Goal: Task Accomplishment & Management: Manage account settings

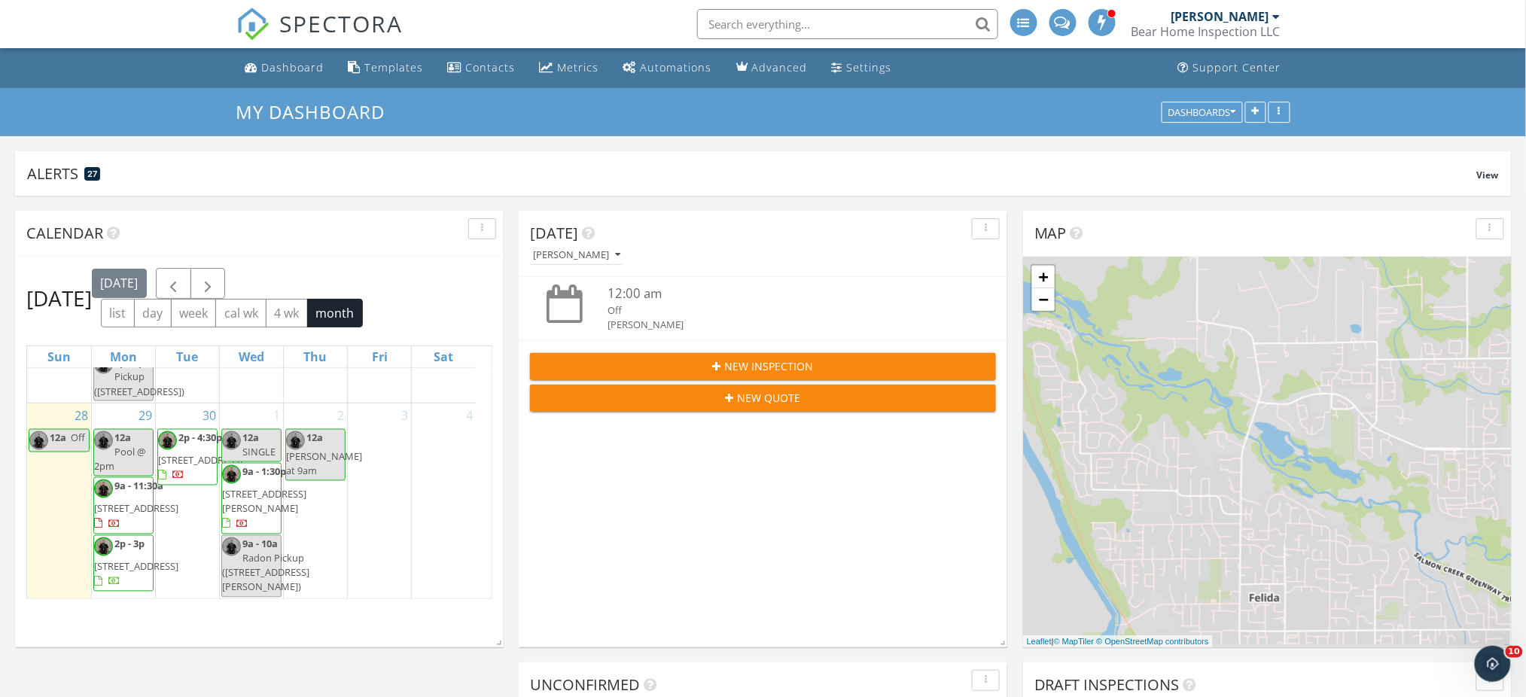
scroll to position [1593, 0]
click at [104, 502] on span "4501 Addy St 67, Washougal 98671" at bounding box center [136, 509] width 84 height 14
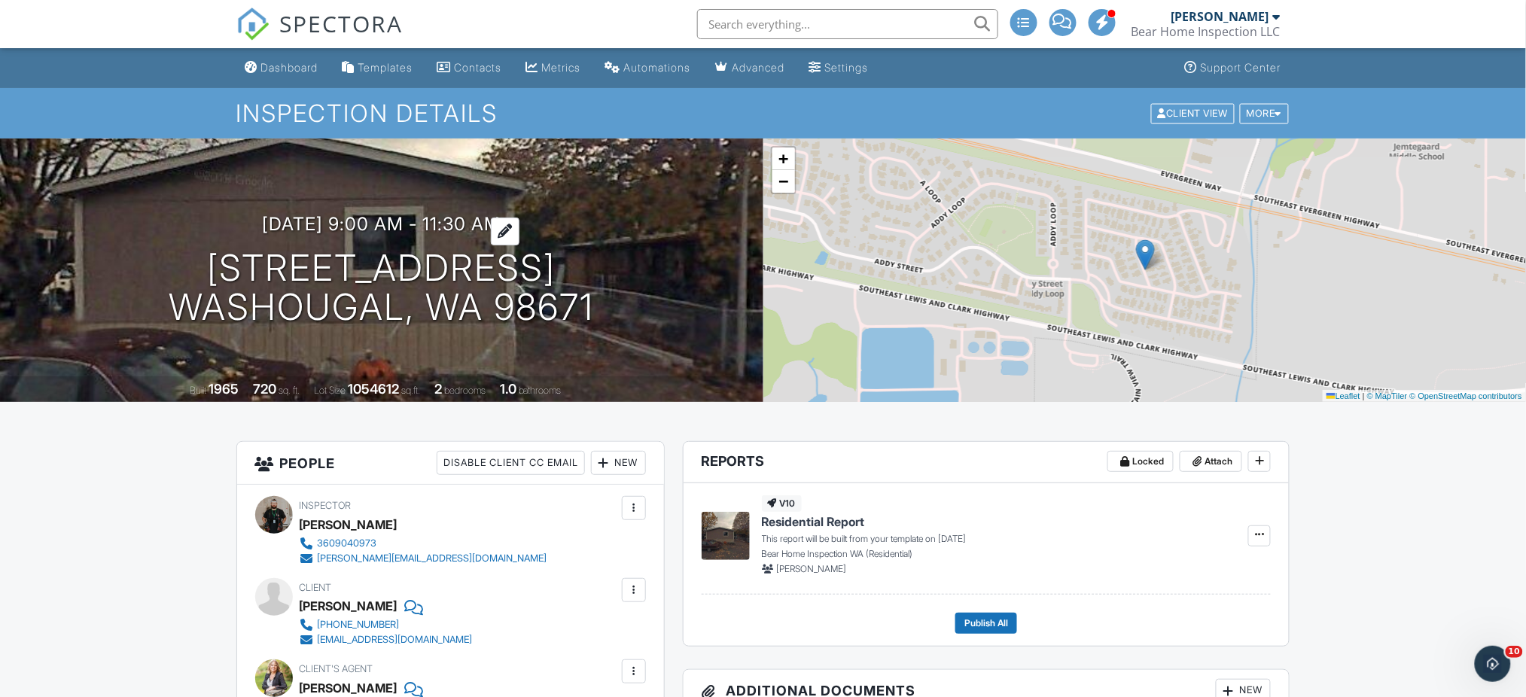
click at [429, 227] on h3 "09/29/2025 9:00 am - 11:30 am" at bounding box center [381, 224] width 239 height 20
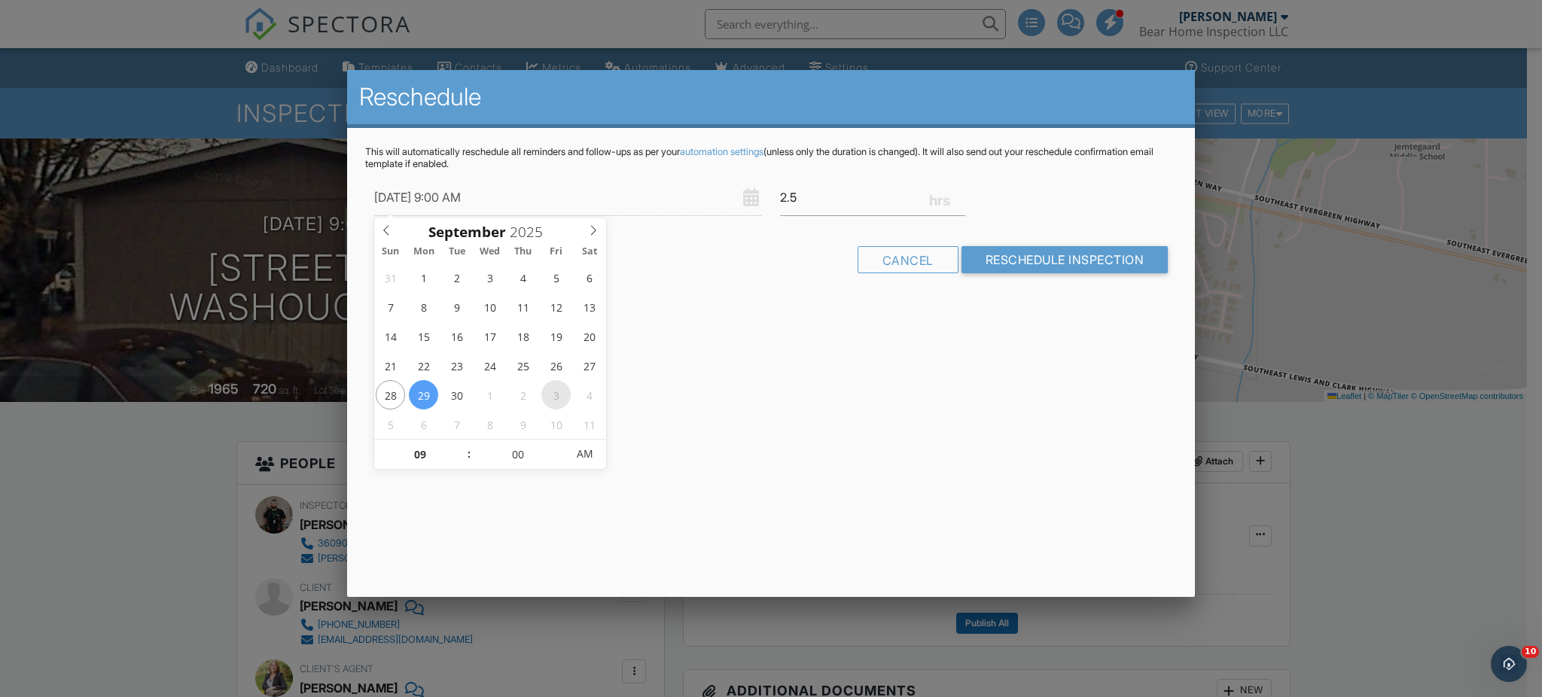
type input "10/03/2025 9:00 AM"
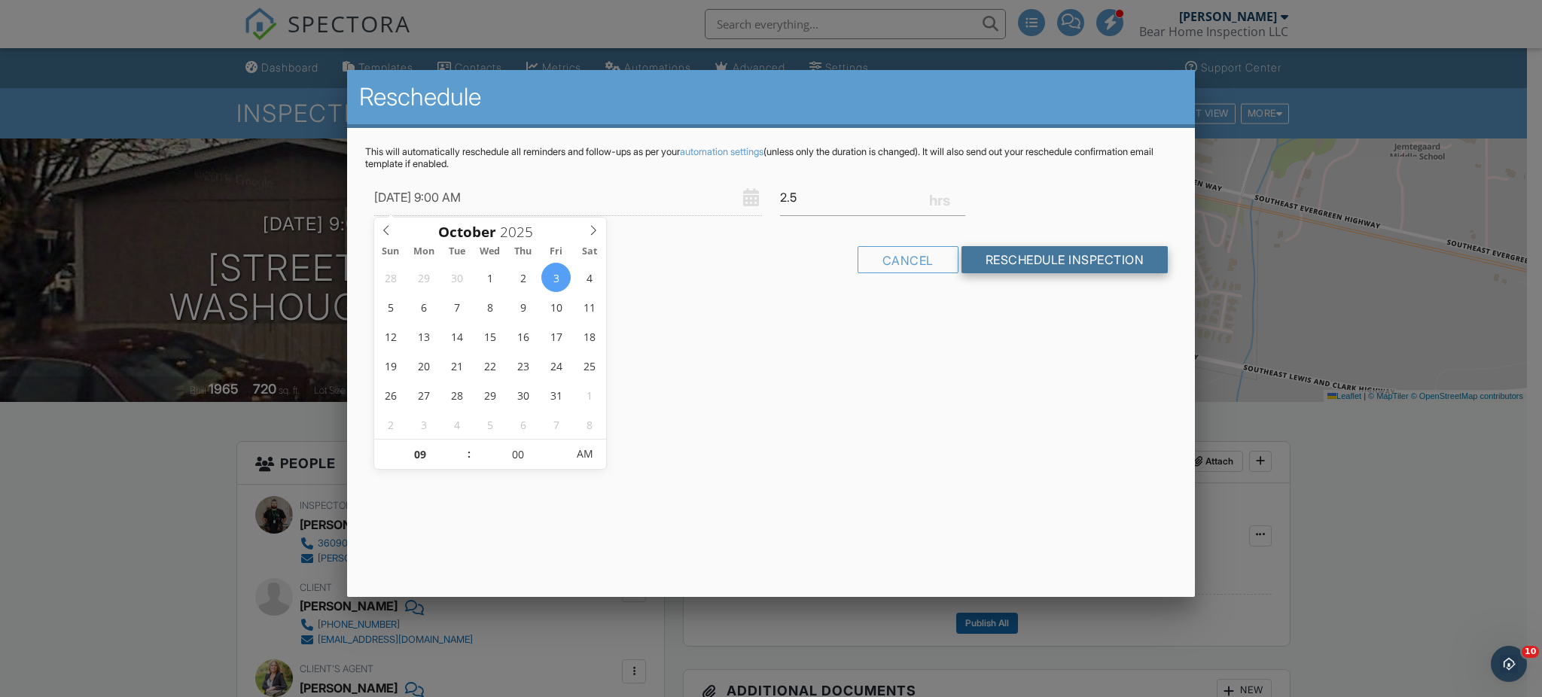
click at [1037, 253] on input "Reschedule Inspection" at bounding box center [1065, 259] width 207 height 27
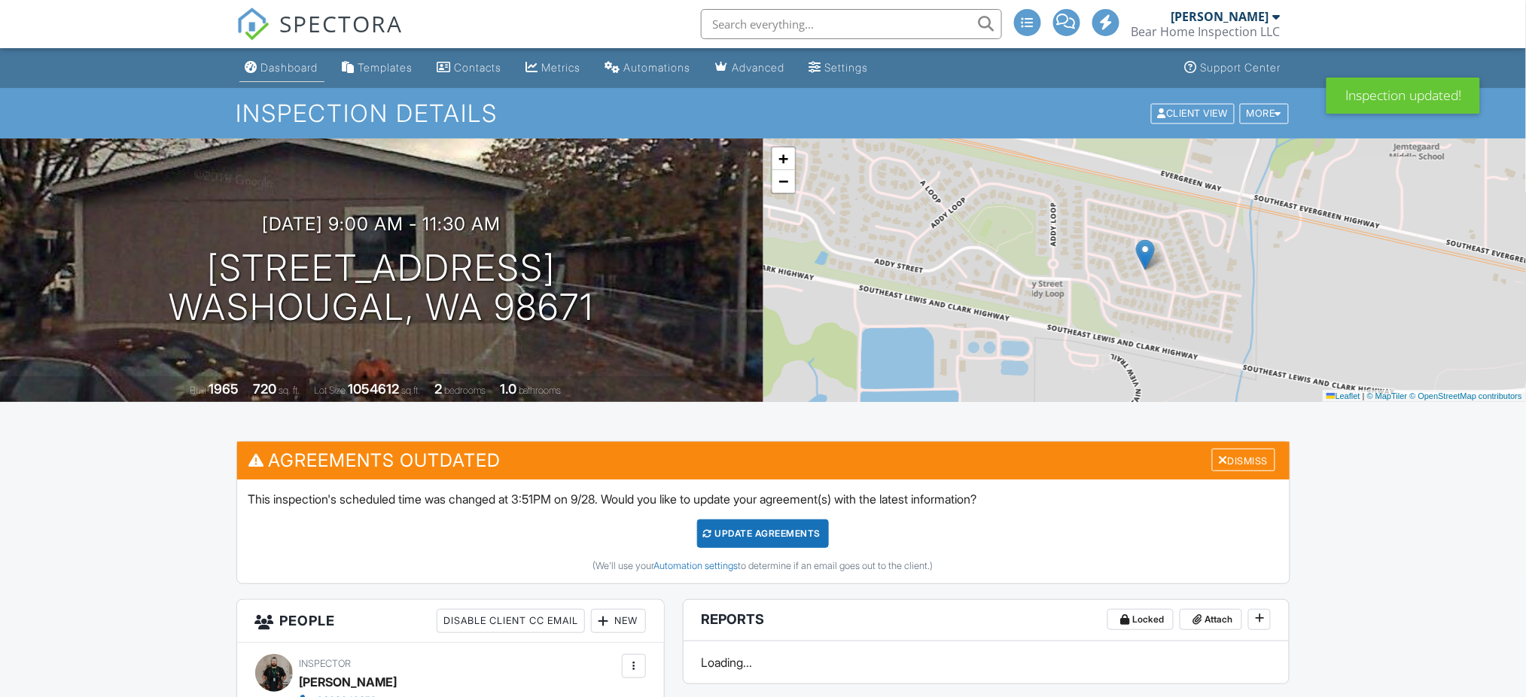
click at [297, 68] on div "Dashboard" at bounding box center [289, 67] width 57 height 13
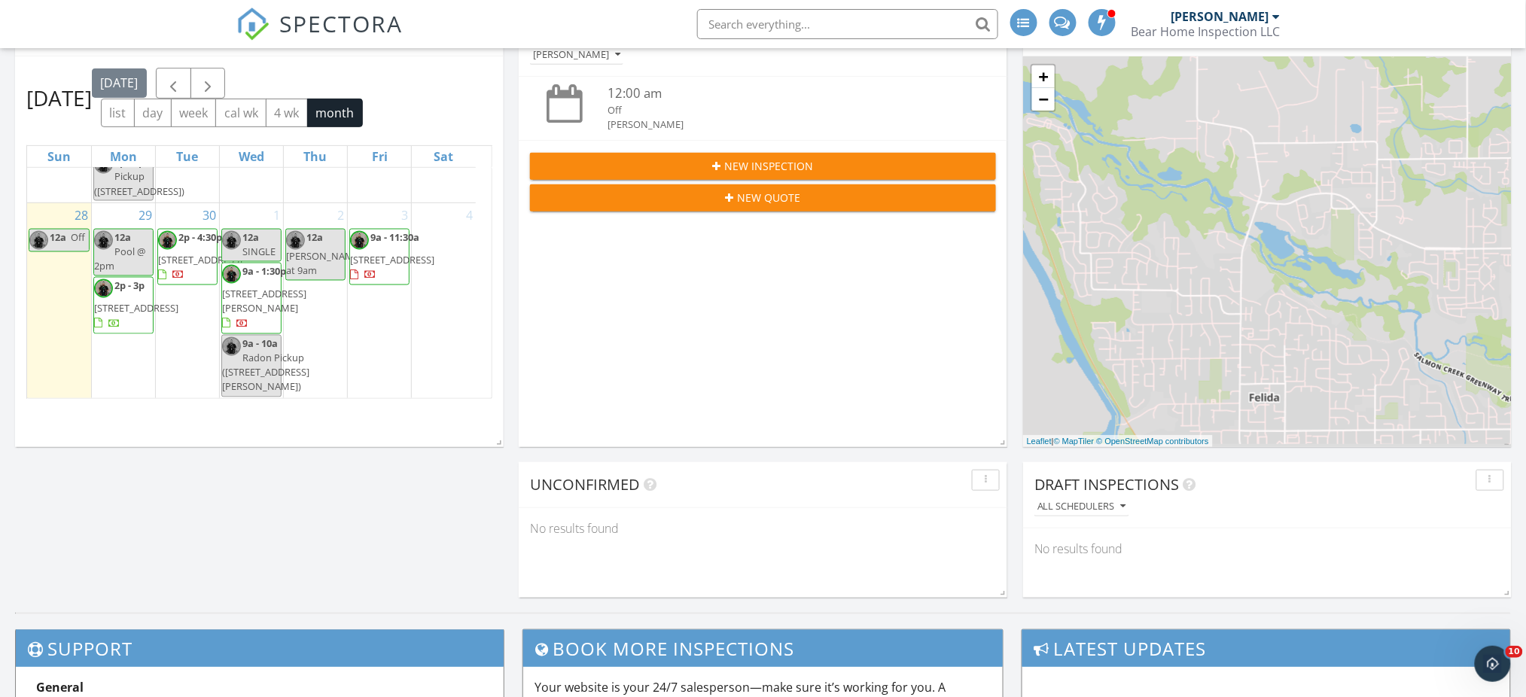
scroll to position [1562, 0]
click at [325, 331] on div "2 12a Jesse at 9am" at bounding box center [315, 301] width 63 height 196
click at [316, 266] on link "Inspection" at bounding box center [314, 269] width 78 height 24
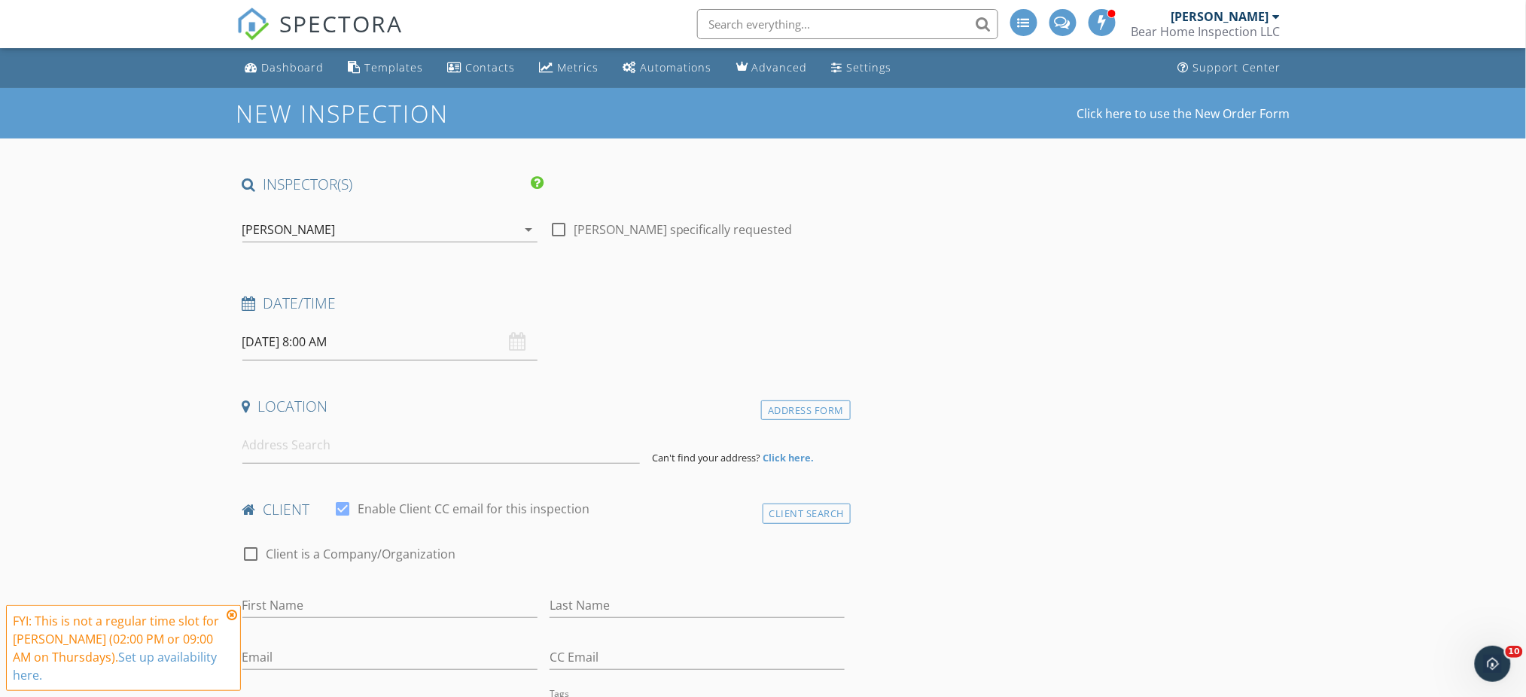
drag, startPoint x: 555, startPoint y: 233, endPoint x: 538, endPoint y: 238, distance: 17.9
click at [554, 233] on div at bounding box center [559, 230] width 26 height 26
checkbox input "true"
type input "09"
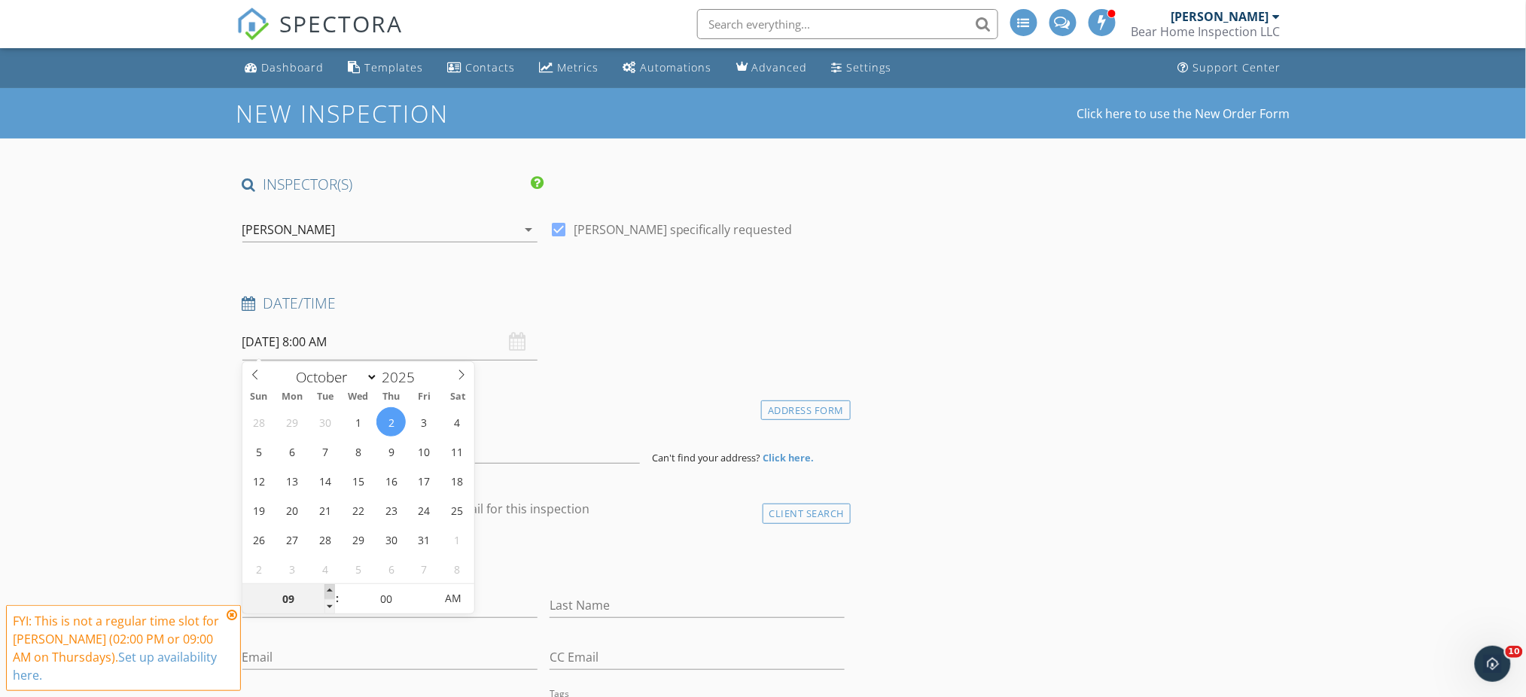
type input "[DATE] 9:00 AM"
click at [331, 590] on span at bounding box center [330, 591] width 11 height 15
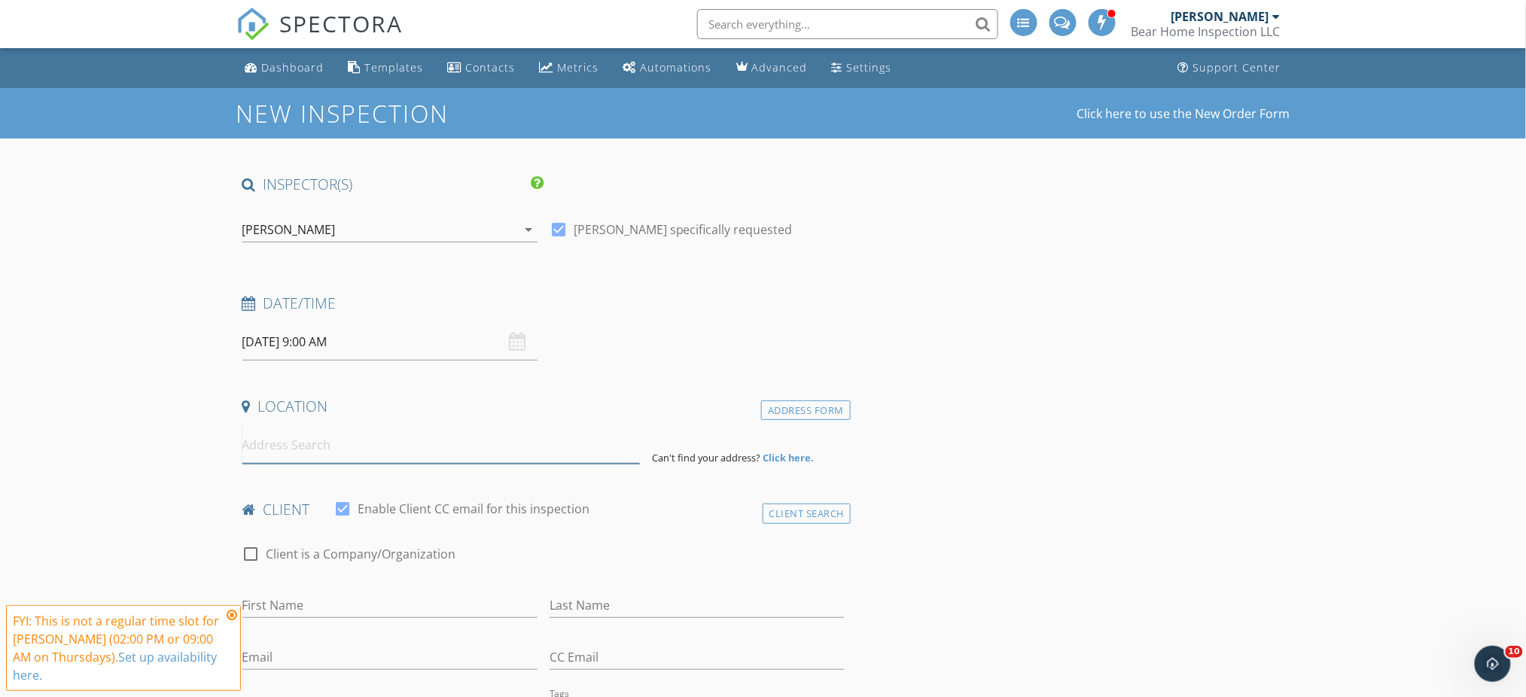
click at [330, 450] on input at bounding box center [441, 445] width 398 height 37
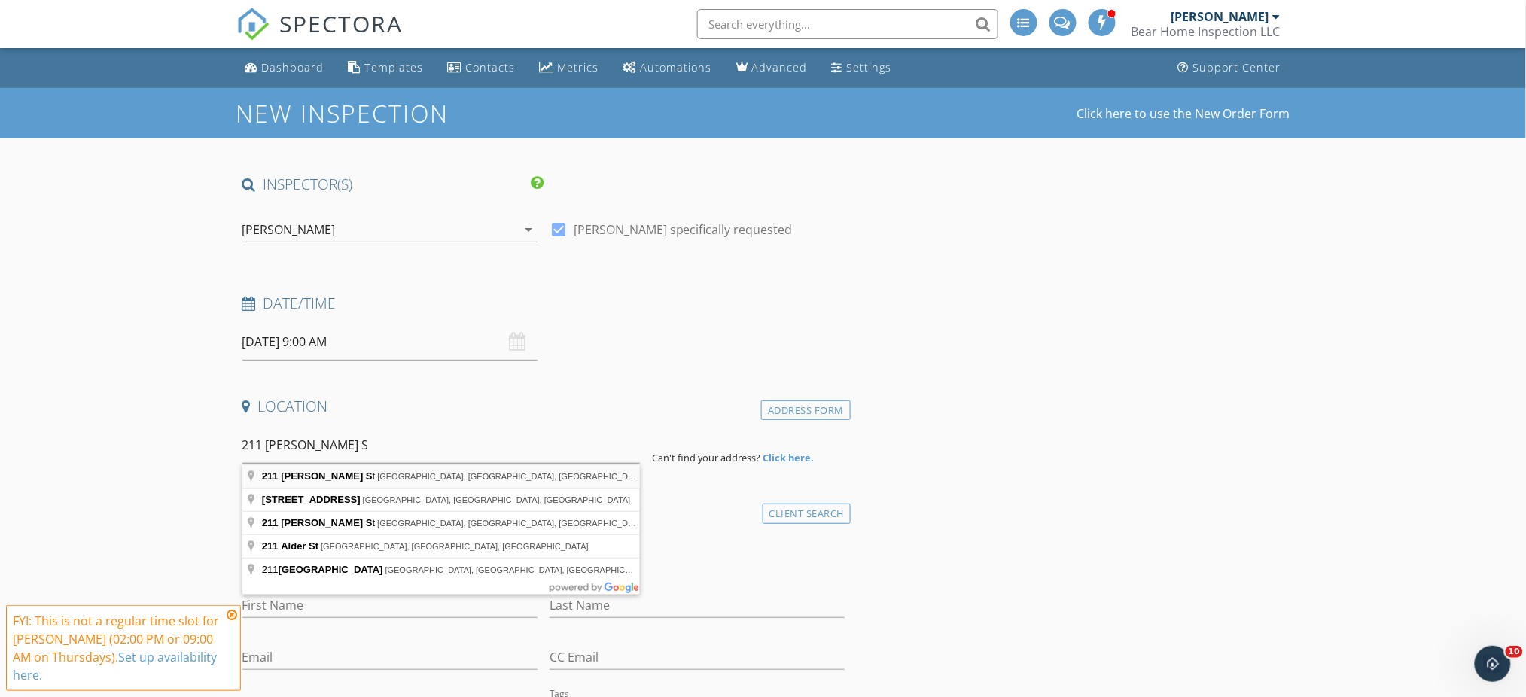
type input "211 SE Alder St, Winlock, WA, USA"
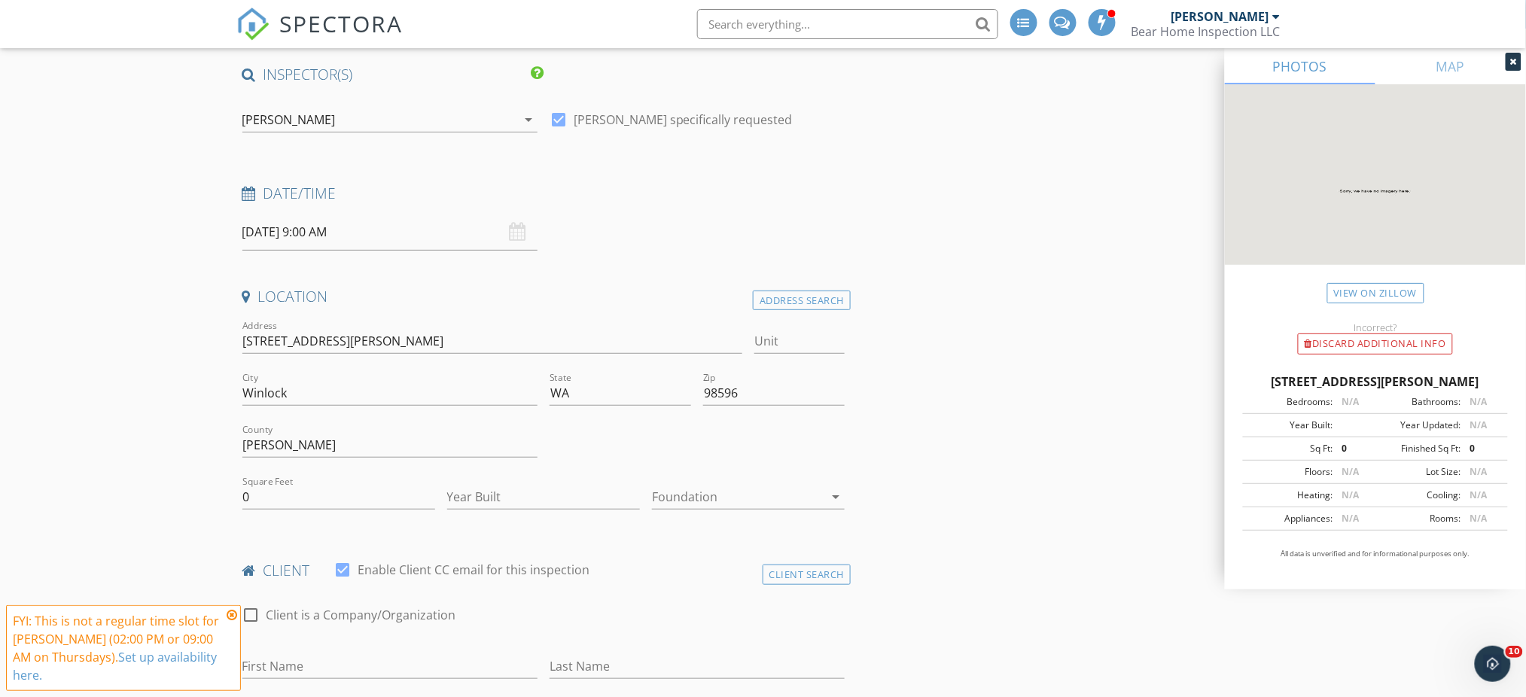
scroll to position [301, 0]
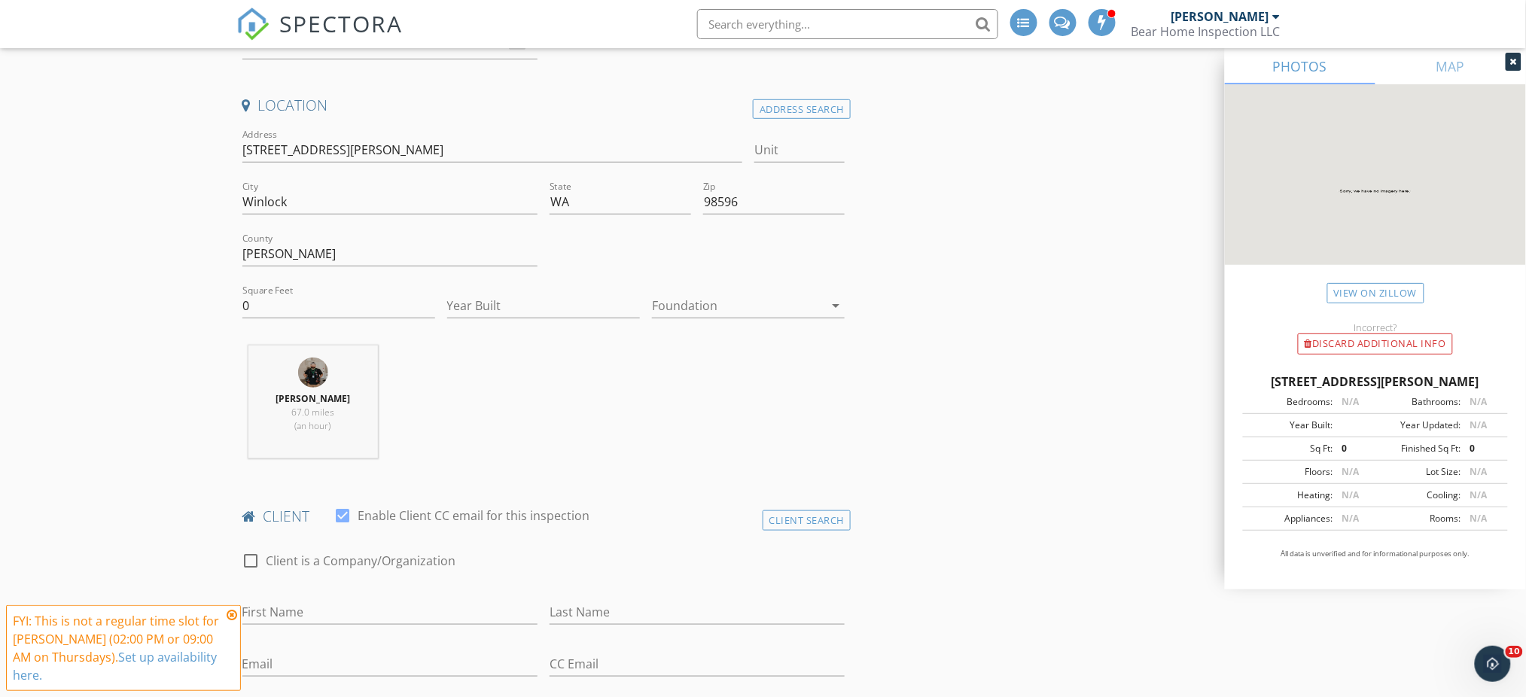
click at [681, 312] on div at bounding box center [738, 306] width 172 height 24
click at [709, 413] on div "Crawlspace" at bounding box center [748, 420] width 169 height 18
click at [335, 142] on input "[STREET_ADDRESS][PERSON_NAME]" at bounding box center [492, 150] width 501 height 25
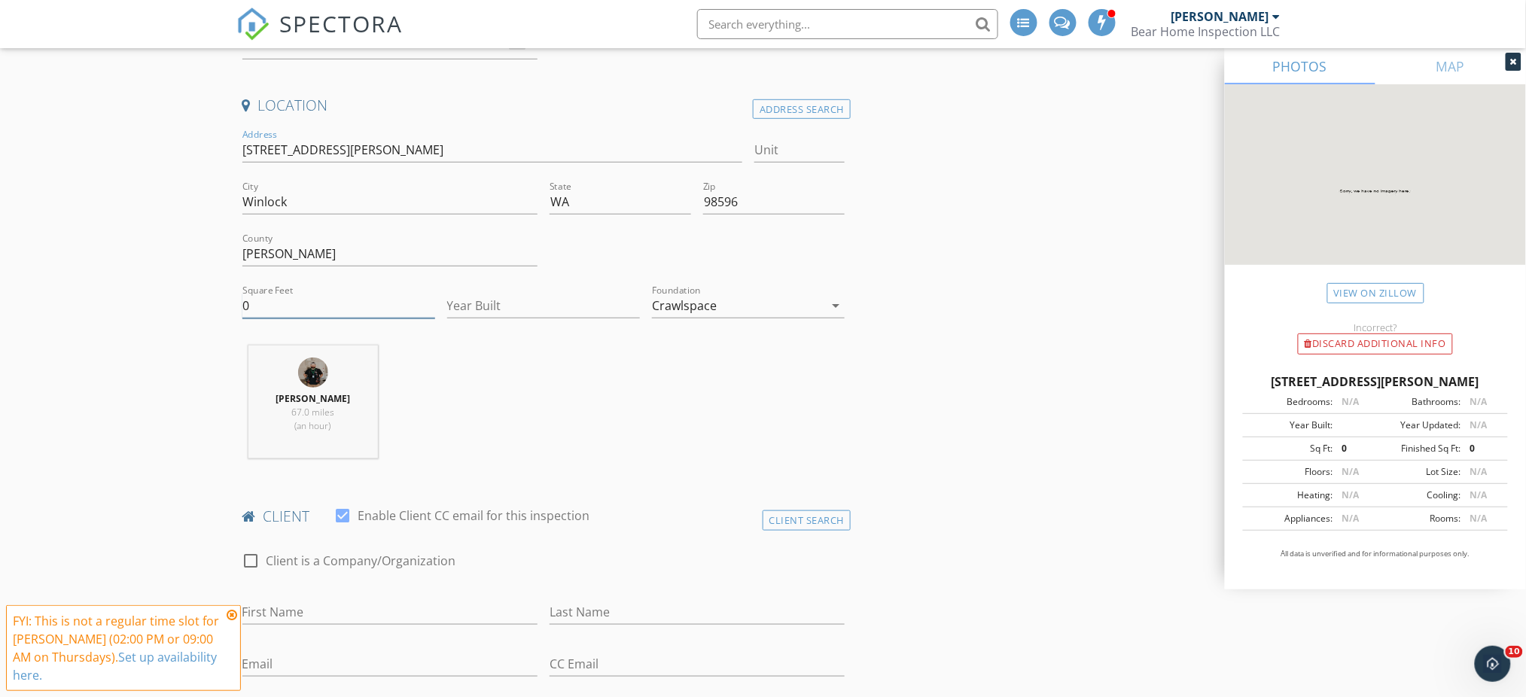
click at [269, 306] on input "0" at bounding box center [338, 306] width 193 height 25
click at [249, 300] on input "01216" at bounding box center [338, 306] width 193 height 25
type input "1216"
click at [488, 301] on input "Year Built" at bounding box center [543, 306] width 193 height 25
click at [486, 305] on input "Year Built" at bounding box center [543, 306] width 193 height 25
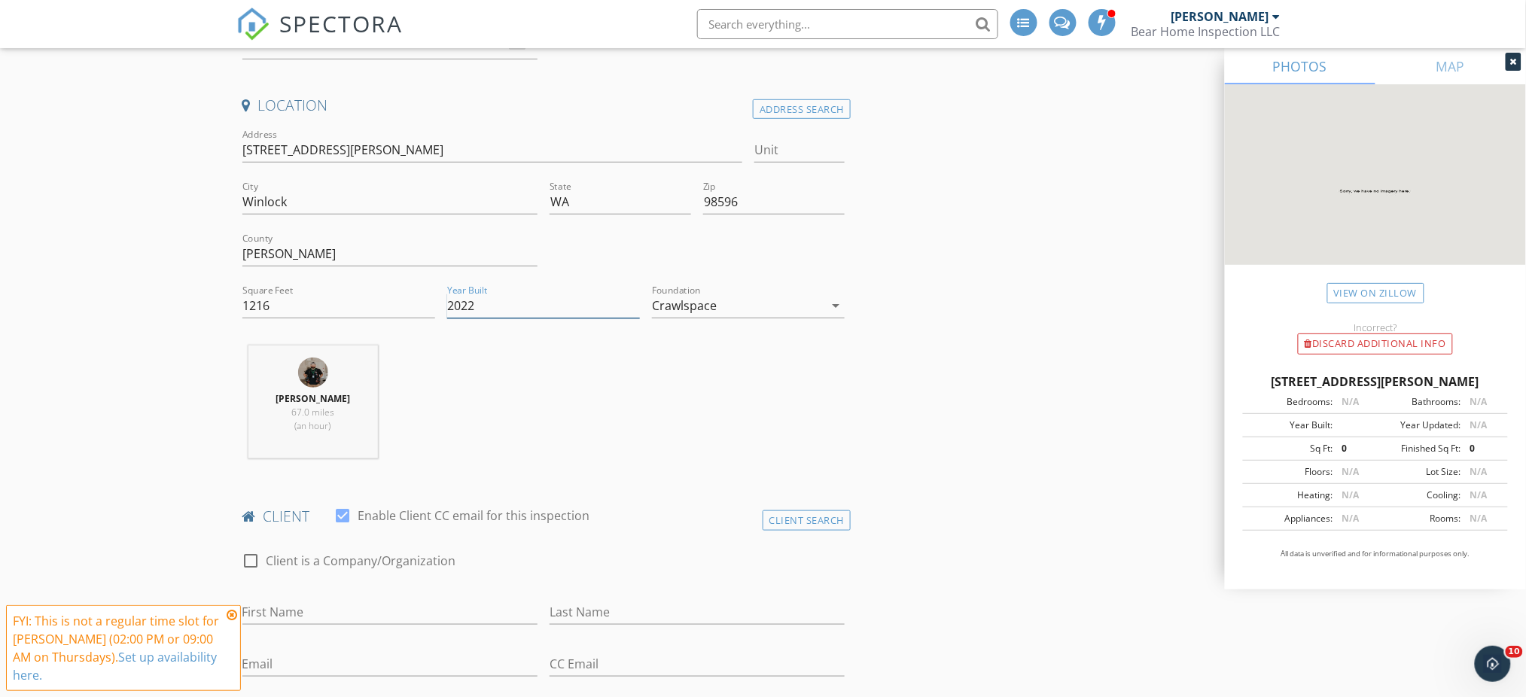
type input "2022"
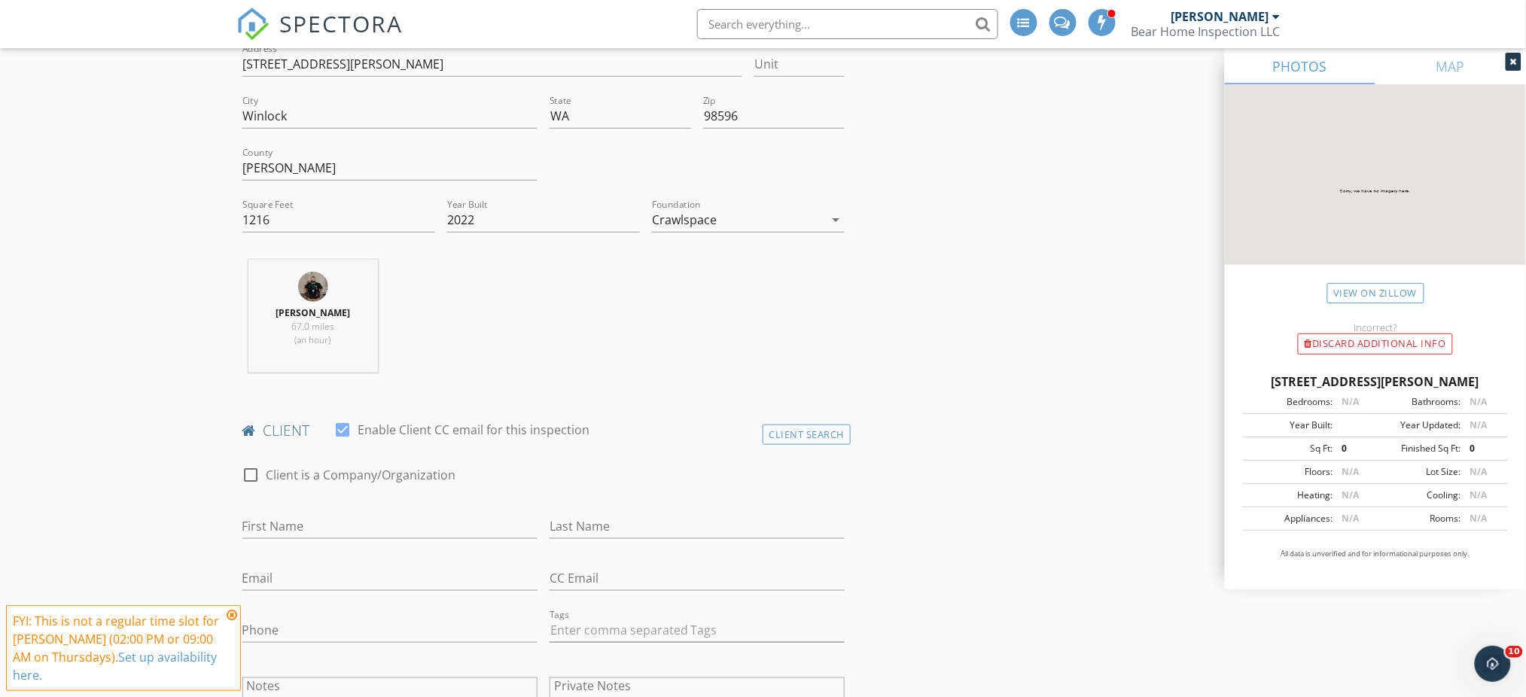
scroll to position [501, 0]
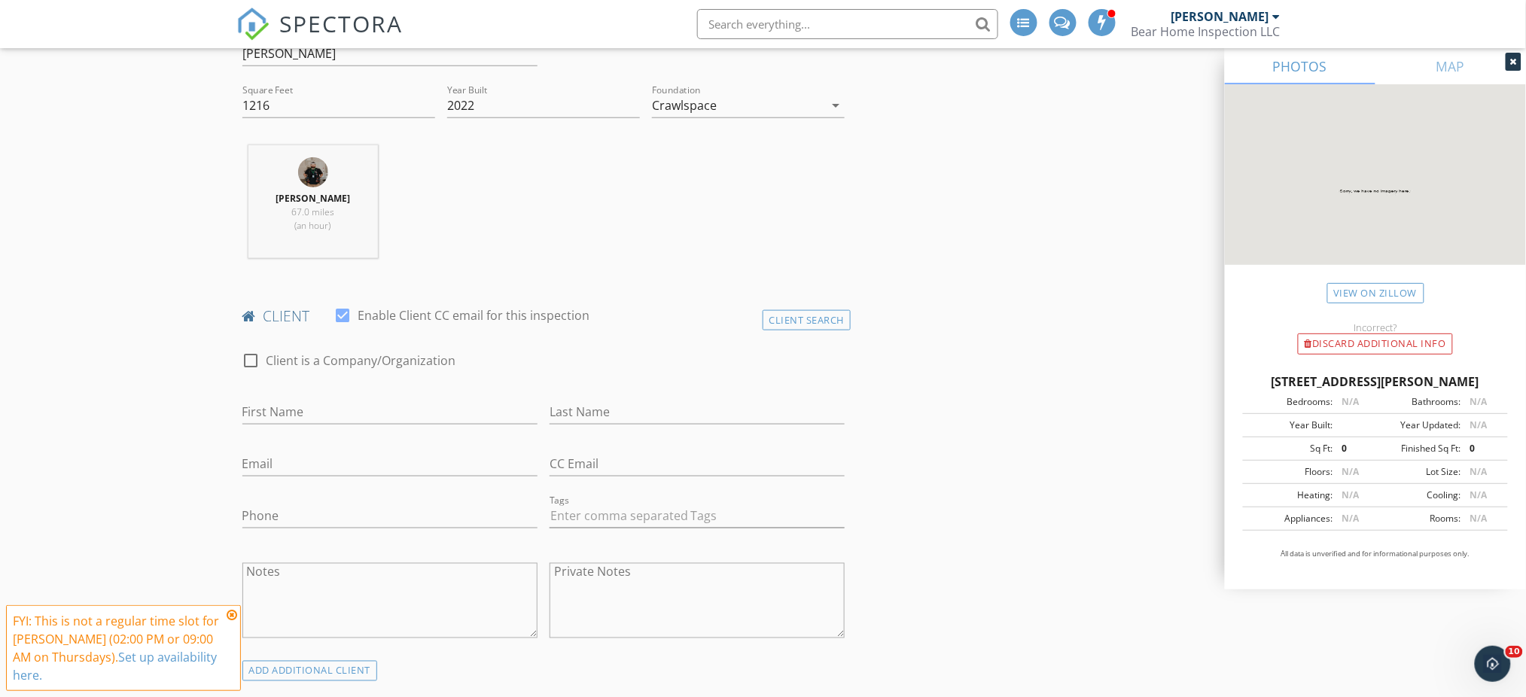
click at [233, 621] on icon at bounding box center [232, 615] width 11 height 12
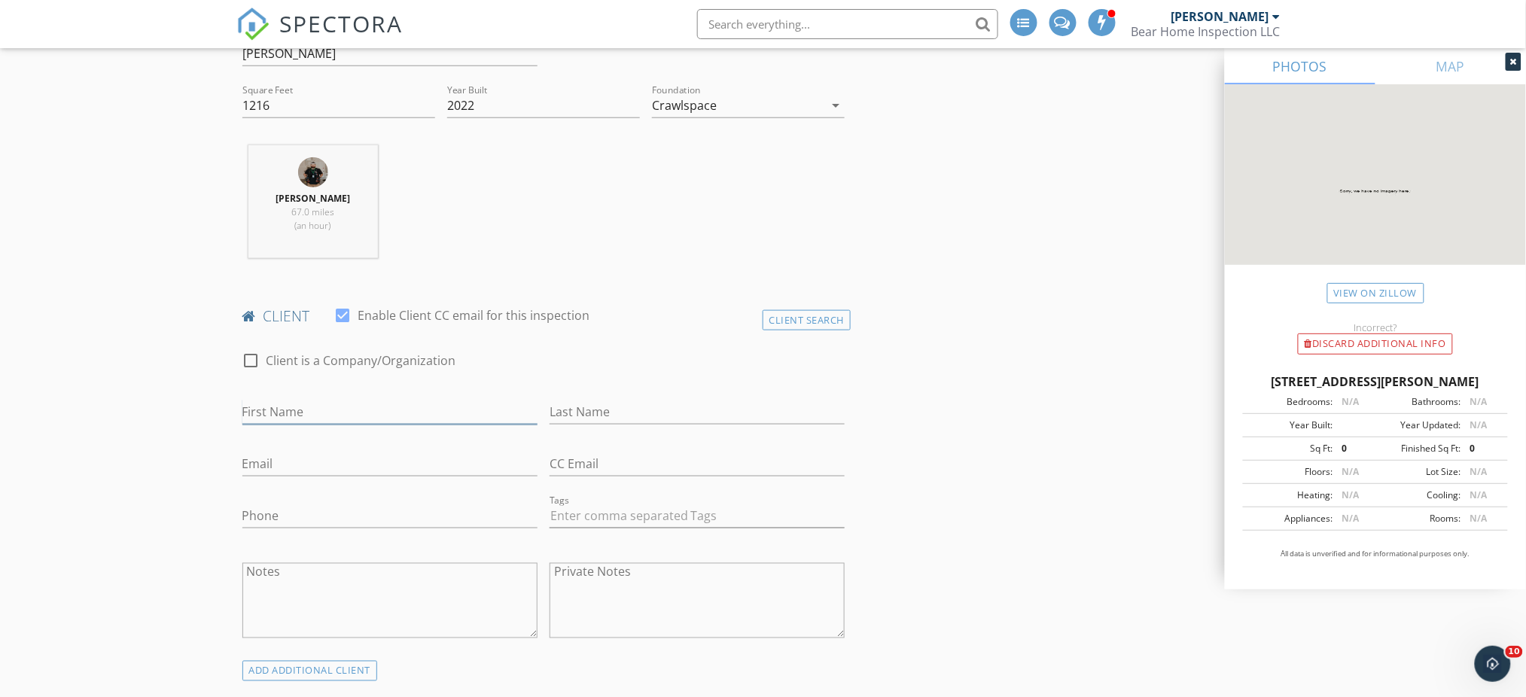
click at [358, 413] on input "First Name" at bounding box center [389, 412] width 295 height 25
type input "Lucinda"
type input "Silafau"
type input "lsilafau@gmail.com"
click at [338, 511] on input "Phone" at bounding box center [389, 516] width 295 height 25
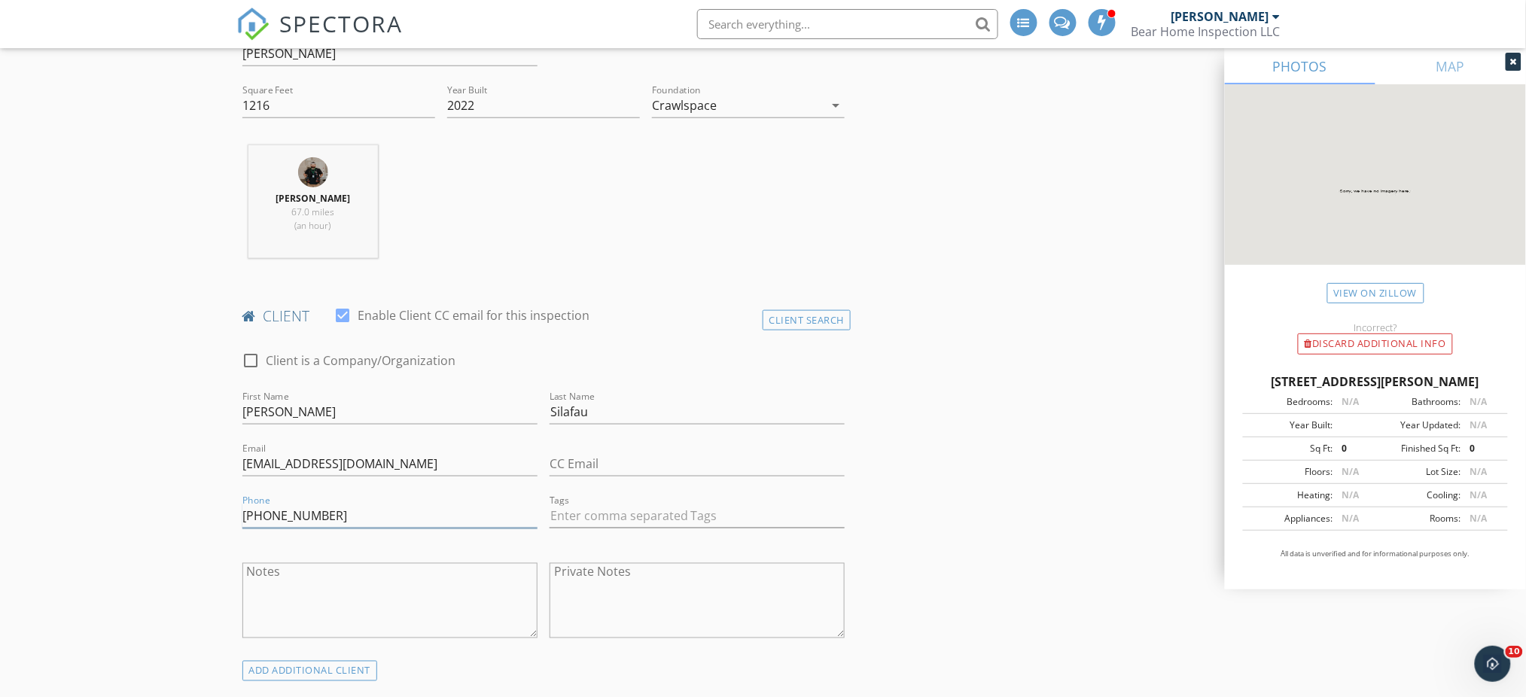
type input "916-892-9888"
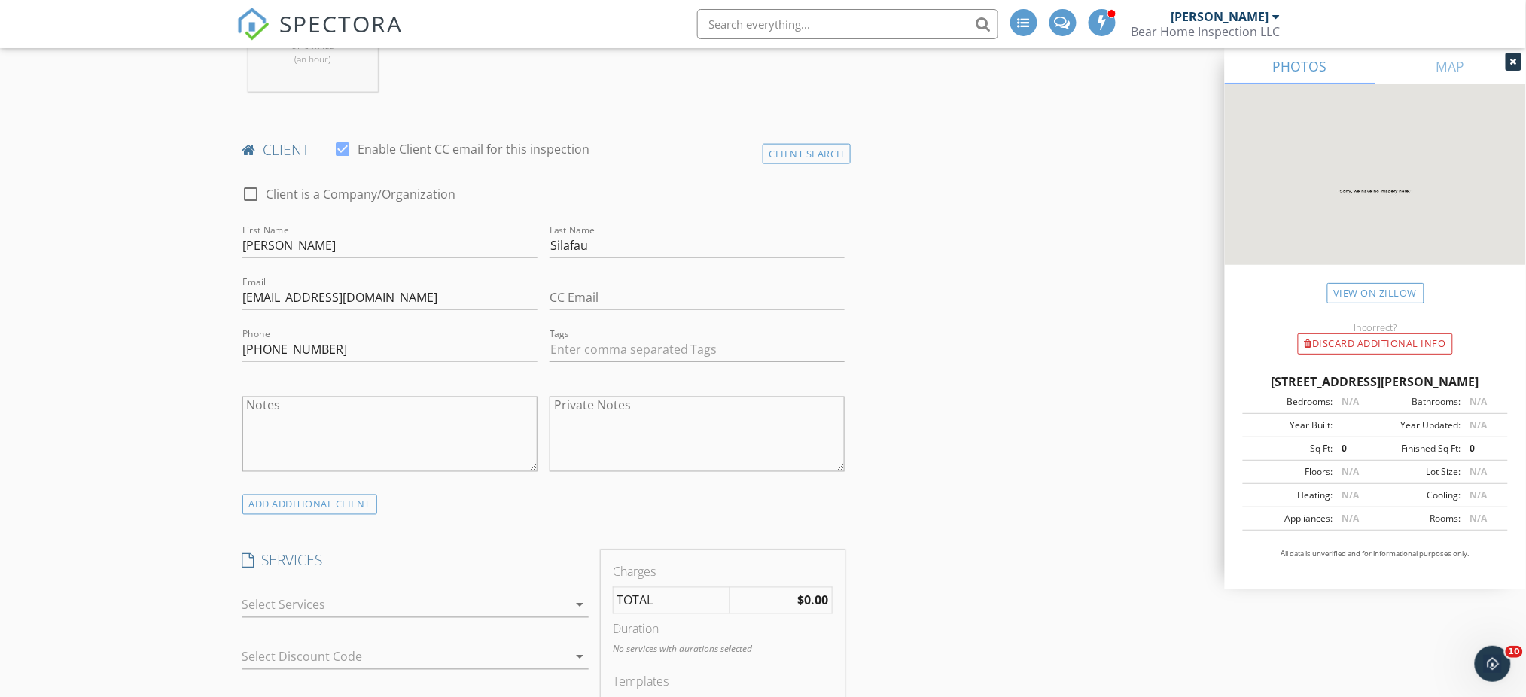
scroll to position [904, 0]
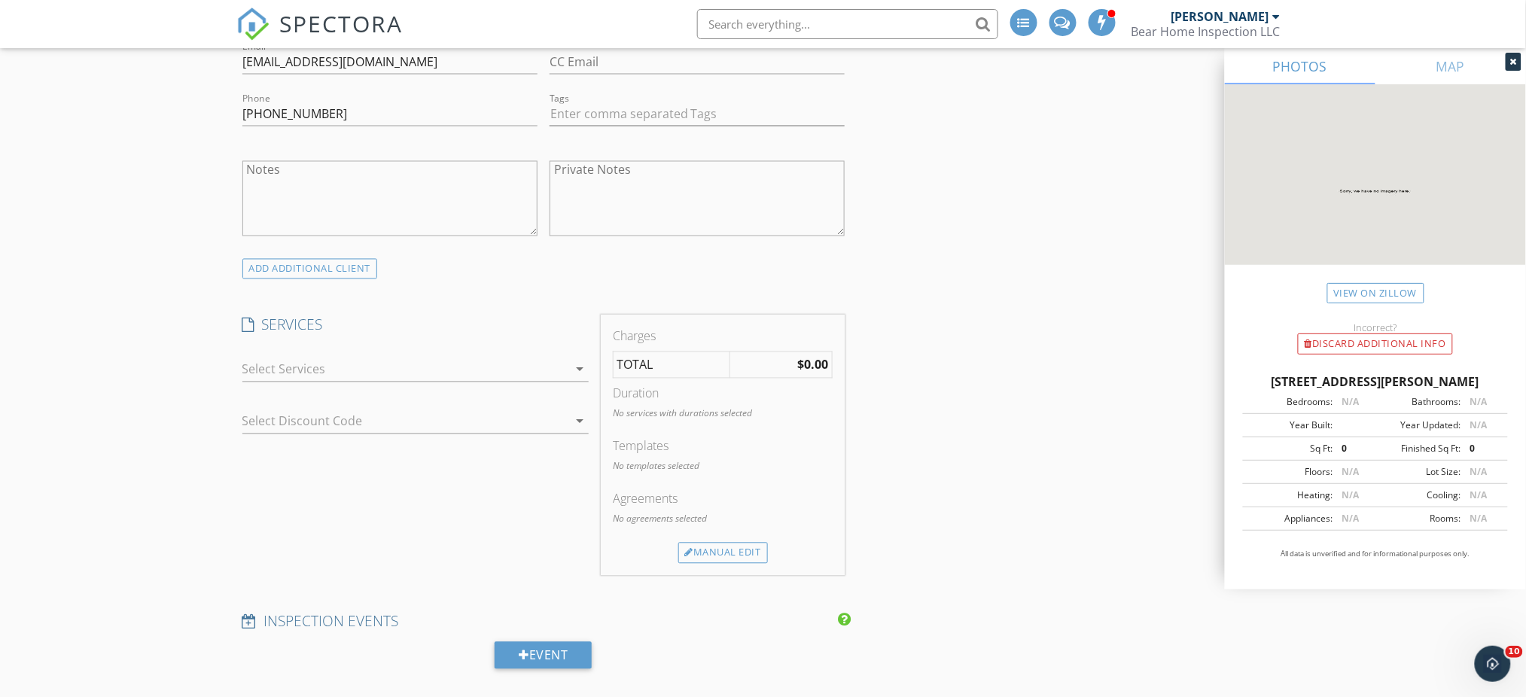
click at [472, 378] on div at bounding box center [404, 370] width 325 height 24
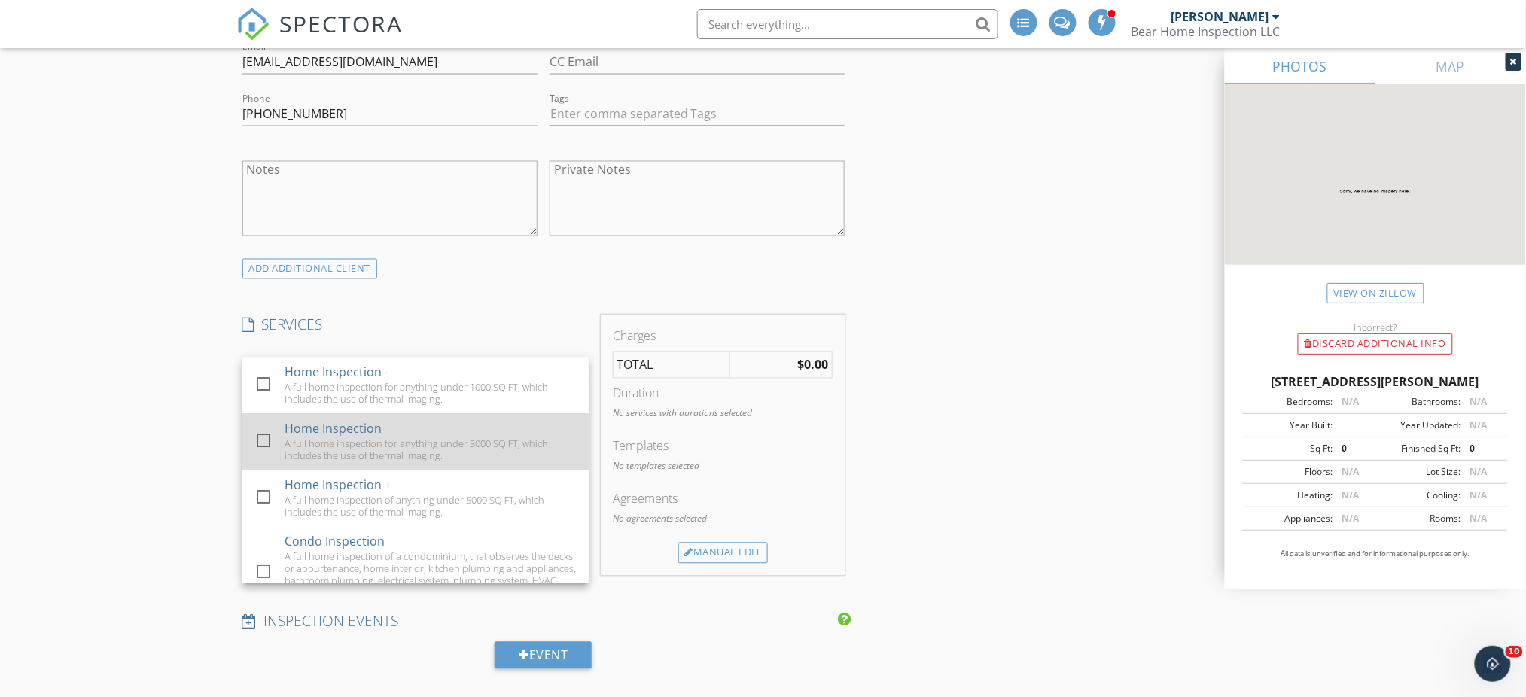
click at [404, 431] on div "Home Inspection A full home inspection for anything under 3000 SQ FT, which inc…" at bounding box center [431, 442] width 292 height 56
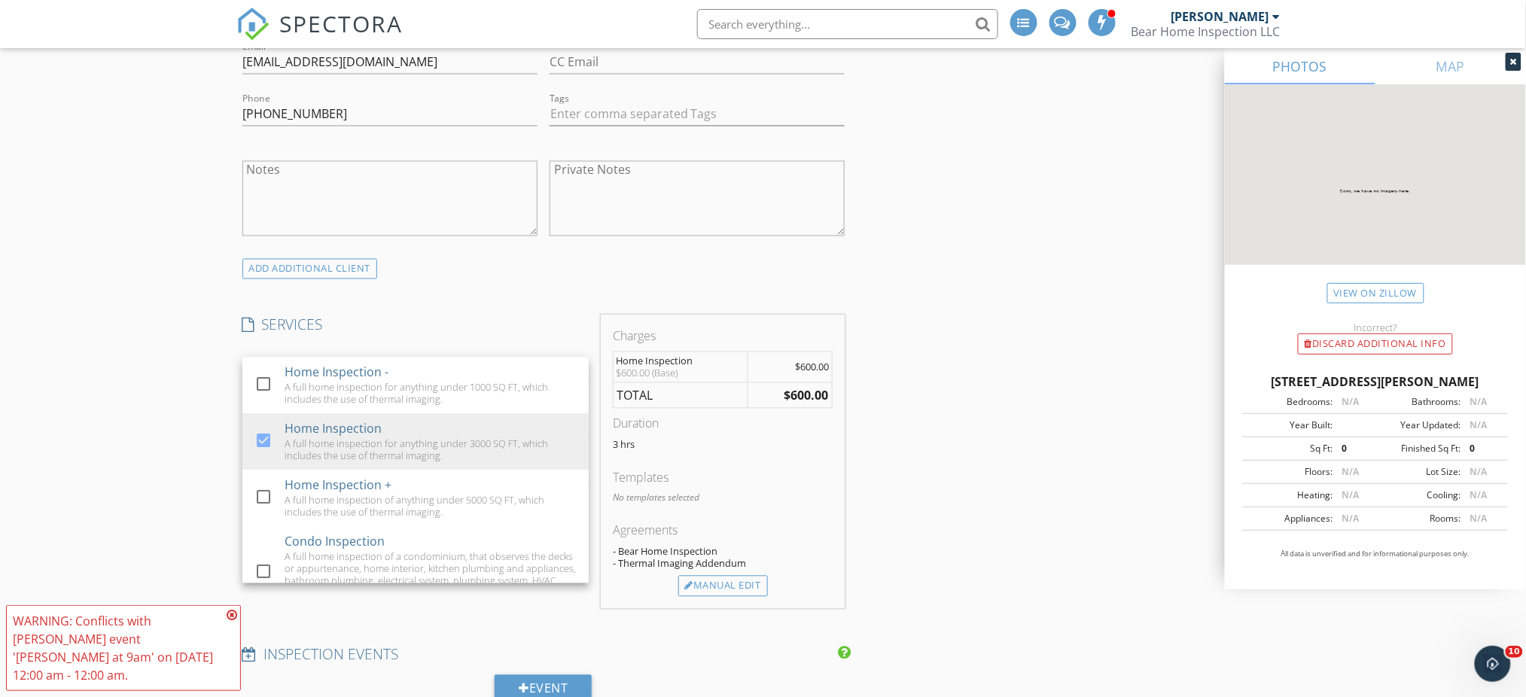
click at [121, 432] on div "New Inspection Click here to use the New Order Form INSPECTOR(S) check_box Jare…" at bounding box center [763, 575] width 1526 height 2781
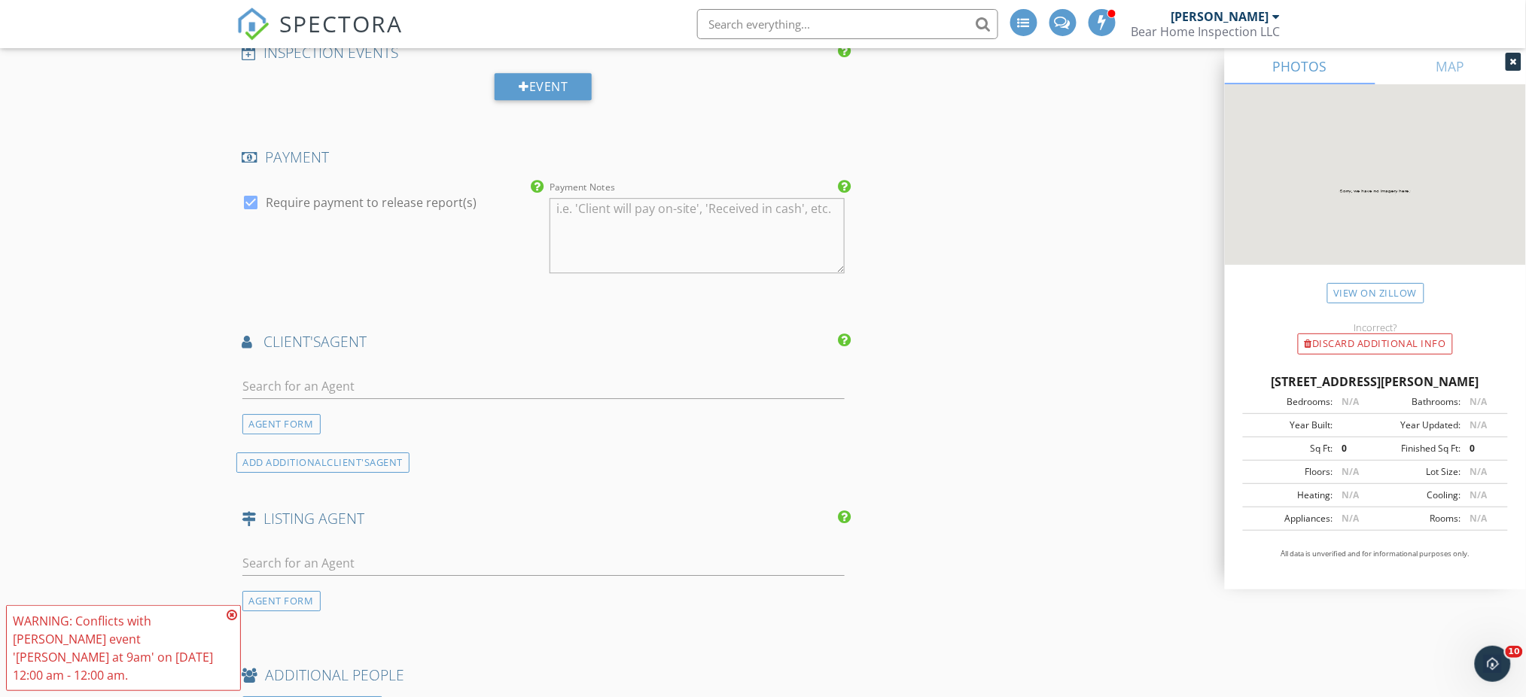
scroll to position [1606, 0]
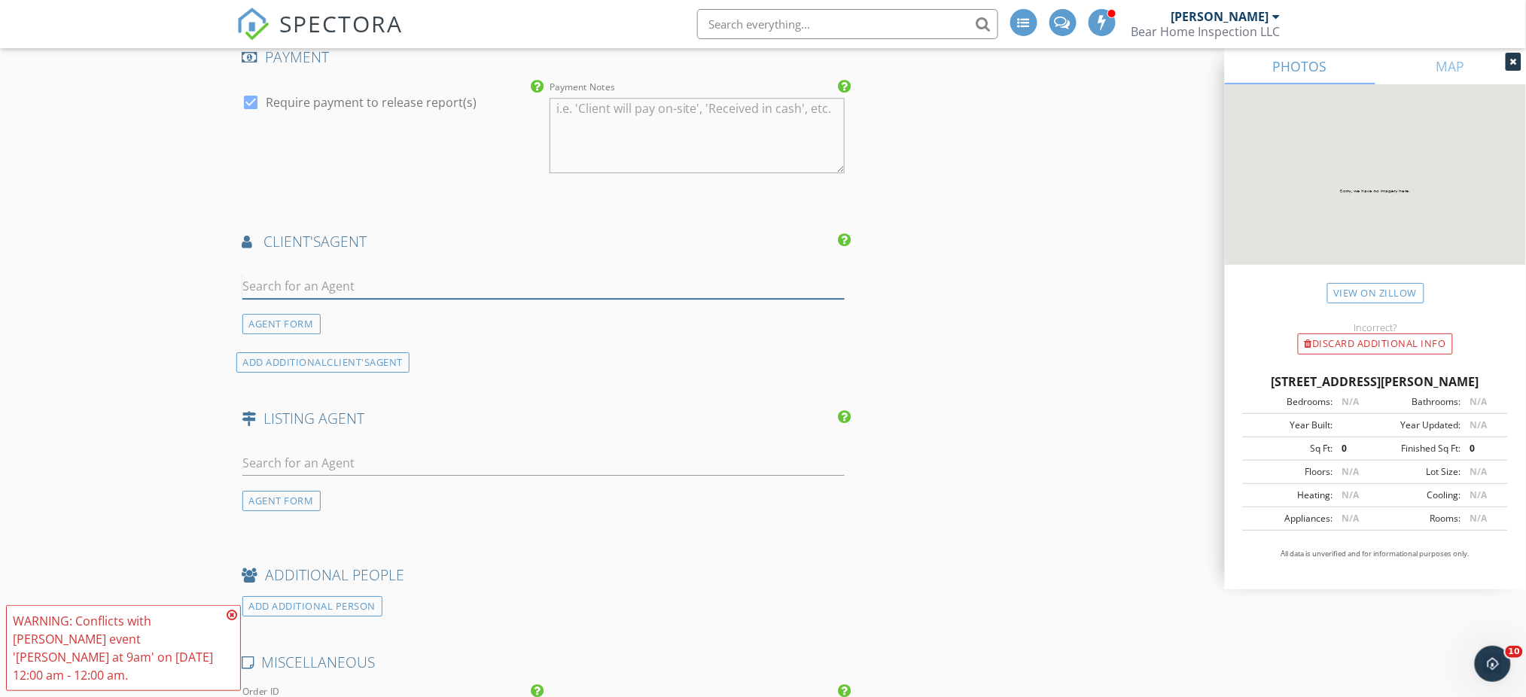
click at [389, 289] on input "text" at bounding box center [543, 286] width 603 height 25
type input "Jesse"
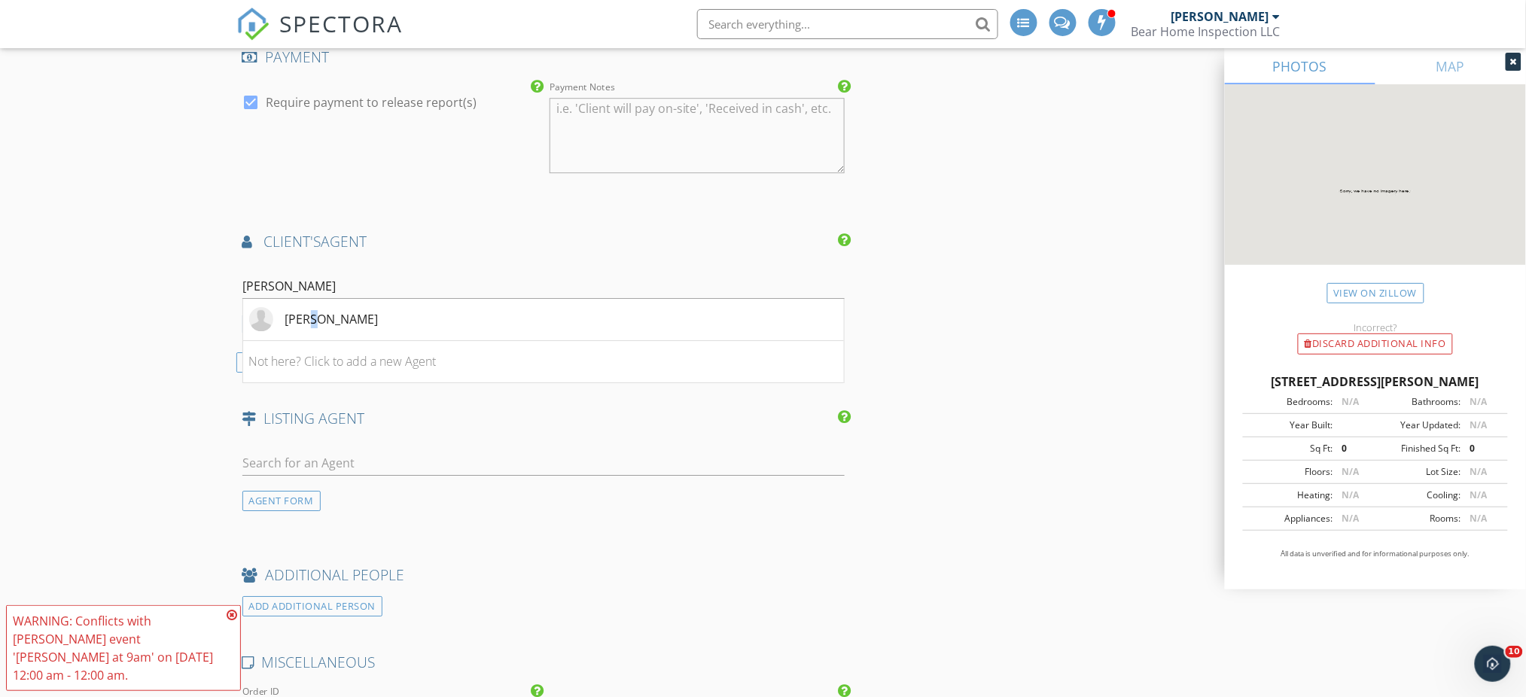
click at [310, 319] on div "Jesse Savage" at bounding box center [331, 319] width 93 height 18
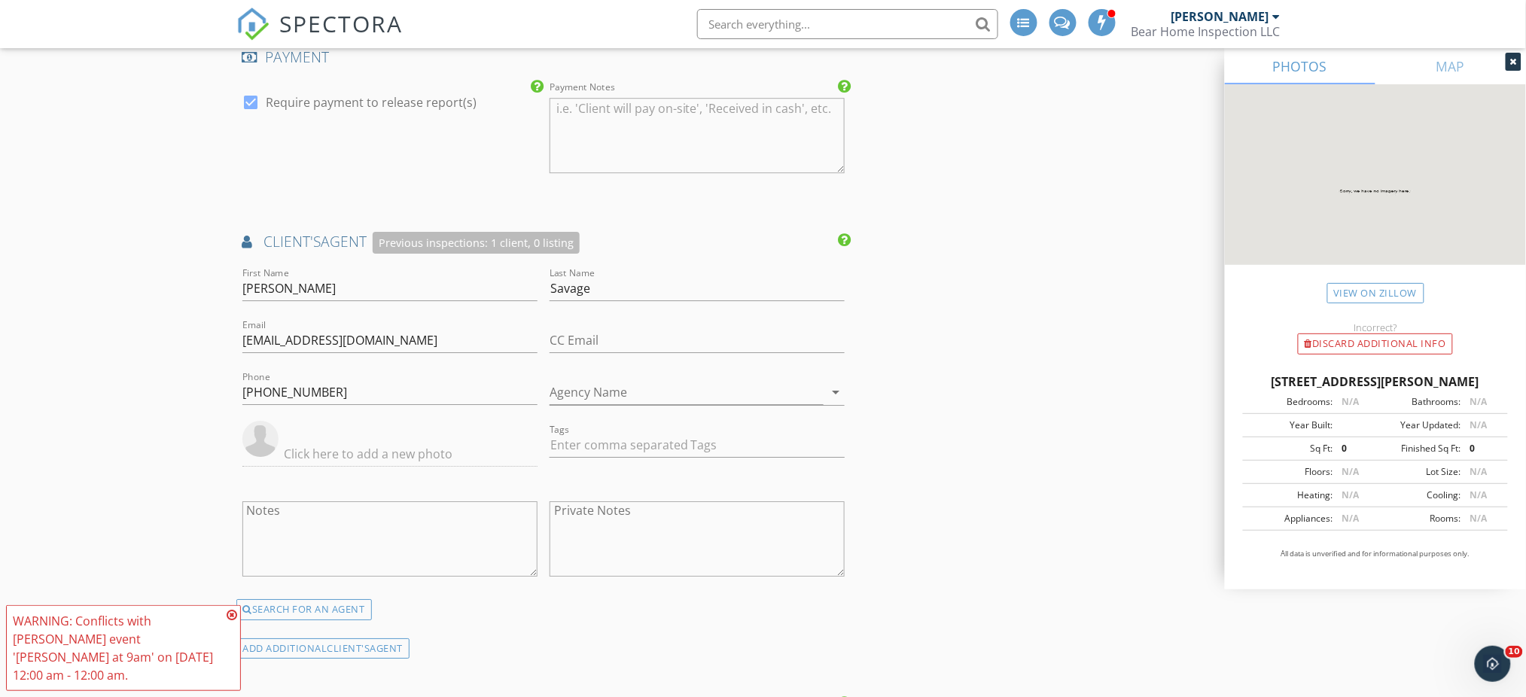
click at [93, 351] on div "New Inspection Click here to use the New Order Form INSPECTOR(S) check_box Jare…" at bounding box center [763, 15] width 1526 height 3067
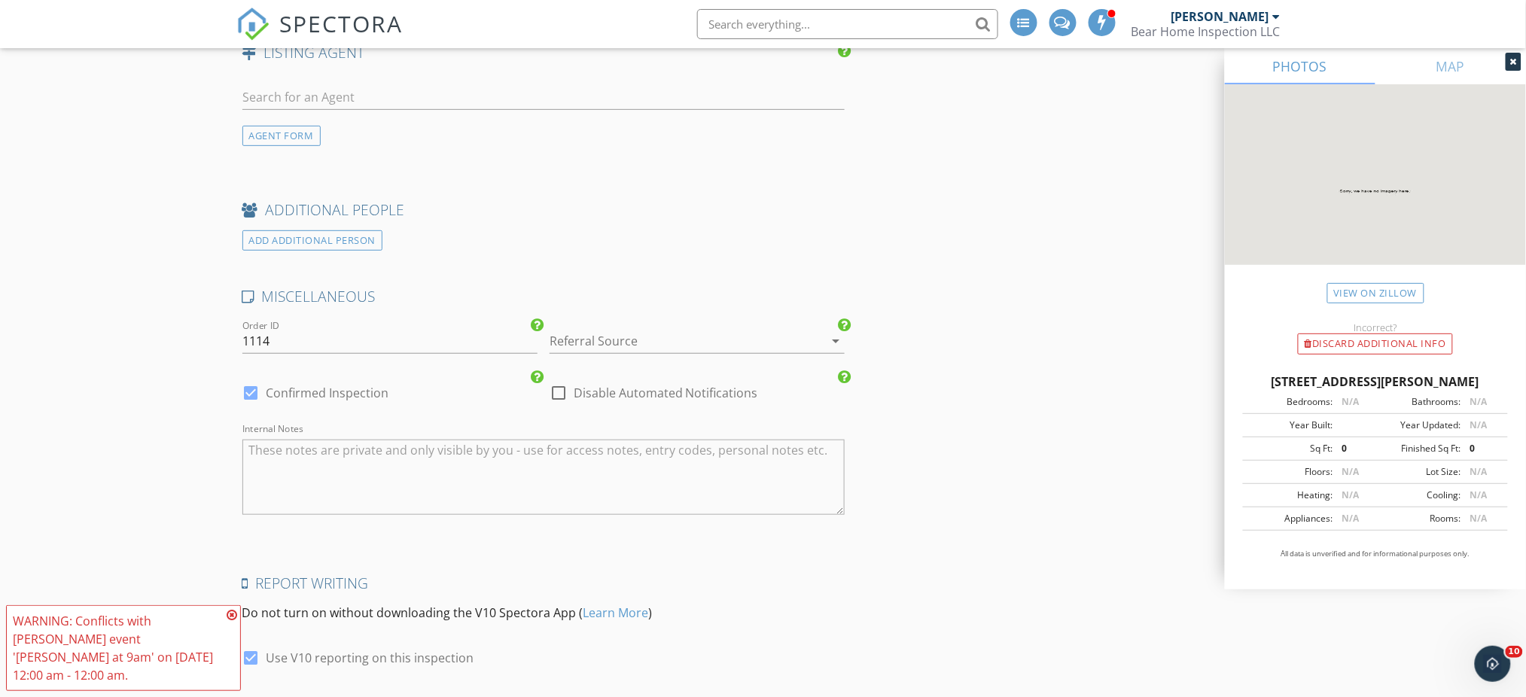
scroll to position [2309, 0]
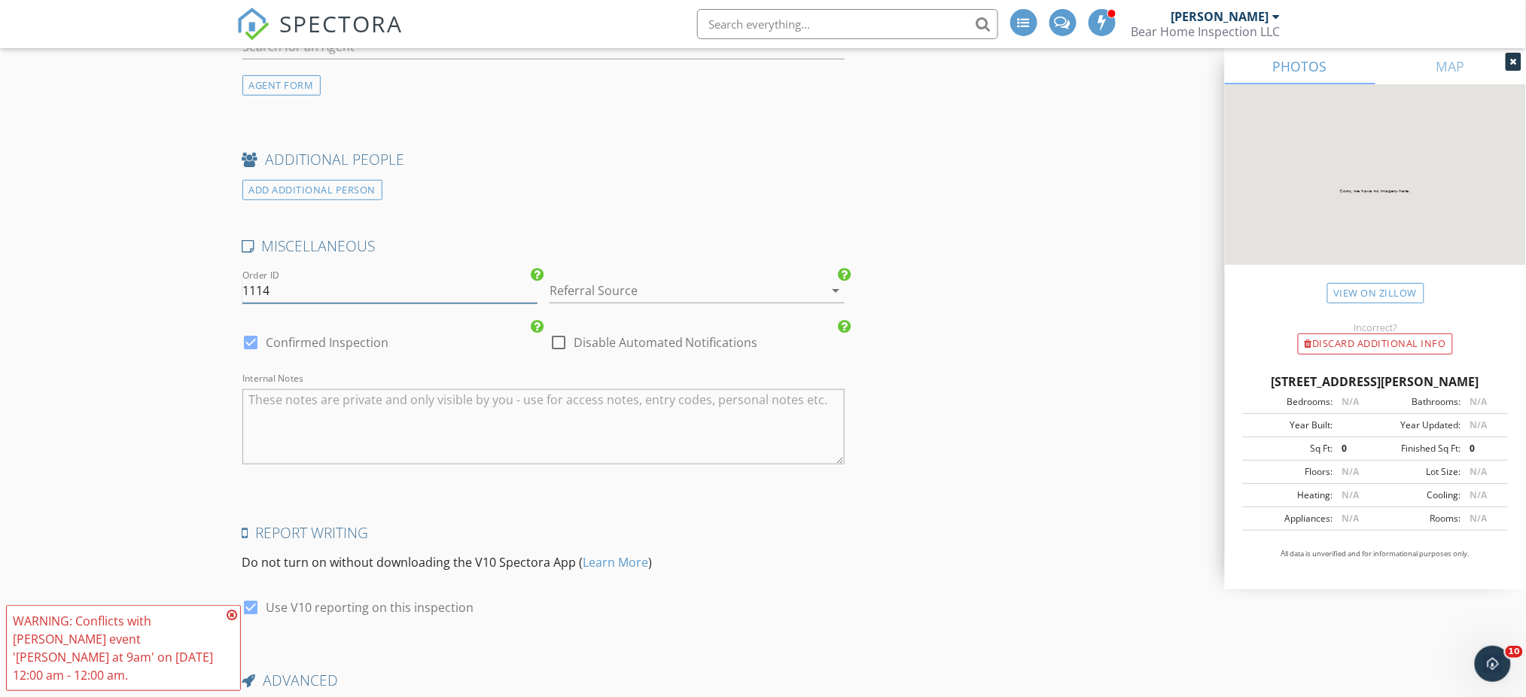
click at [302, 286] on input "1114" at bounding box center [389, 291] width 295 height 25
type input "1114SIL"
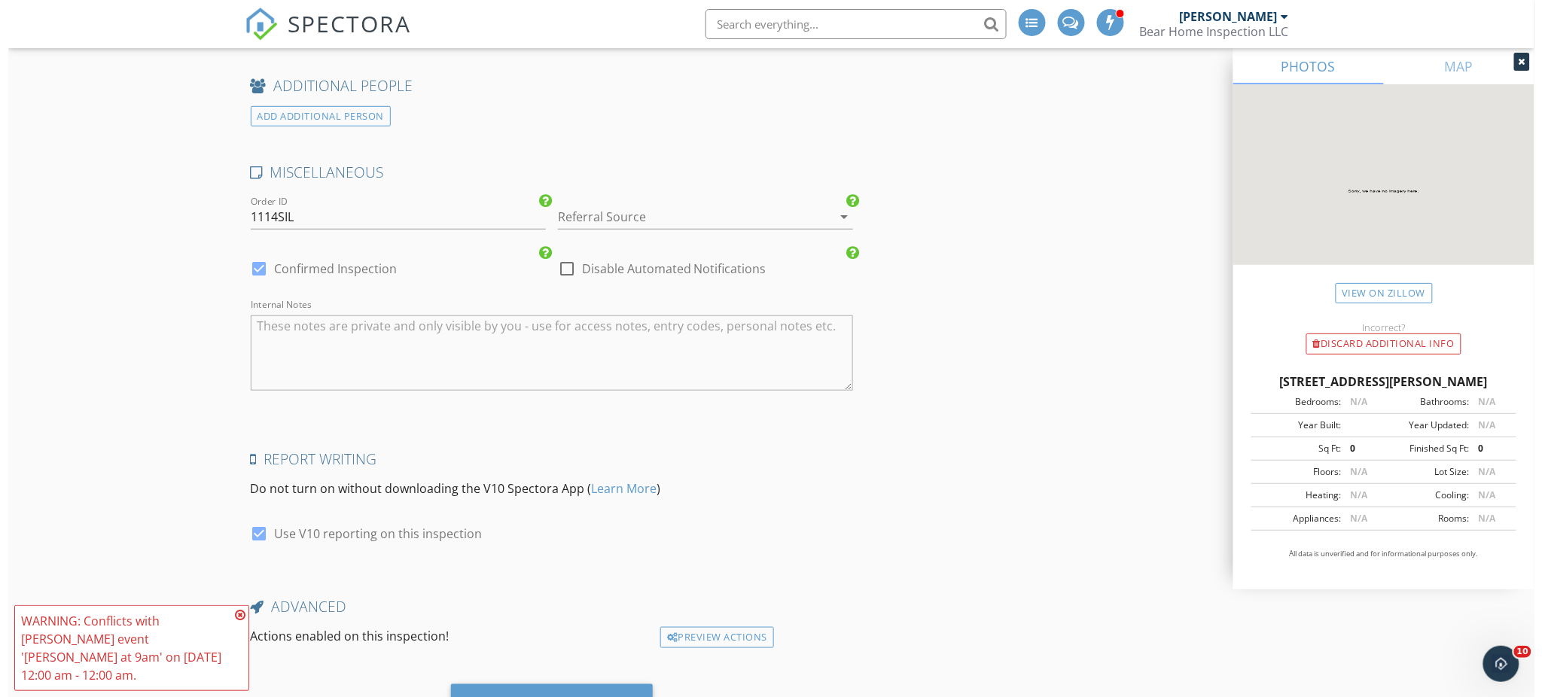
scroll to position [2458, 0]
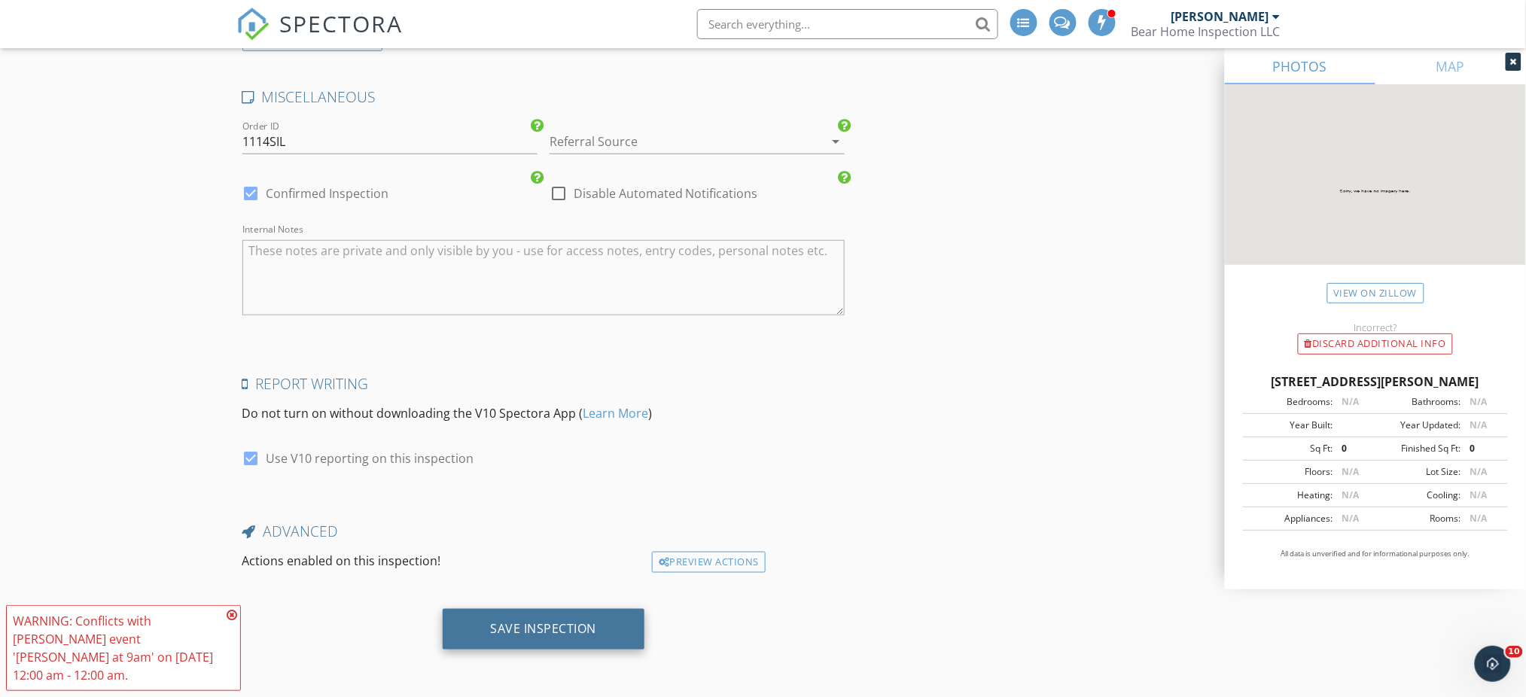
click at [541, 625] on div "Save Inspection" at bounding box center [544, 628] width 106 height 15
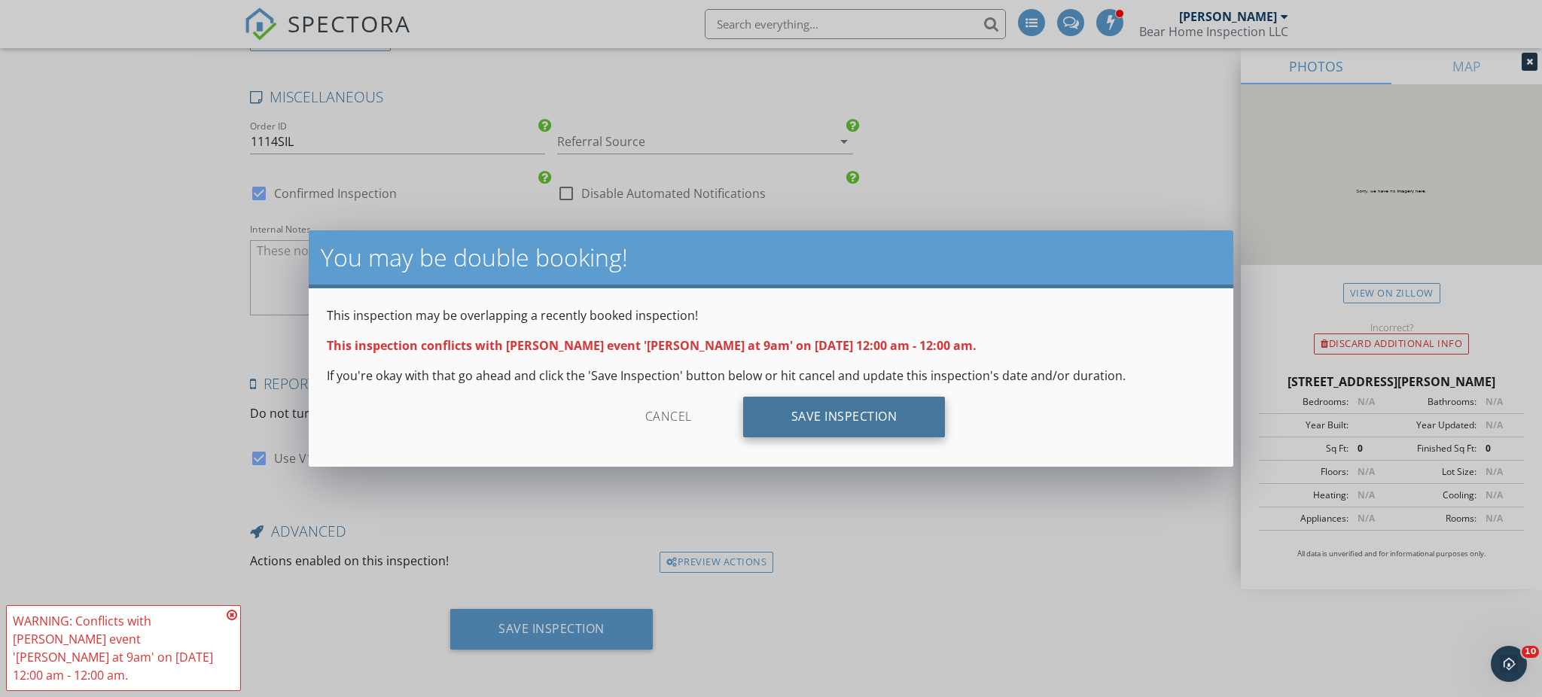
click at [913, 422] on div "Save Inspection" at bounding box center [844, 417] width 203 height 41
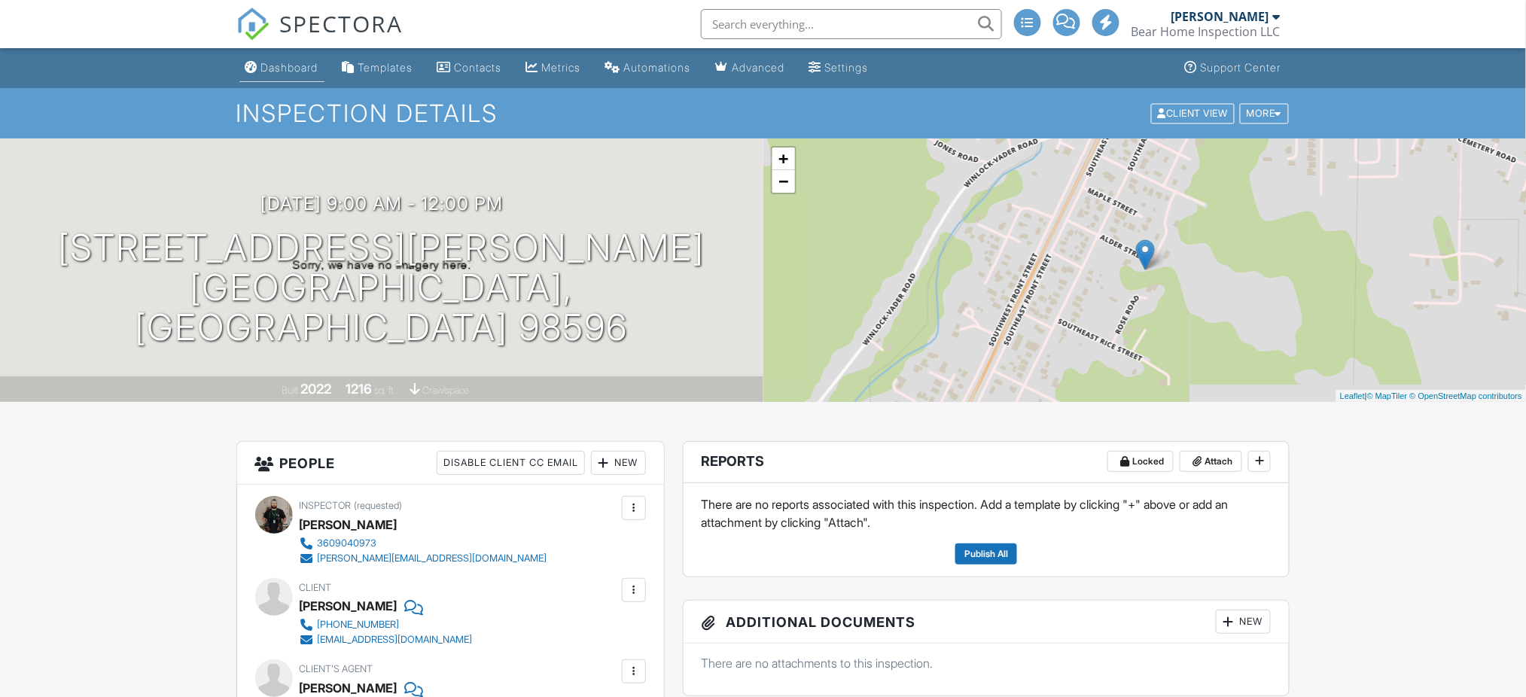
click at [303, 66] on div "Dashboard" at bounding box center [289, 67] width 57 height 13
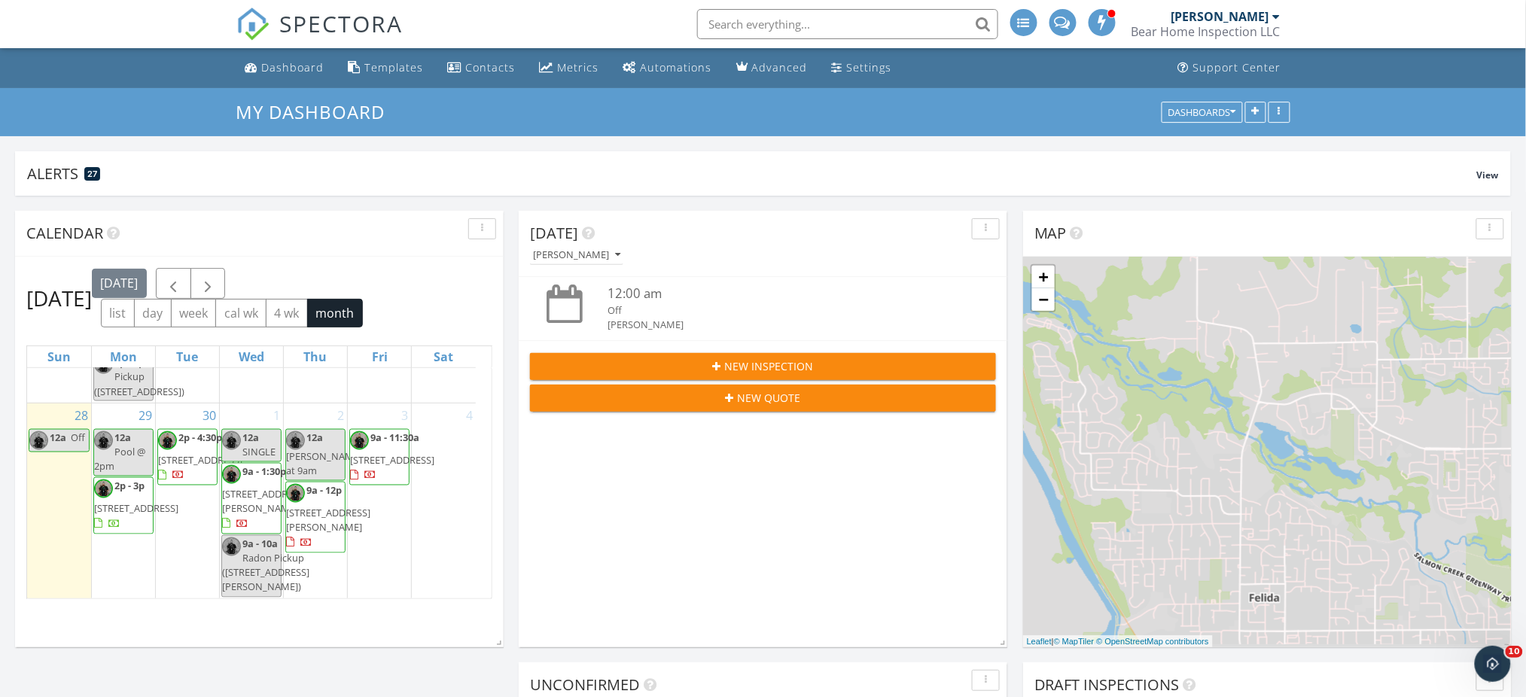
scroll to position [1598, 0]
click at [334, 541] on div "2 12a Jesse at 9am 9a - 12p 211 SE Alder St, Winlock 98596" at bounding box center [315, 502] width 63 height 196
click at [313, 479] on link "Inspection" at bounding box center [314, 479] width 78 height 24
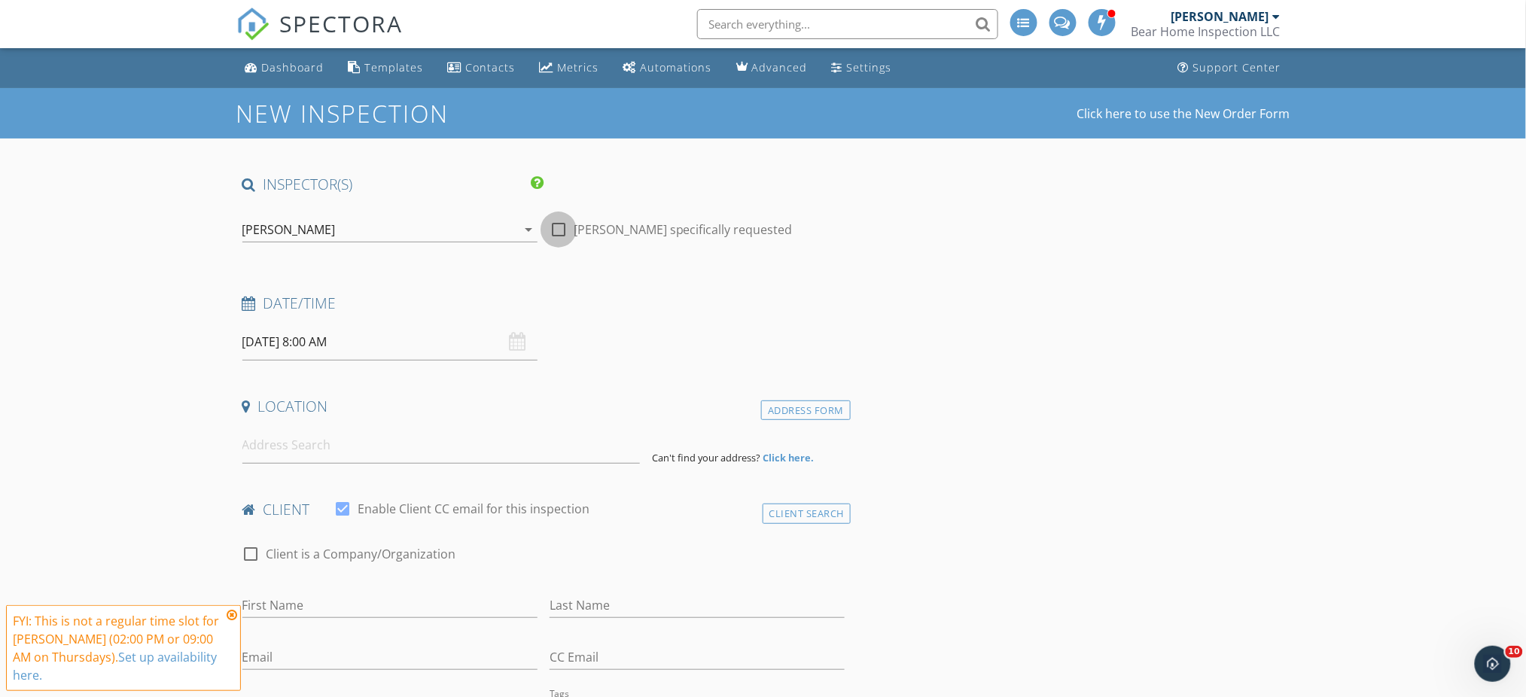
click at [557, 227] on div at bounding box center [559, 230] width 26 height 26
checkbox input "true"
click at [359, 340] on input "10/02/2025 8:00 AM" at bounding box center [389, 342] width 295 height 37
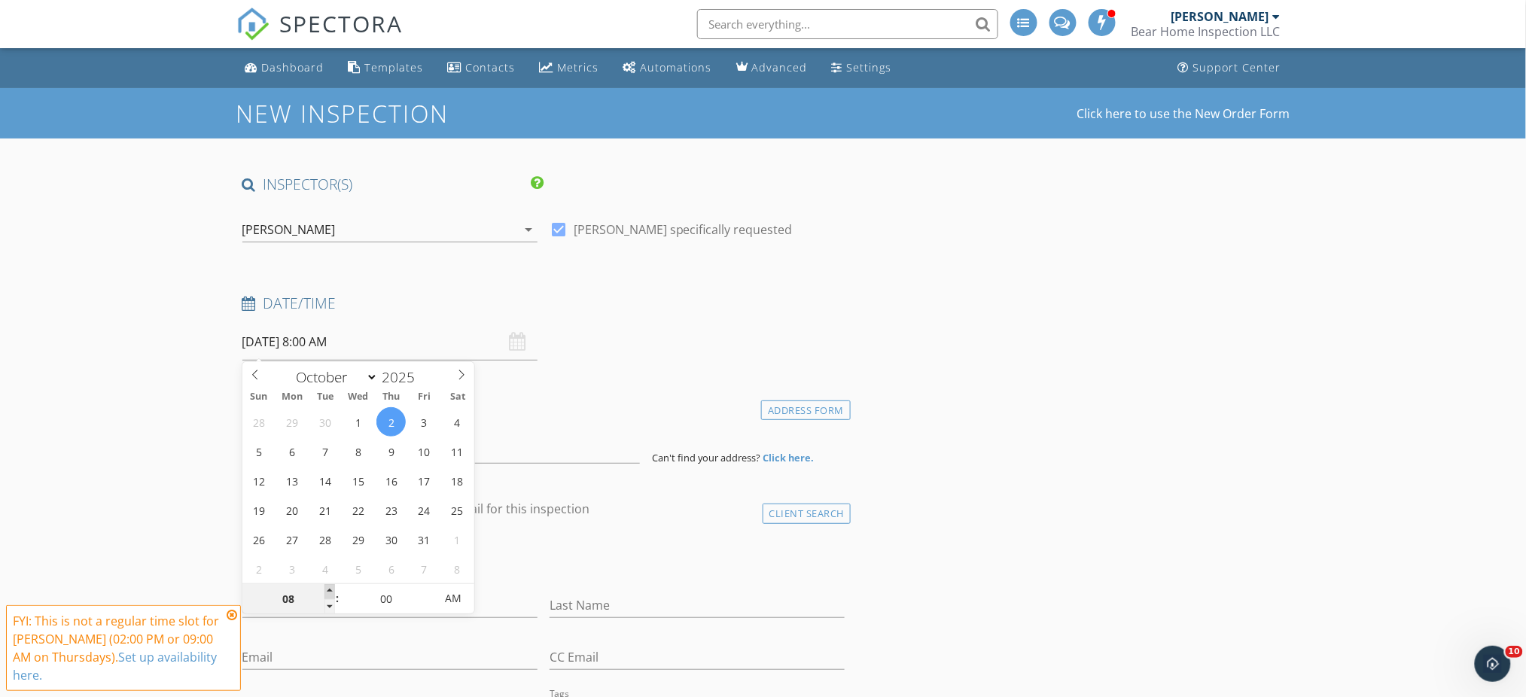
type input "09"
type input "10/02/2025 9:00 AM"
click at [331, 588] on span at bounding box center [330, 591] width 11 height 15
type input "10"
type input "10/02/2025 10:00 AM"
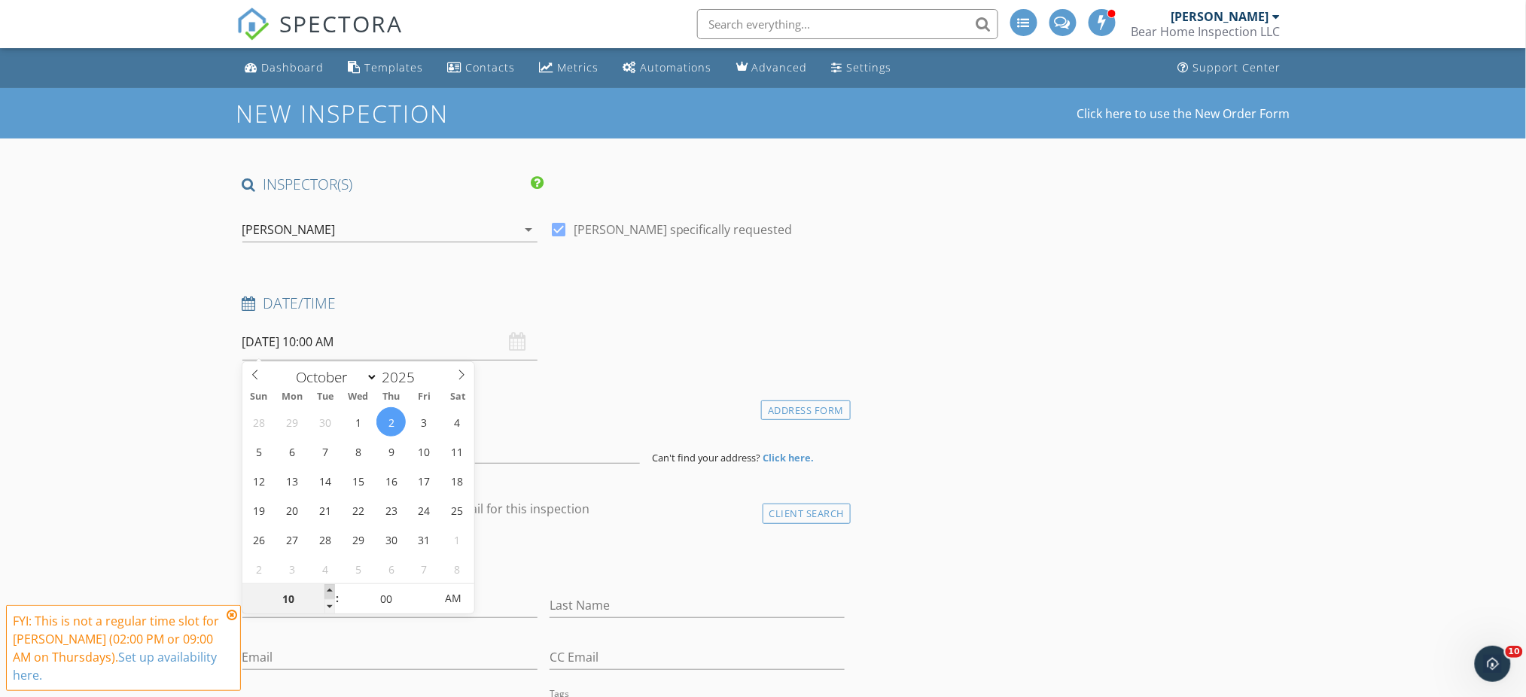
click at [331, 588] on span at bounding box center [330, 591] width 11 height 15
type input "11"
type input "10/02/2025 11:00 AM"
click at [331, 588] on span at bounding box center [330, 591] width 11 height 15
type input "12"
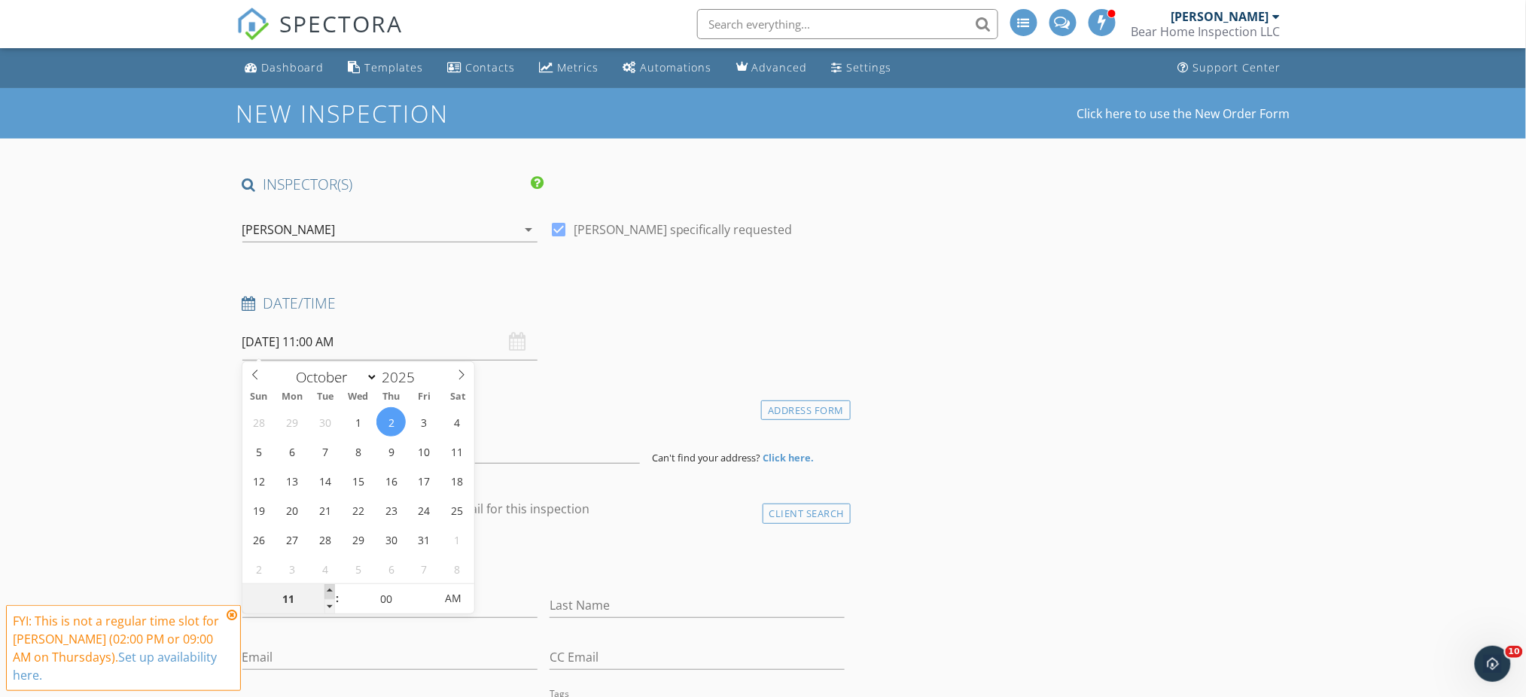
type input "10/02/2025 12:00 PM"
click at [331, 588] on span at bounding box center [330, 591] width 11 height 15
type input "01"
type input "10/02/2025 1:00 PM"
click at [331, 588] on span at bounding box center [330, 591] width 11 height 15
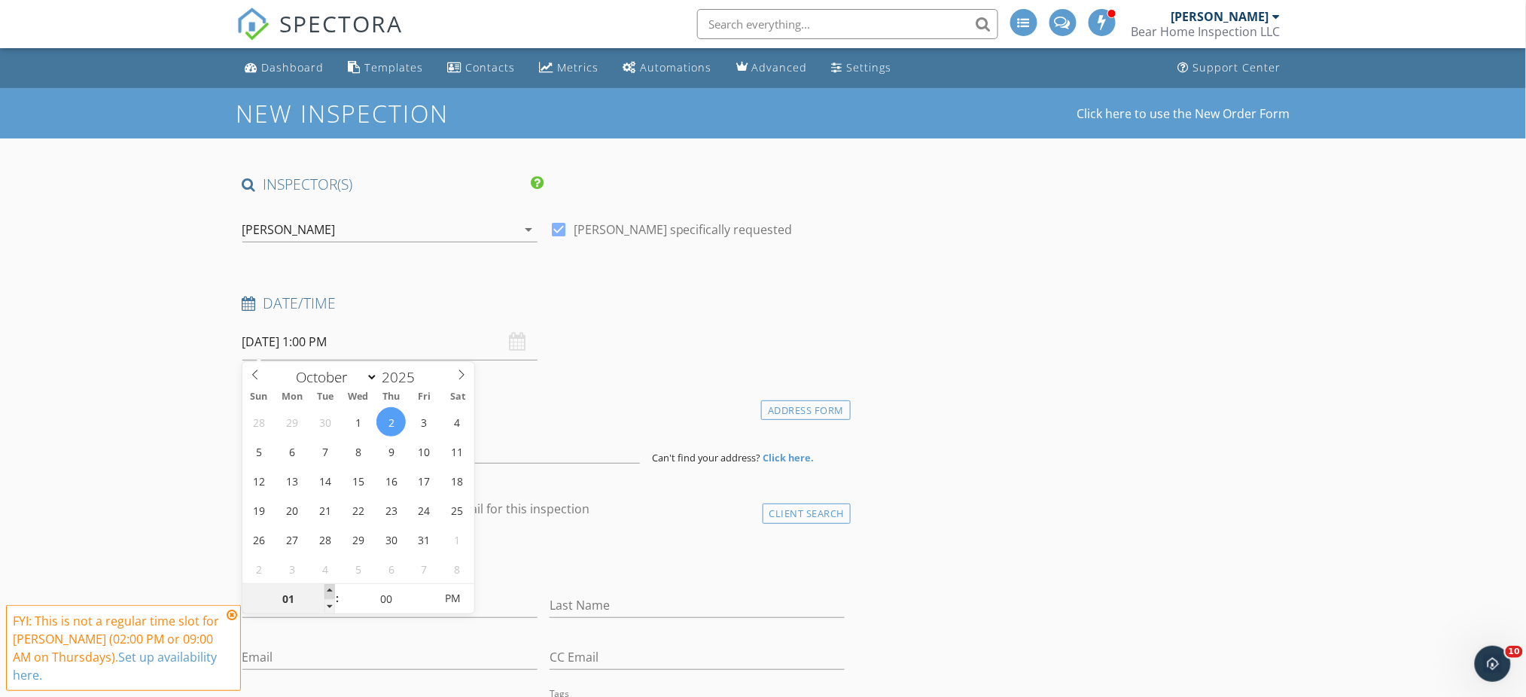
type input "02"
type input "10/02/2025 2:00 PM"
click at [331, 588] on span at bounding box center [330, 591] width 11 height 15
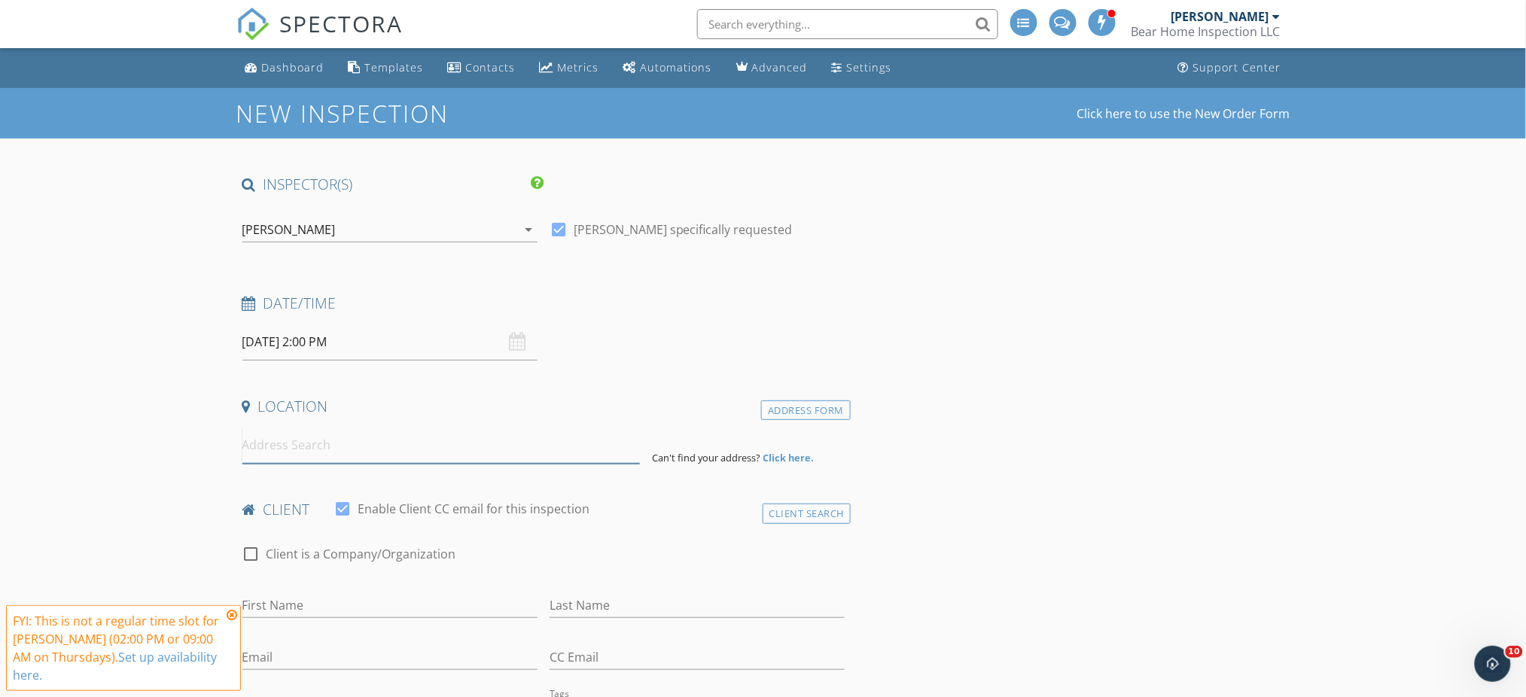
click at [275, 457] on input at bounding box center [441, 445] width 398 height 37
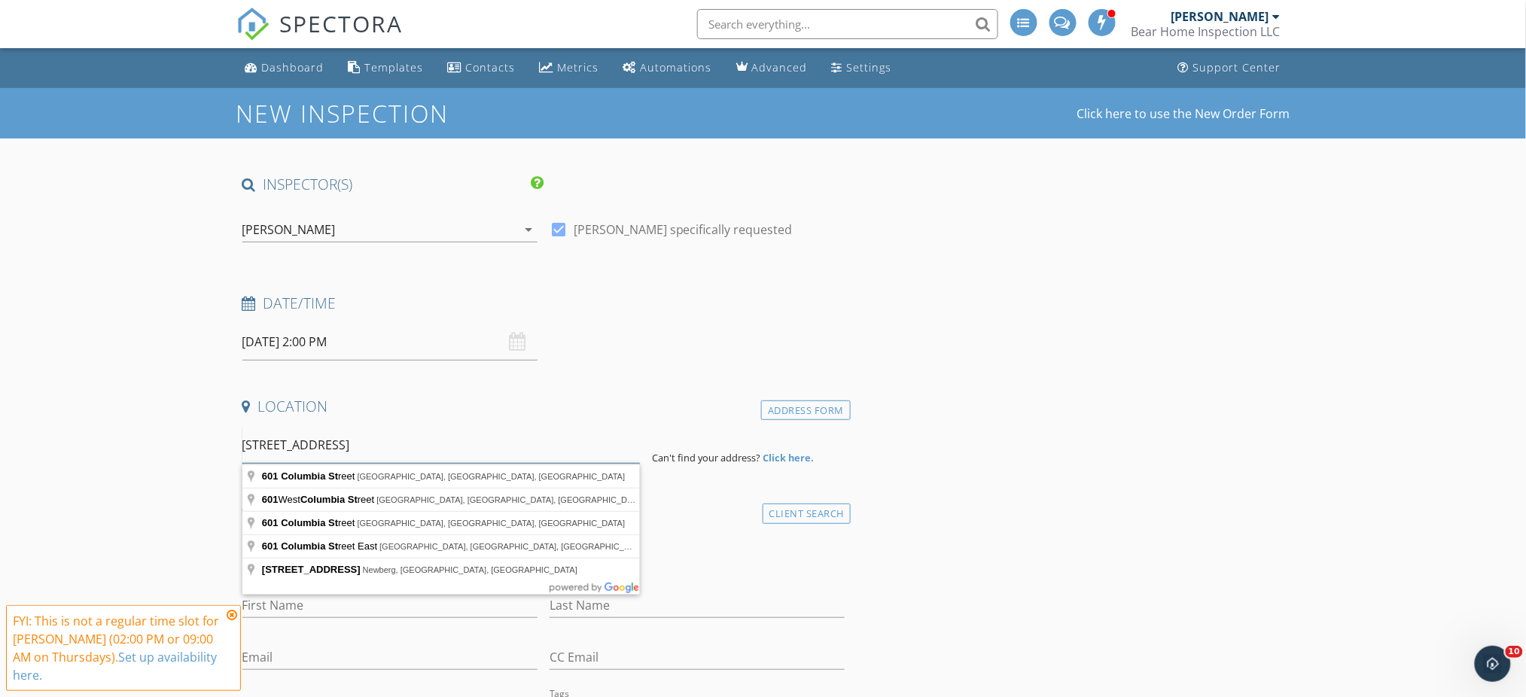
drag, startPoint x: 340, startPoint y: 444, endPoint x: 213, endPoint y: 450, distance: 127.4
click at [346, 437] on input "601 Columbia St" at bounding box center [441, 445] width 398 height 37
click at [346, 440] on input "601 Columbia St" at bounding box center [441, 445] width 398 height 37
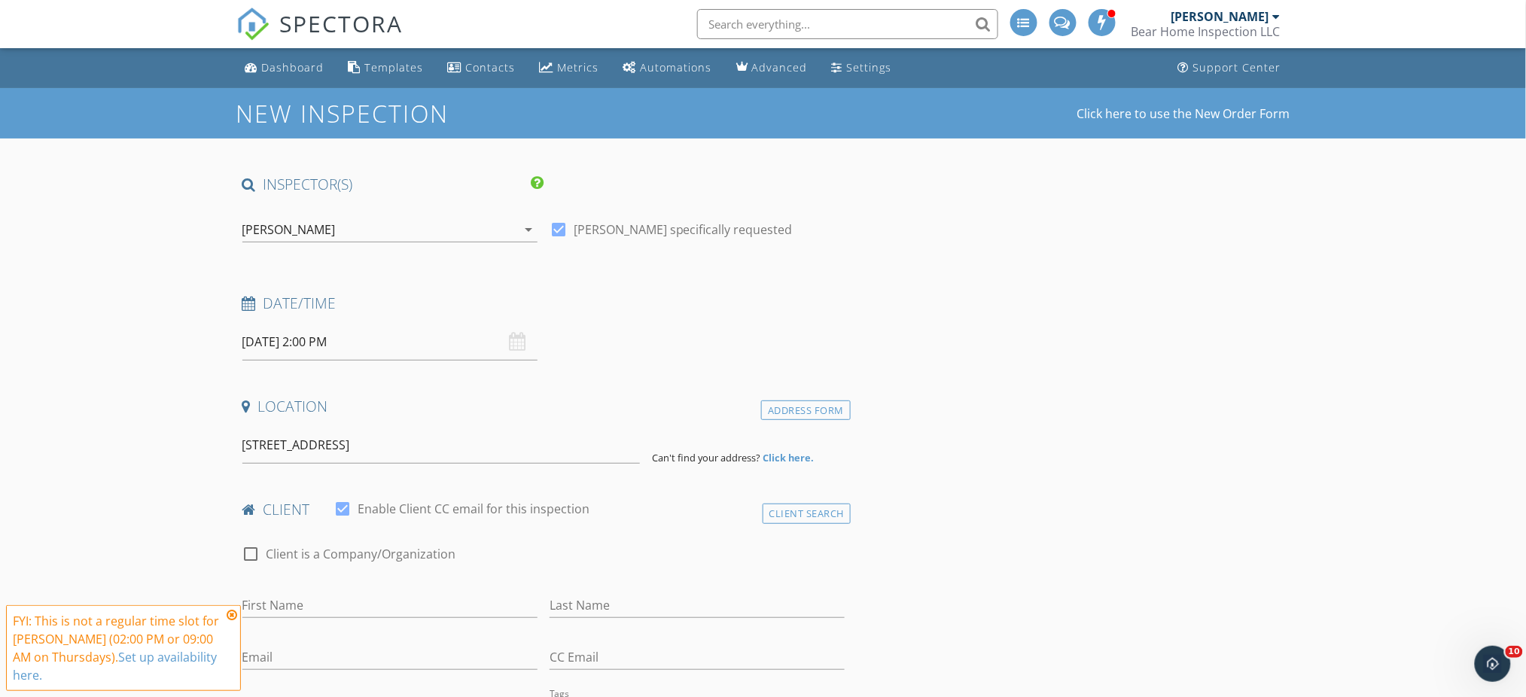
click at [382, 441] on input "601 Columbia Street" at bounding box center [441, 445] width 398 height 37
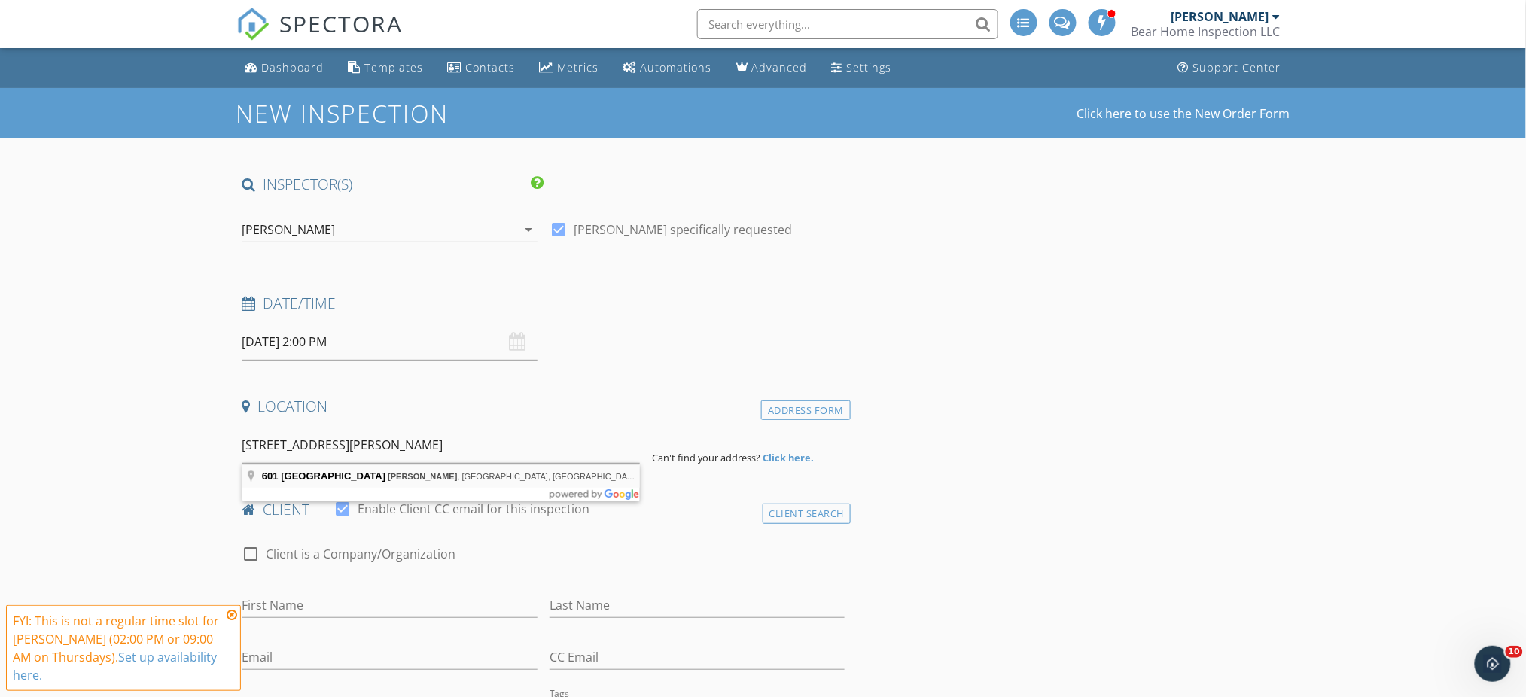
type input "601 Columbia Street, Kelso, WA, USA"
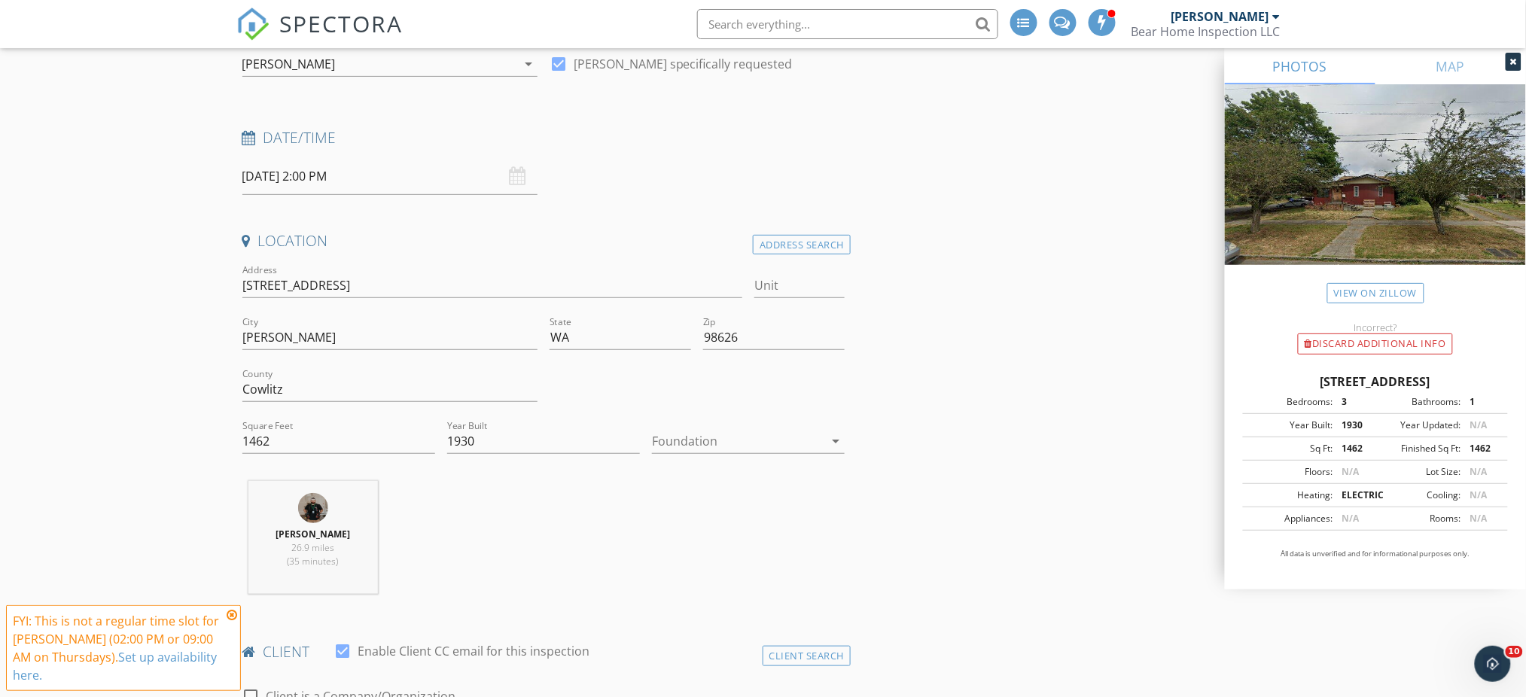
scroll to position [200, 0]
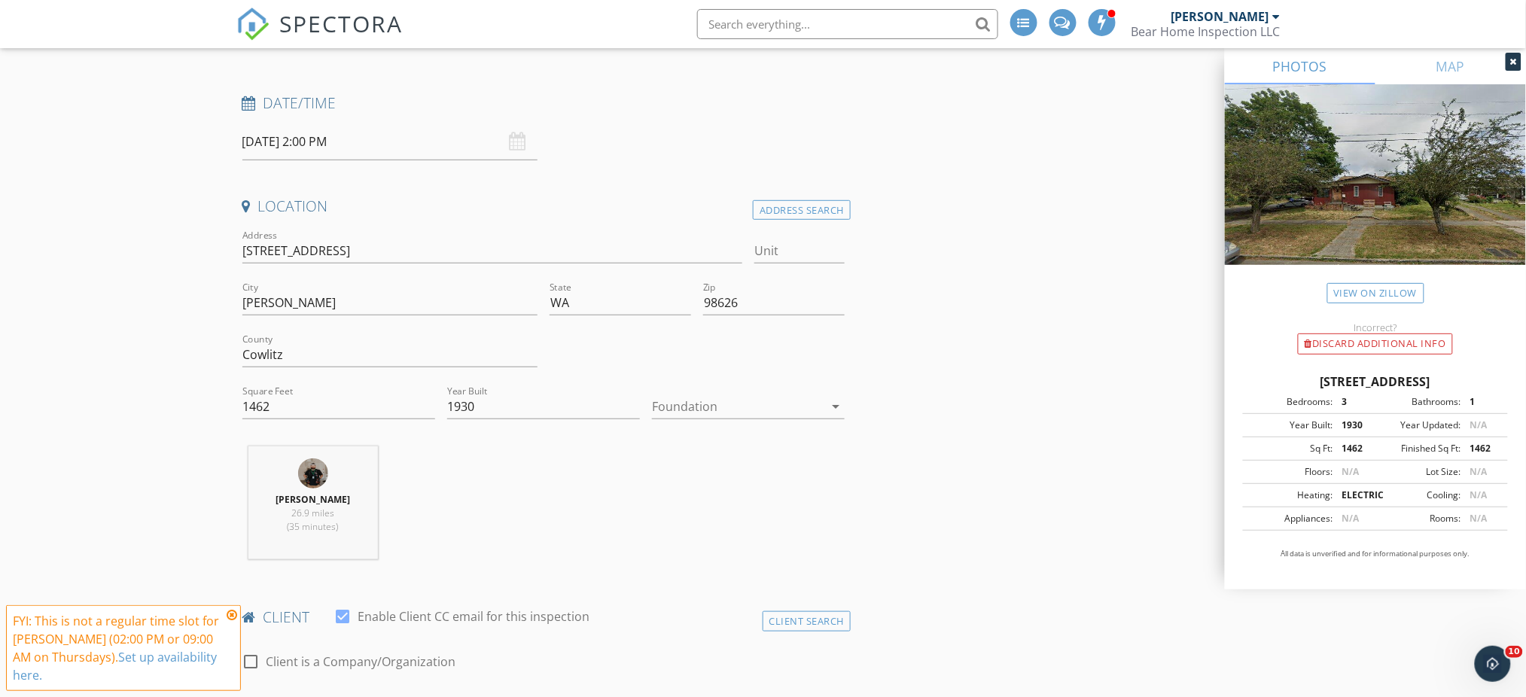
click at [760, 407] on div at bounding box center [738, 407] width 172 height 24
click at [739, 517] on div "Crawlspace" at bounding box center [748, 522] width 169 height 18
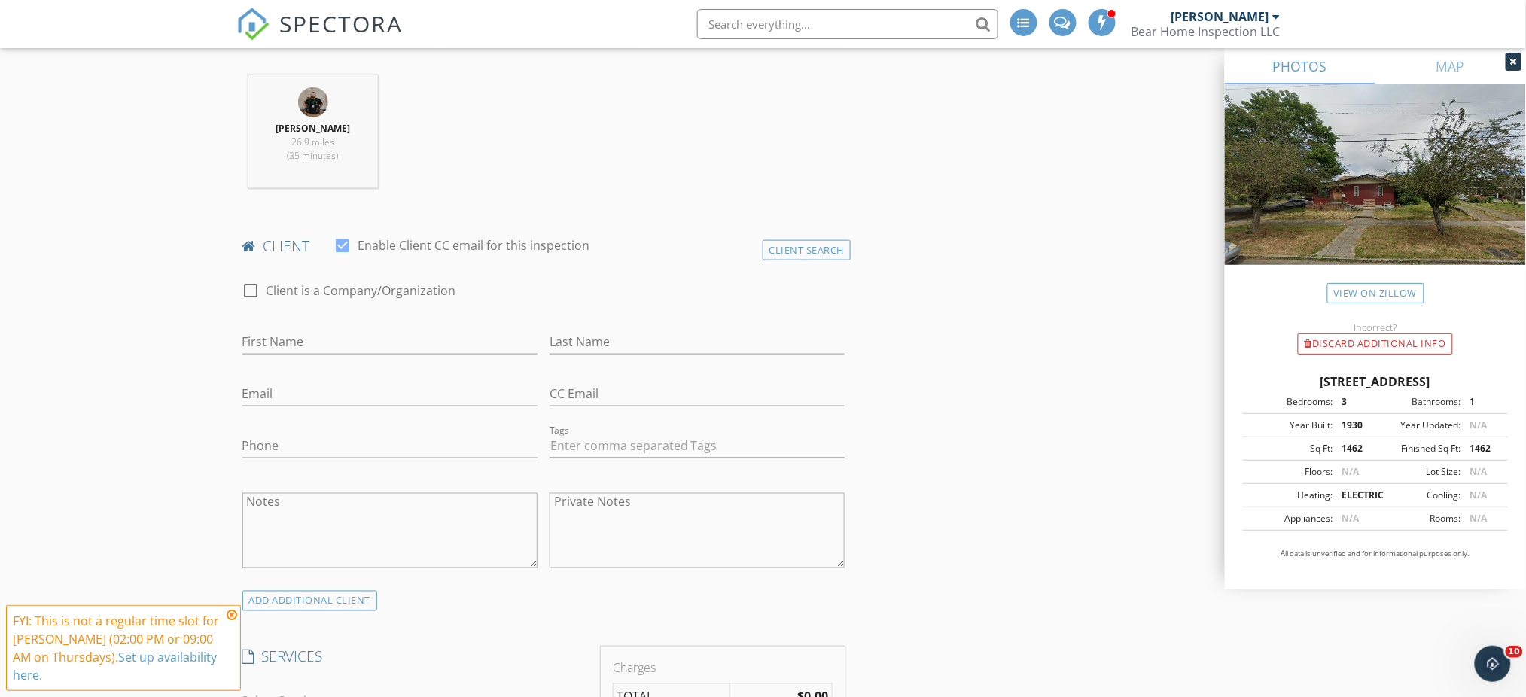
scroll to position [703, 0]
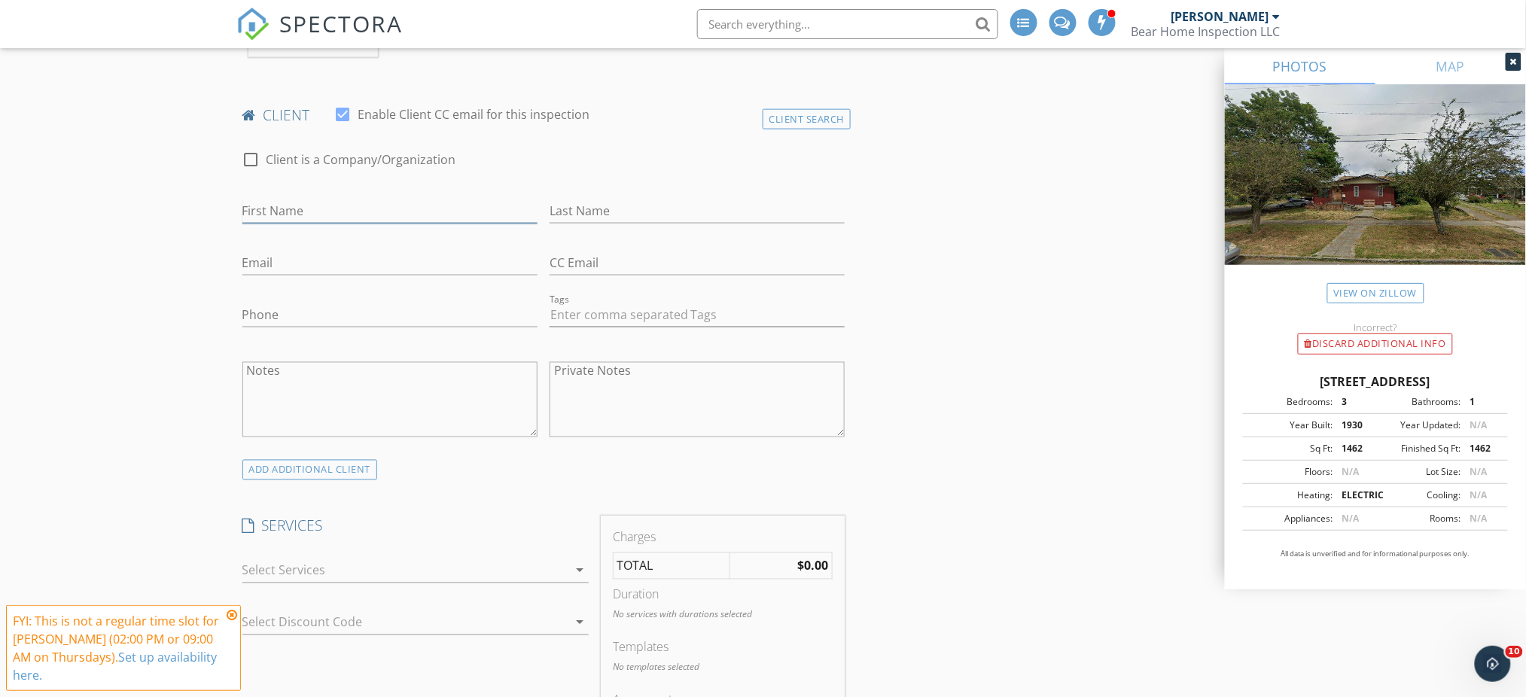
click at [398, 216] on input "First Name" at bounding box center [389, 211] width 295 height 25
type input "Monica"
type input "Alvarez"
type input "monicaalvarez901@yahoo.com"
click at [390, 313] on input "Phone" at bounding box center [389, 315] width 295 height 25
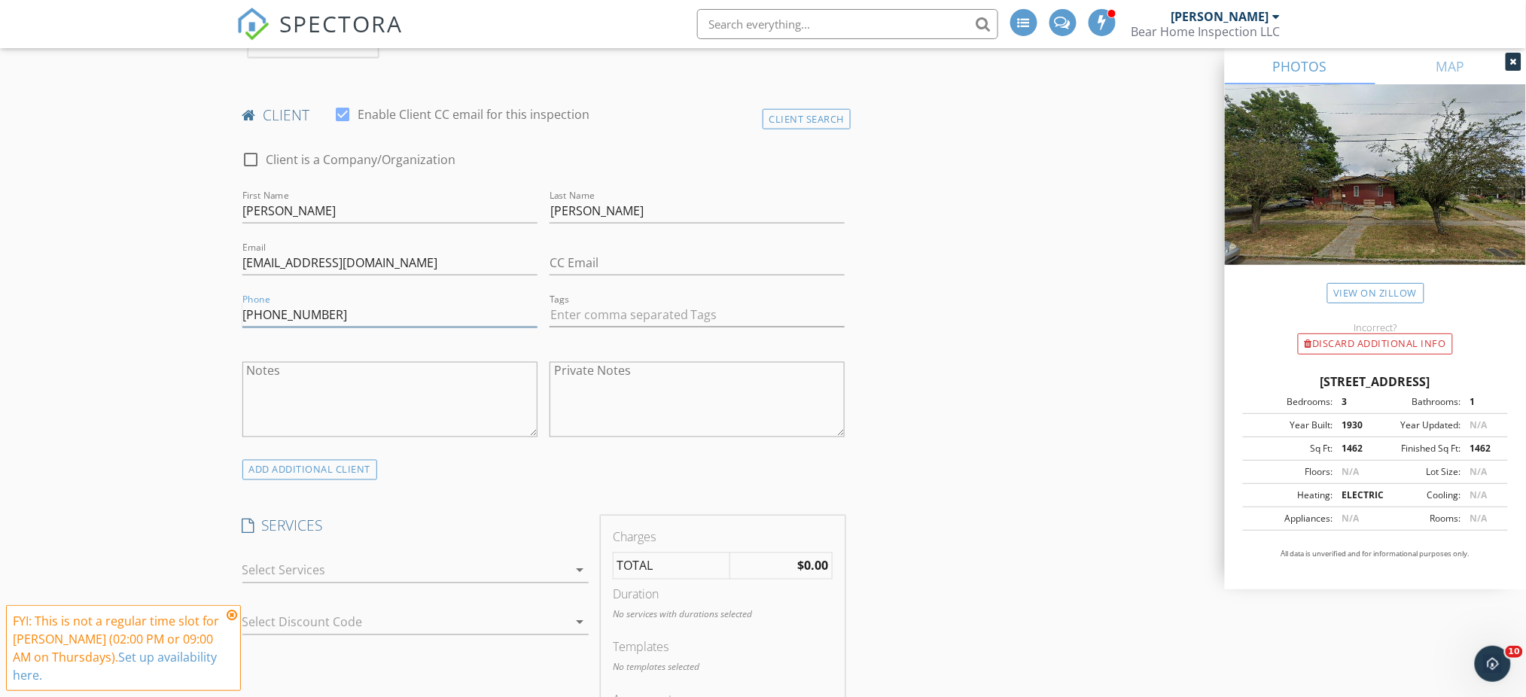
type input "360-353-8198"
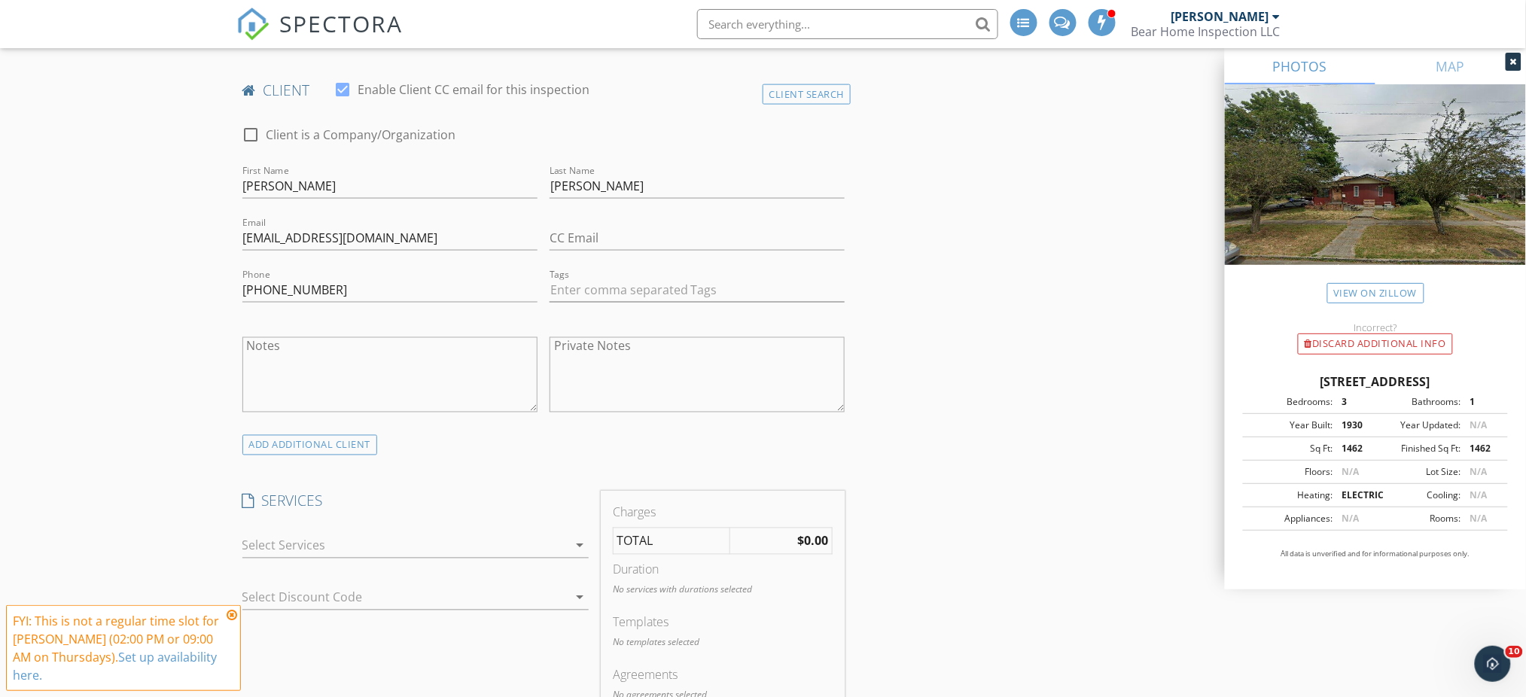
scroll to position [1004, 0]
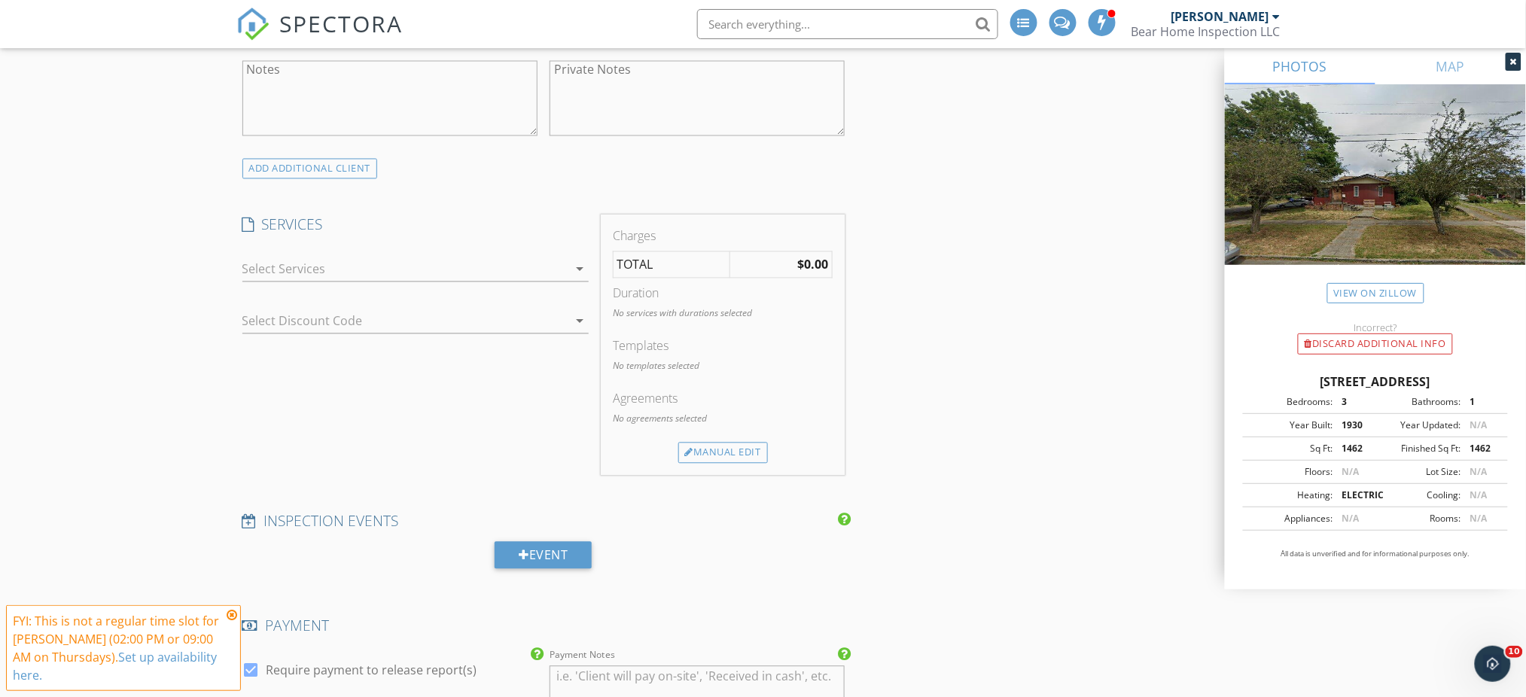
click at [520, 250] on div "check_box_outline_blank Home Inspection - A full home inspection for anything u…" at bounding box center [415, 272] width 346 height 49
click at [518, 264] on div at bounding box center [404, 270] width 325 height 24
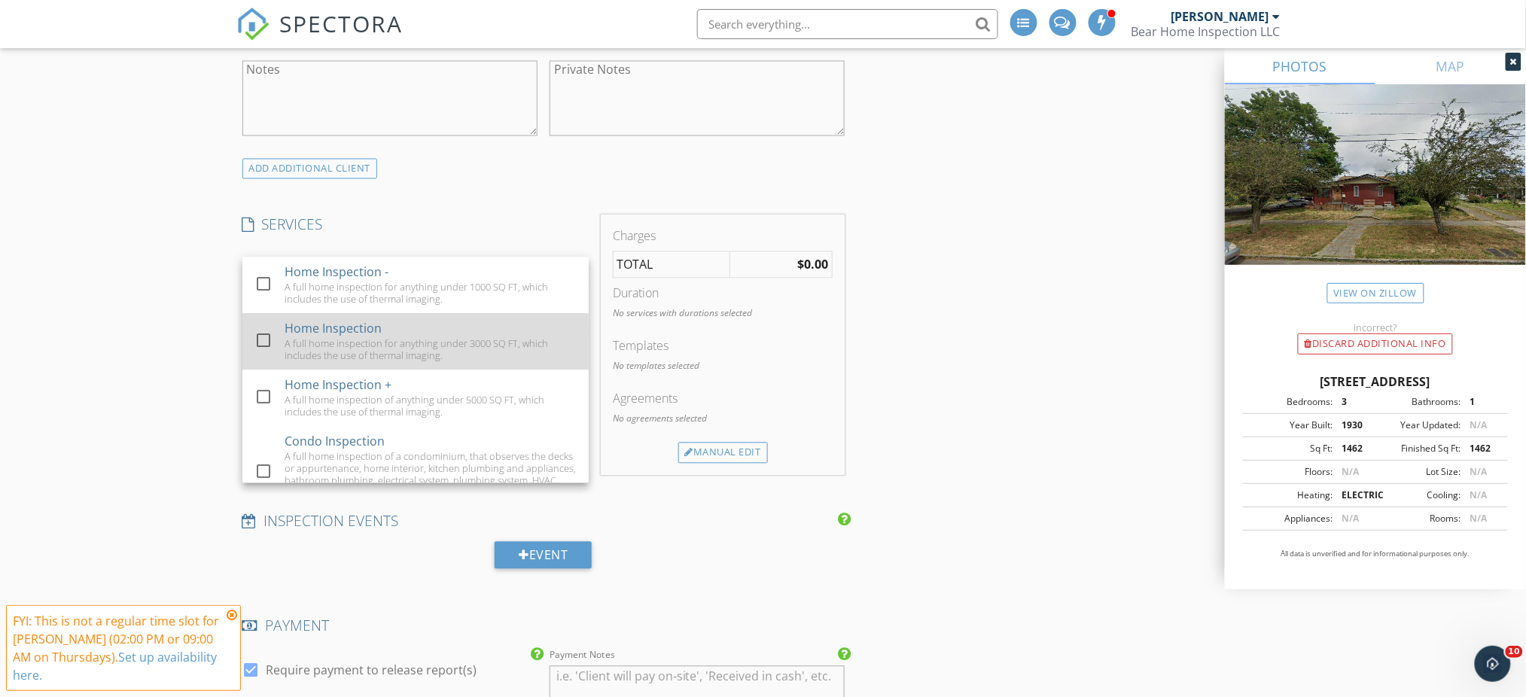
drag, startPoint x: 435, startPoint y: 344, endPoint x: 459, endPoint y: 344, distance: 23.3
click at [435, 346] on div "A full home inspection for anything under 3000 SQ FT, which includes the use of…" at bounding box center [431, 350] width 292 height 24
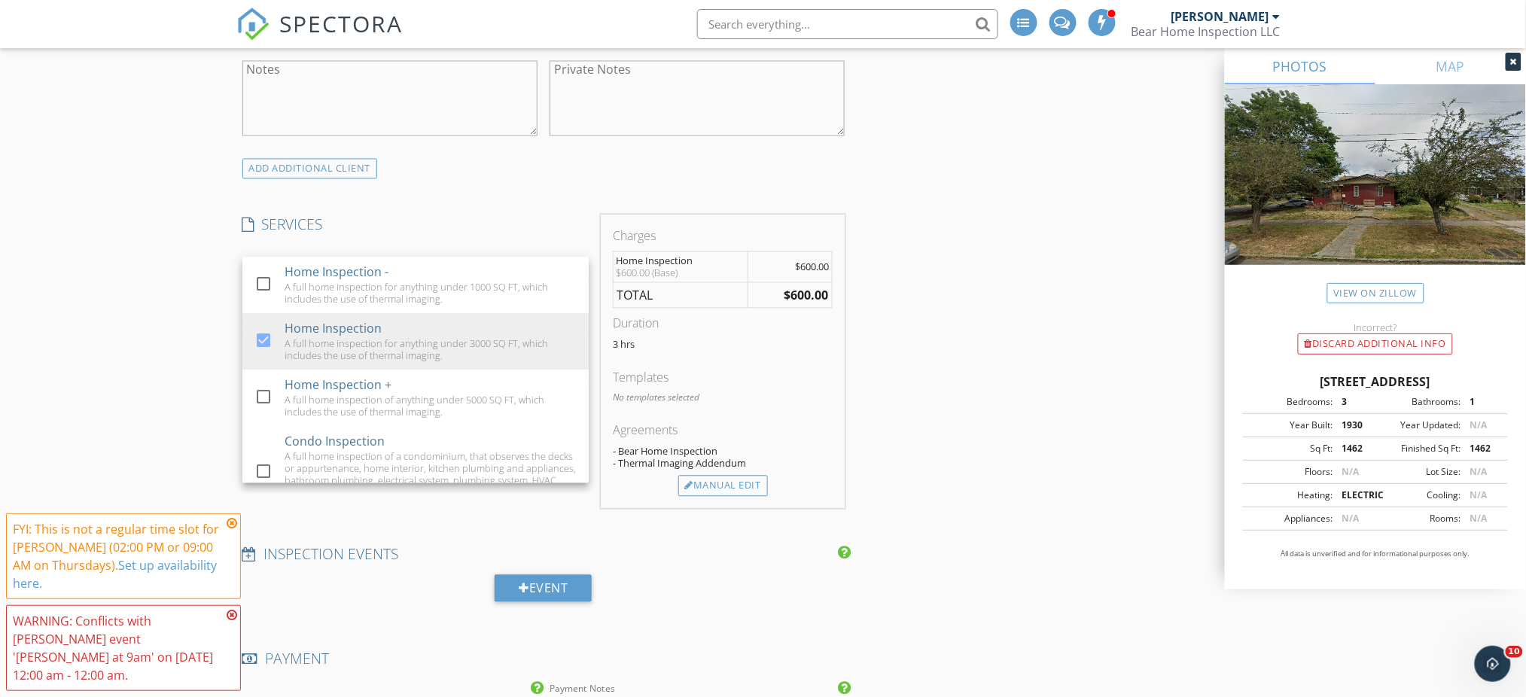
click at [909, 318] on div "INSPECTOR(S) check_box Jared Ball PRIMARY Jared Ball arrow_drop_down check_box …" at bounding box center [763, 499] width 1054 height 2657
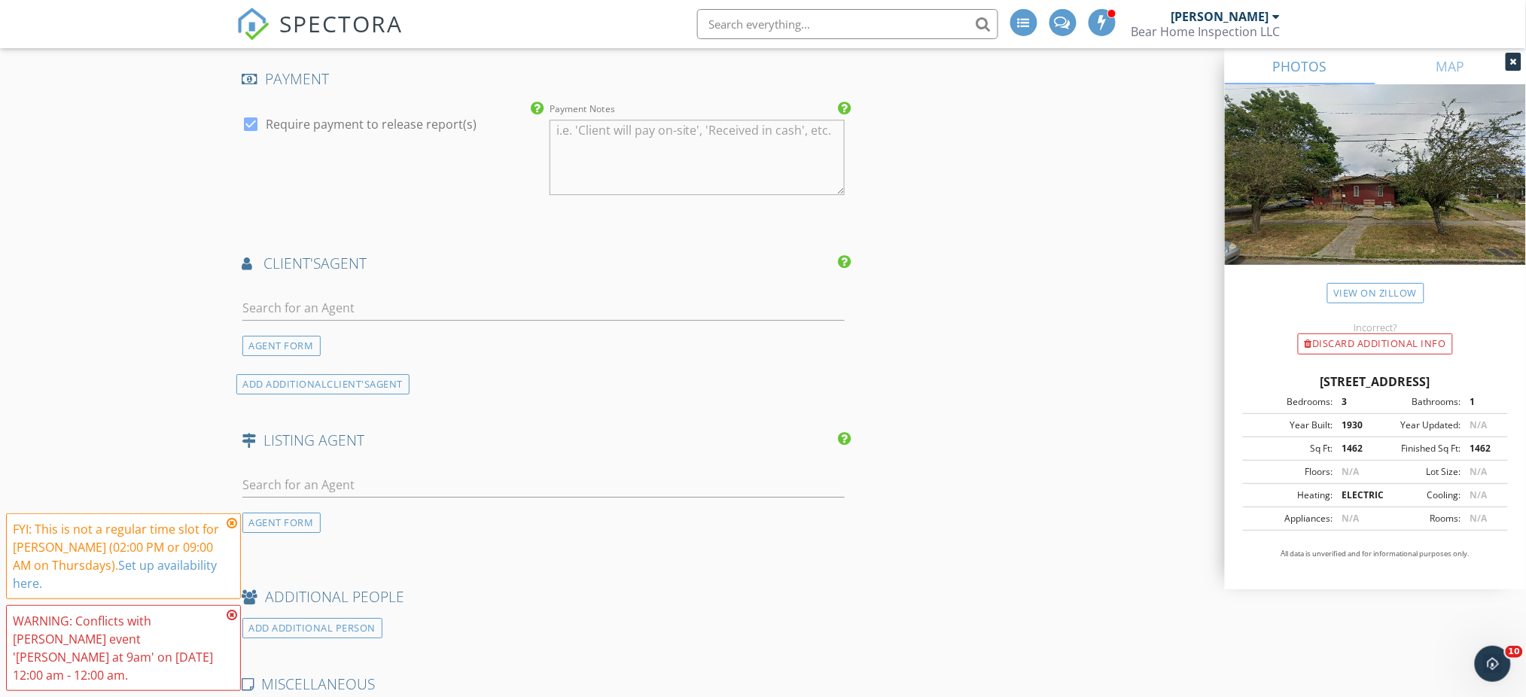
scroll to position [1606, 0]
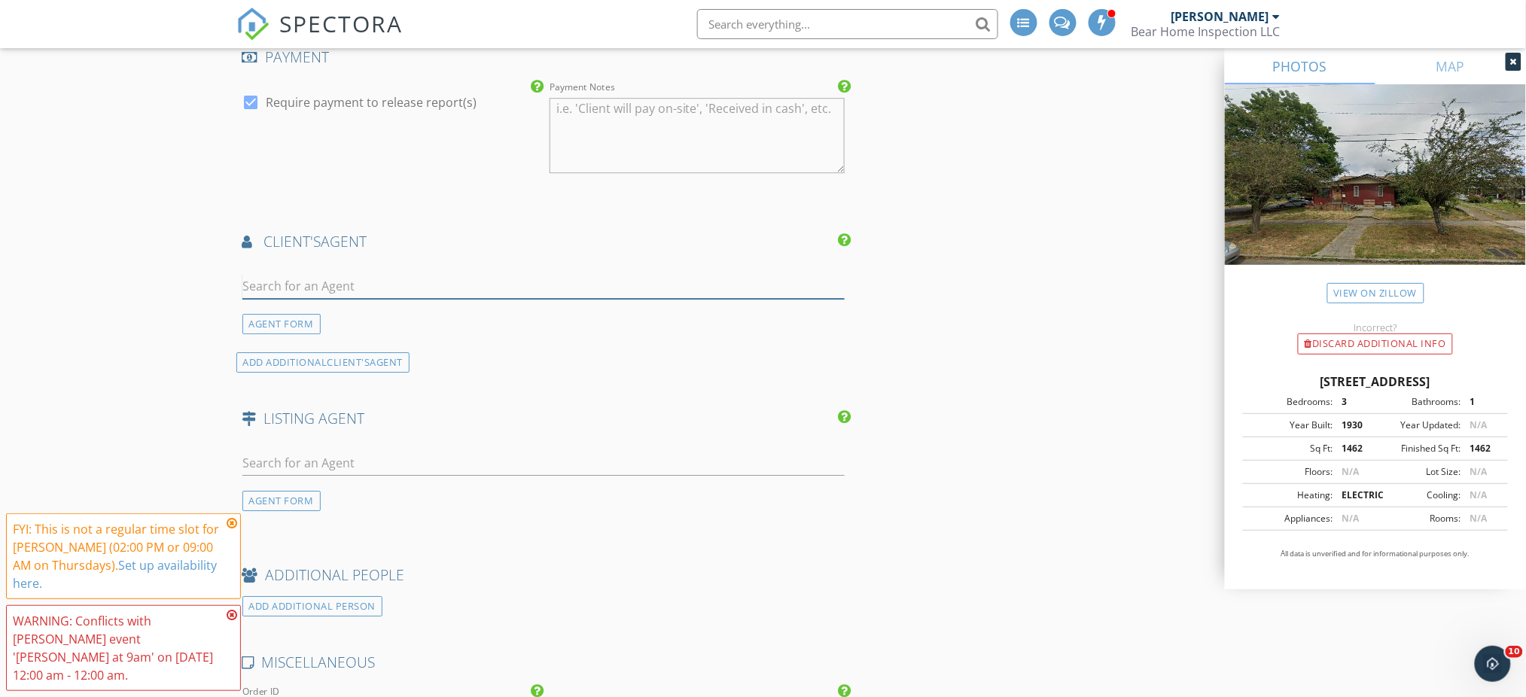
click at [437, 282] on input "text" at bounding box center [543, 286] width 603 height 25
type input "Brad"
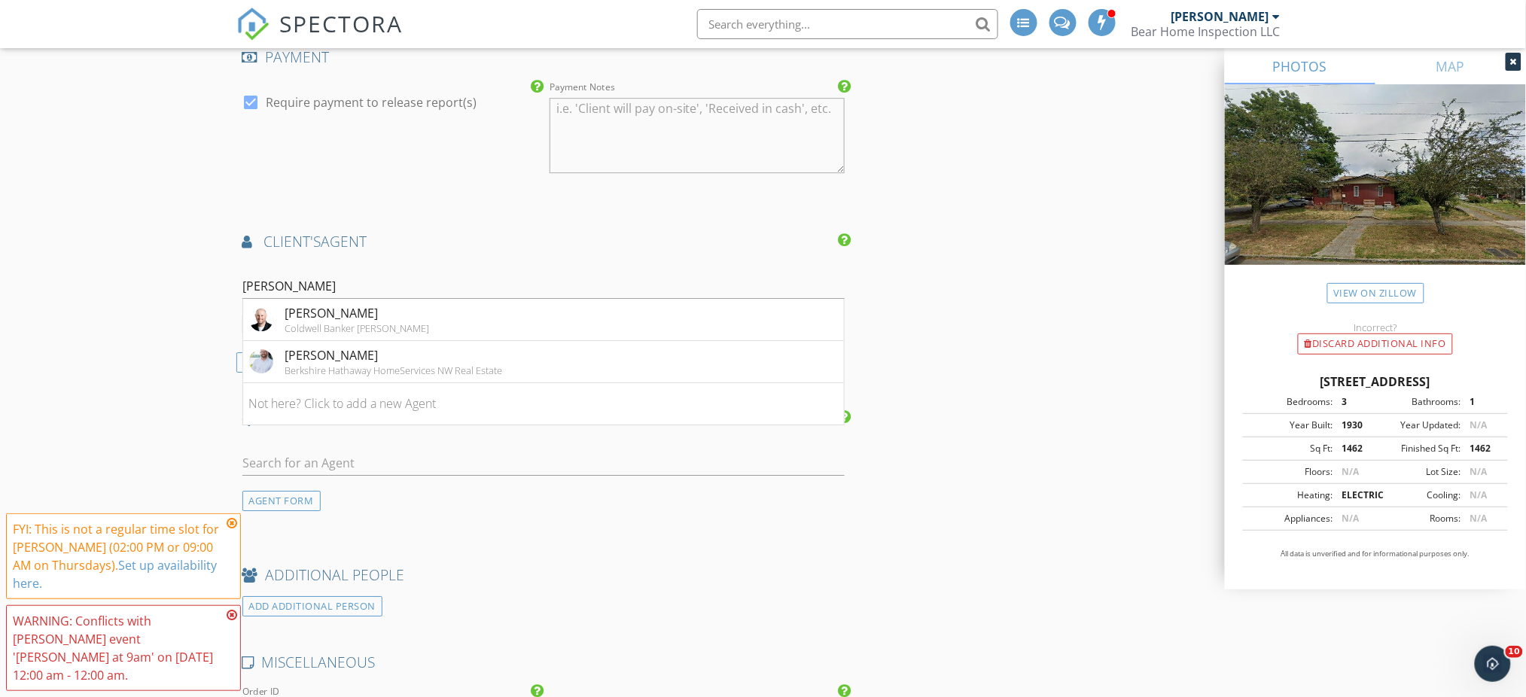
click at [303, 320] on div "Brad Issler" at bounding box center [357, 313] width 145 height 18
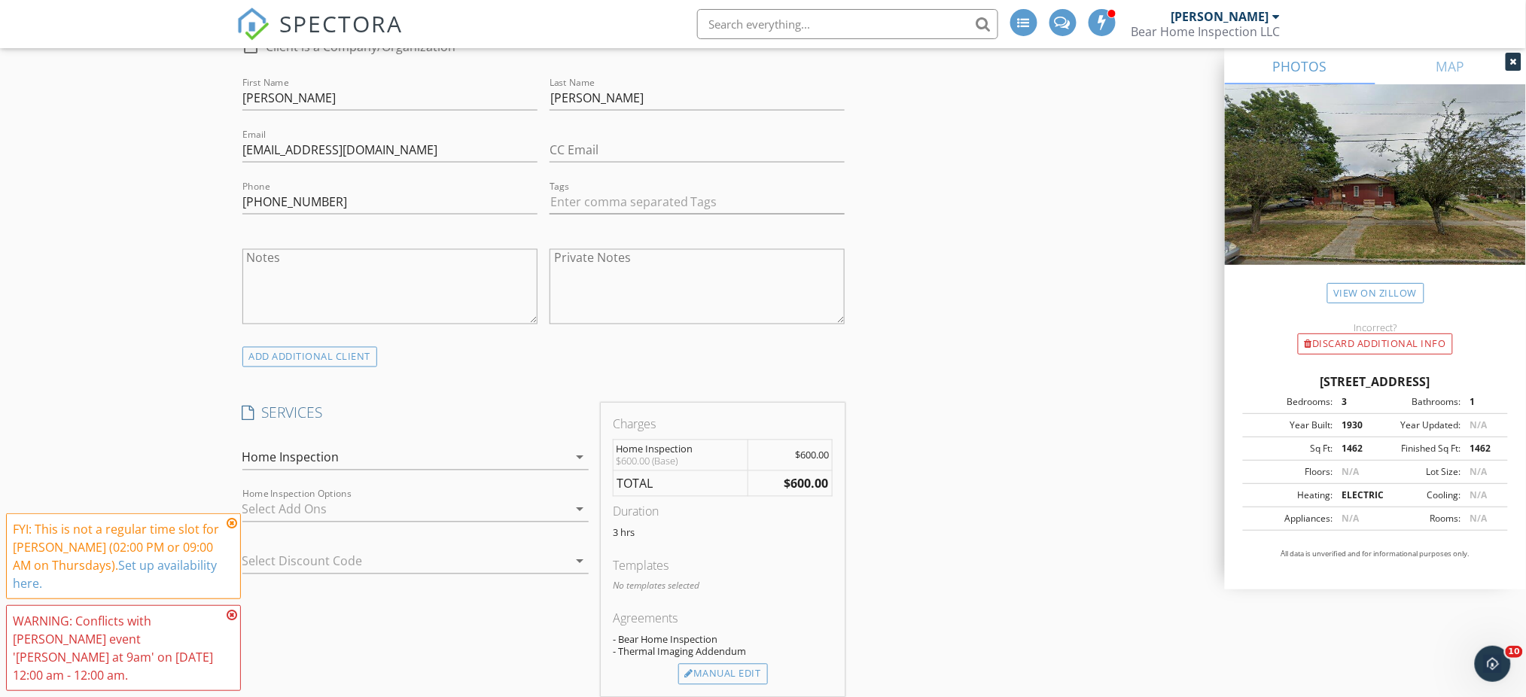
scroll to position [803, 0]
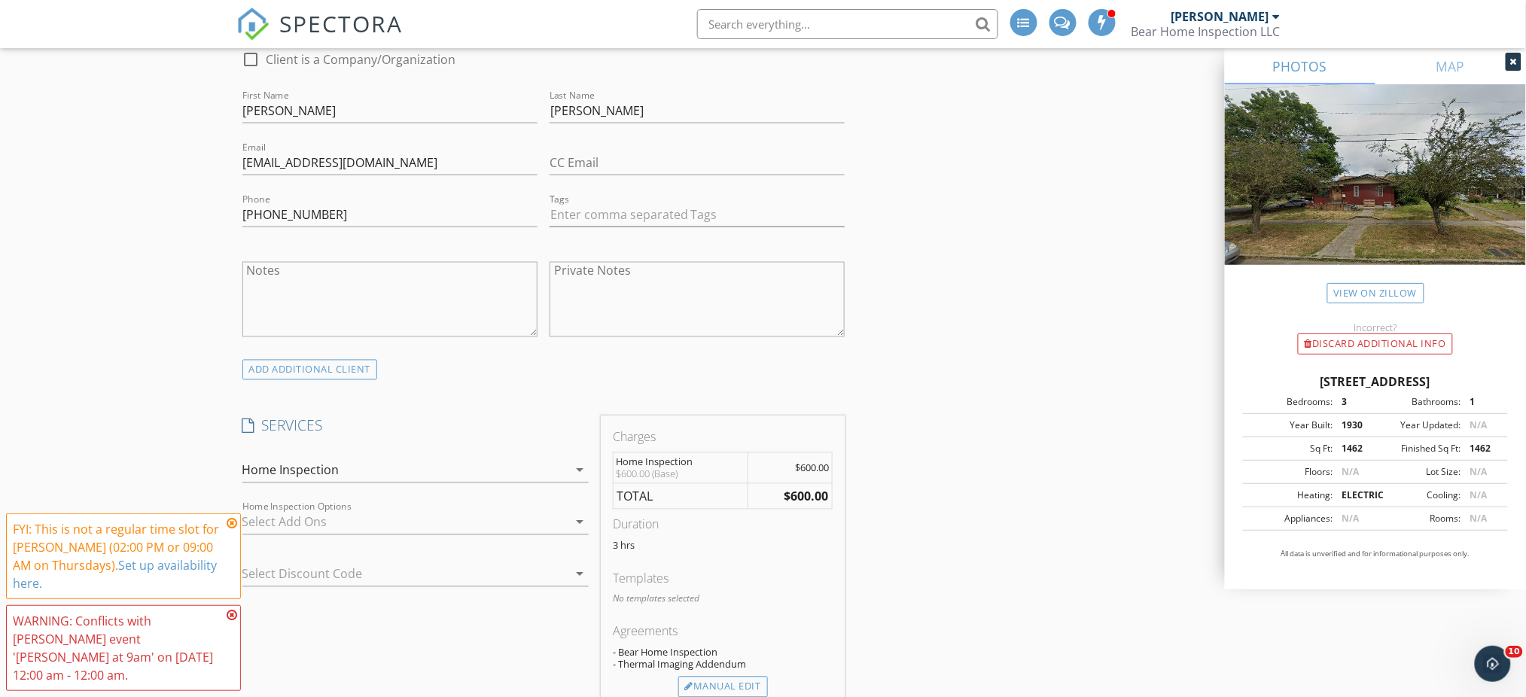
click at [319, 373] on div "ADD ADDITIONAL client" at bounding box center [310, 370] width 136 height 20
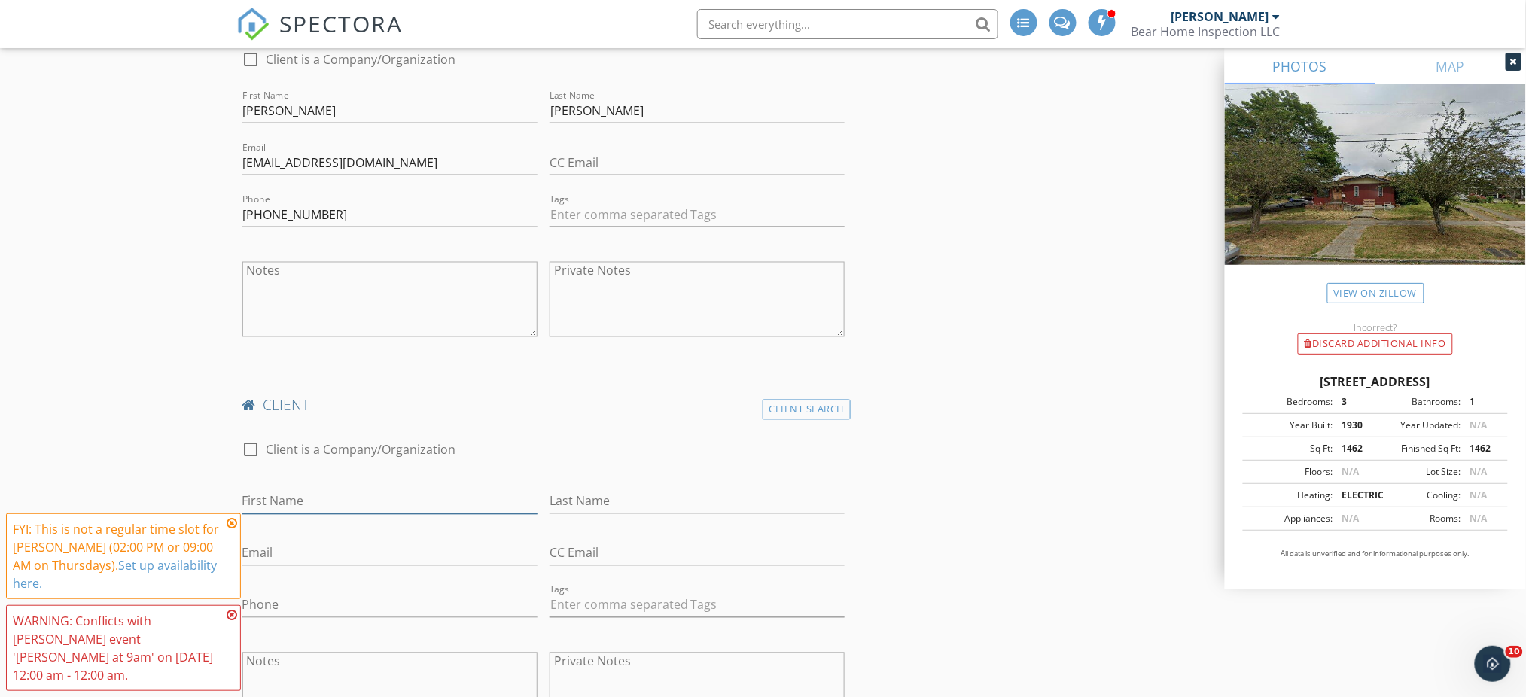
click at [336, 495] on input "First Name" at bounding box center [389, 501] width 295 height 25
type input "Shawn"
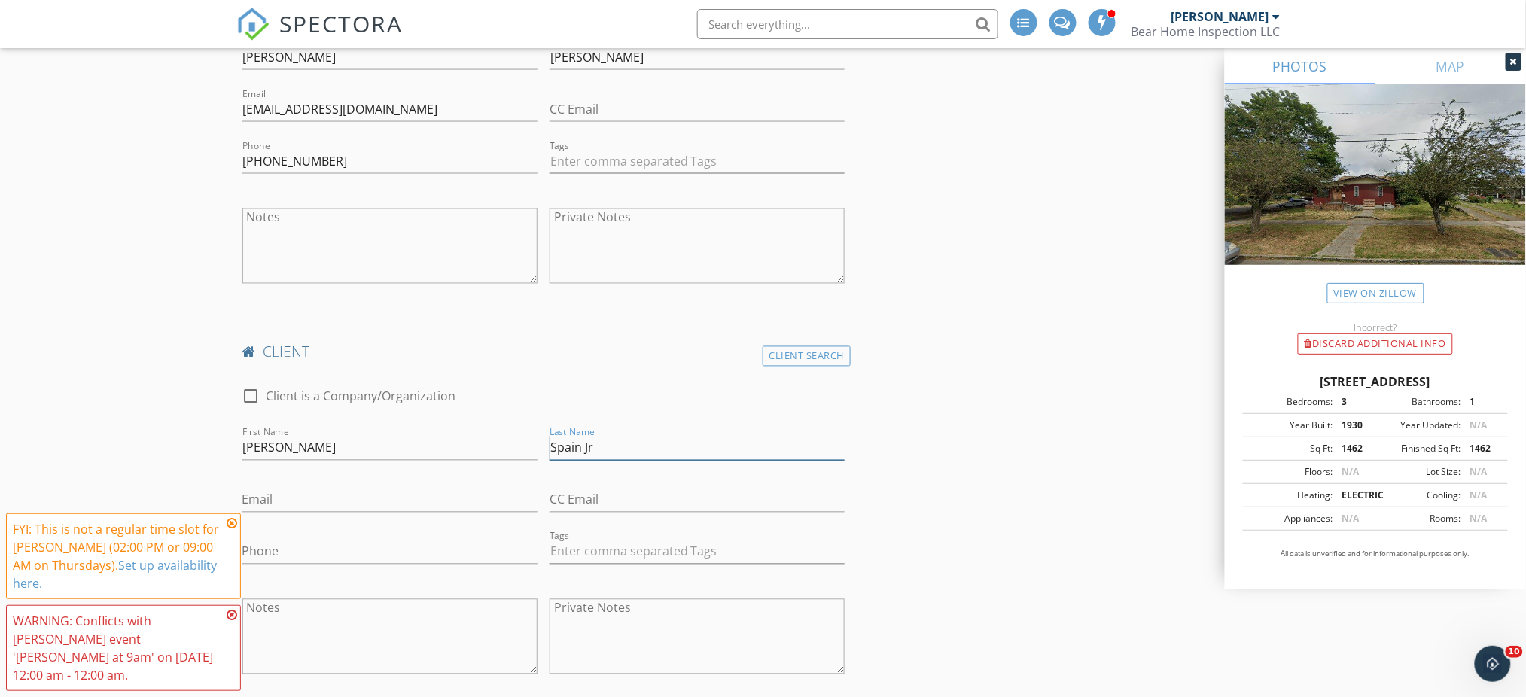
scroll to position [904, 0]
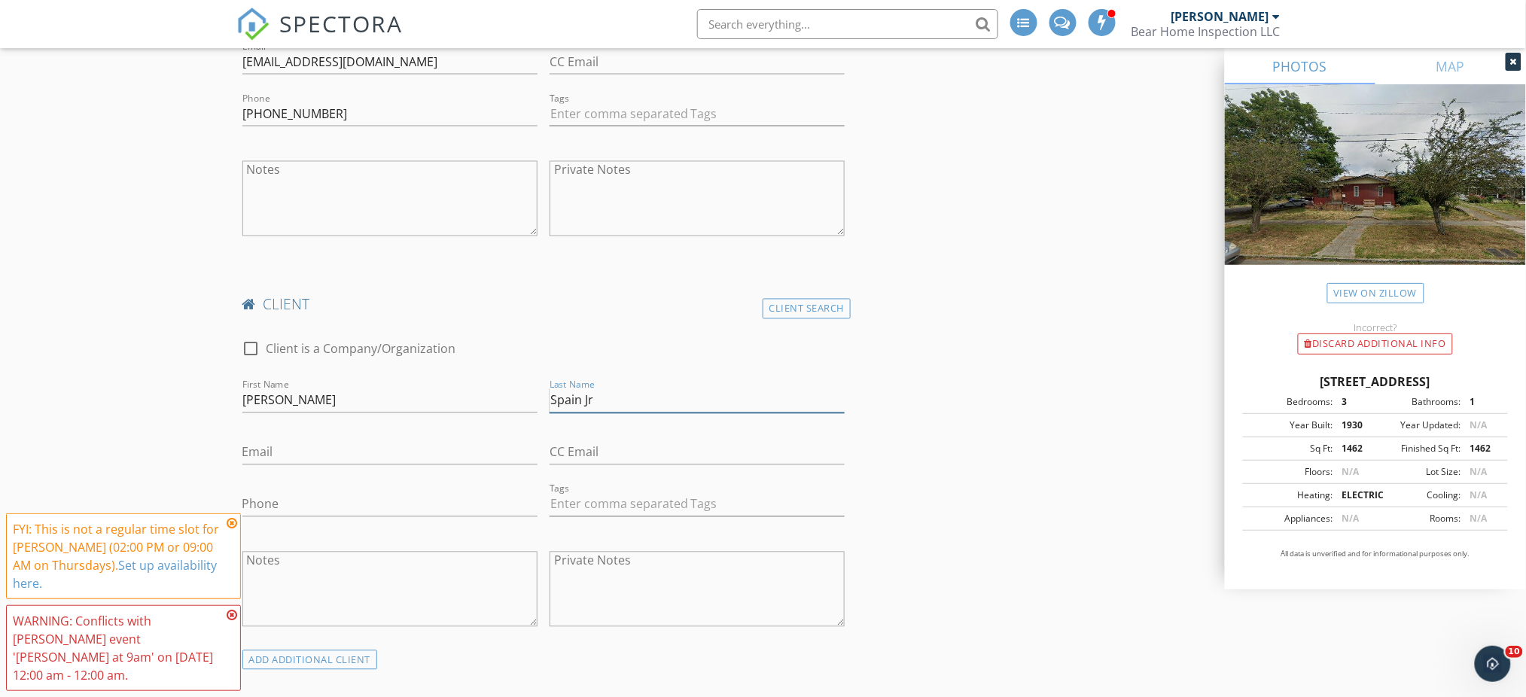
type input "Spain Jr"
click at [343, 452] on input "Email" at bounding box center [389, 452] width 295 height 25
type input "tysontybo@gmail.com"
click at [398, 510] on input "Phone" at bounding box center [389, 504] width 295 height 25
type input "360-200-9562"
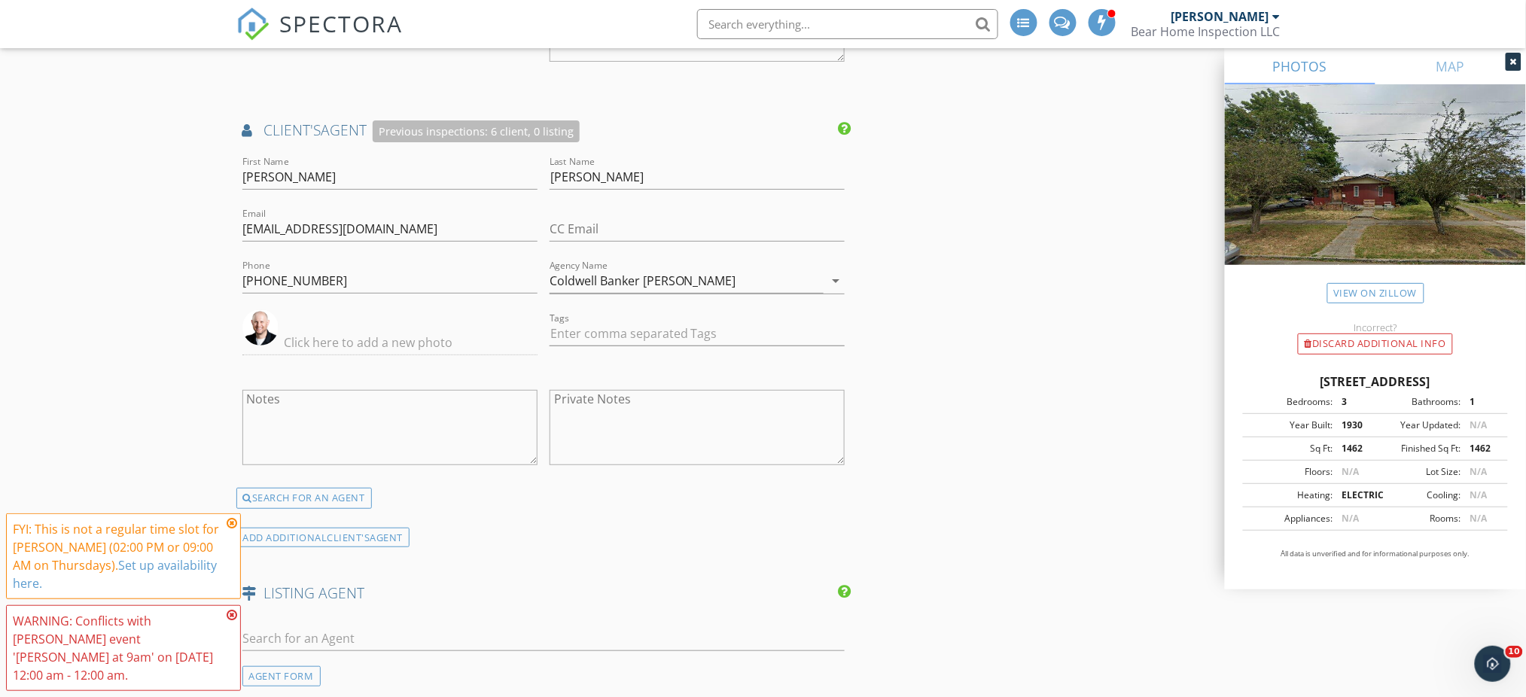
scroll to position [2409, 0]
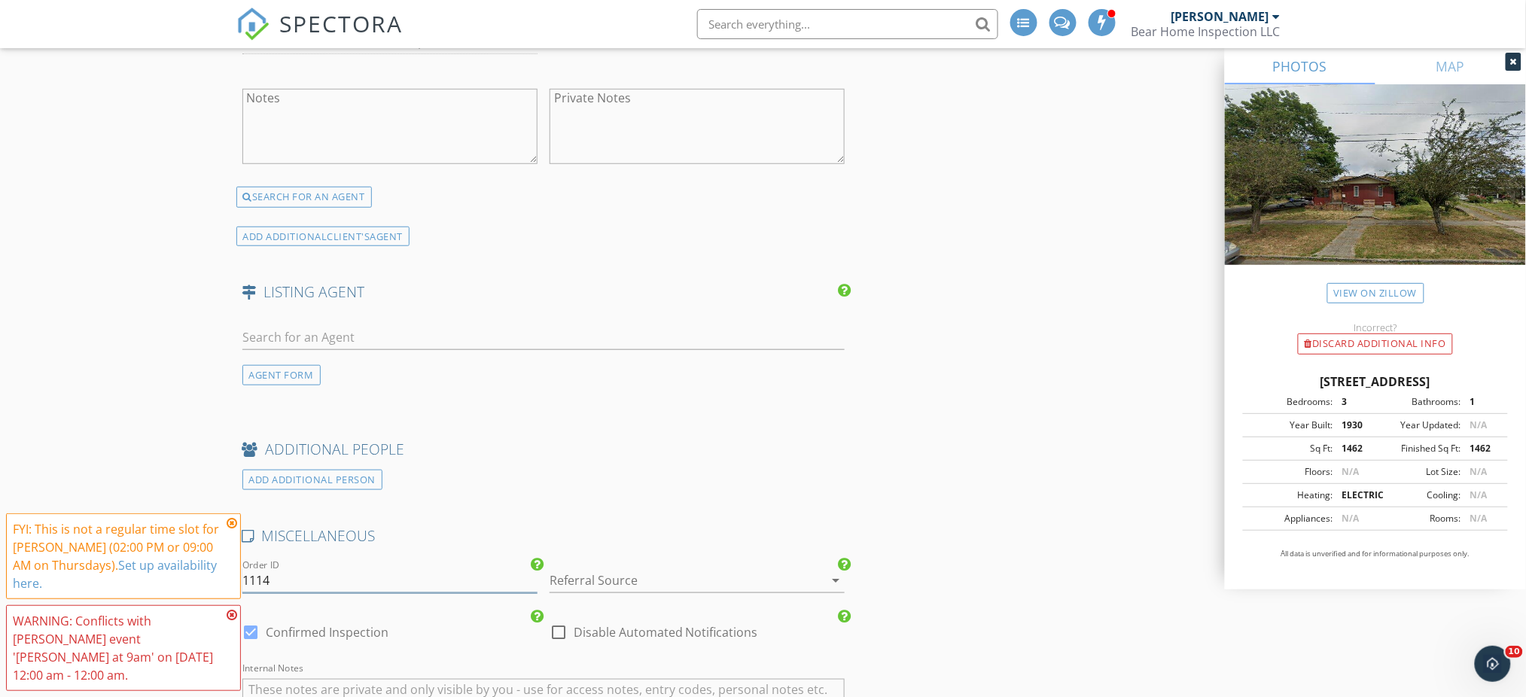
click at [413, 584] on input "1114" at bounding box center [389, 580] width 295 height 25
type input "1114ALV"
click at [651, 587] on div at bounding box center [676, 580] width 253 height 24
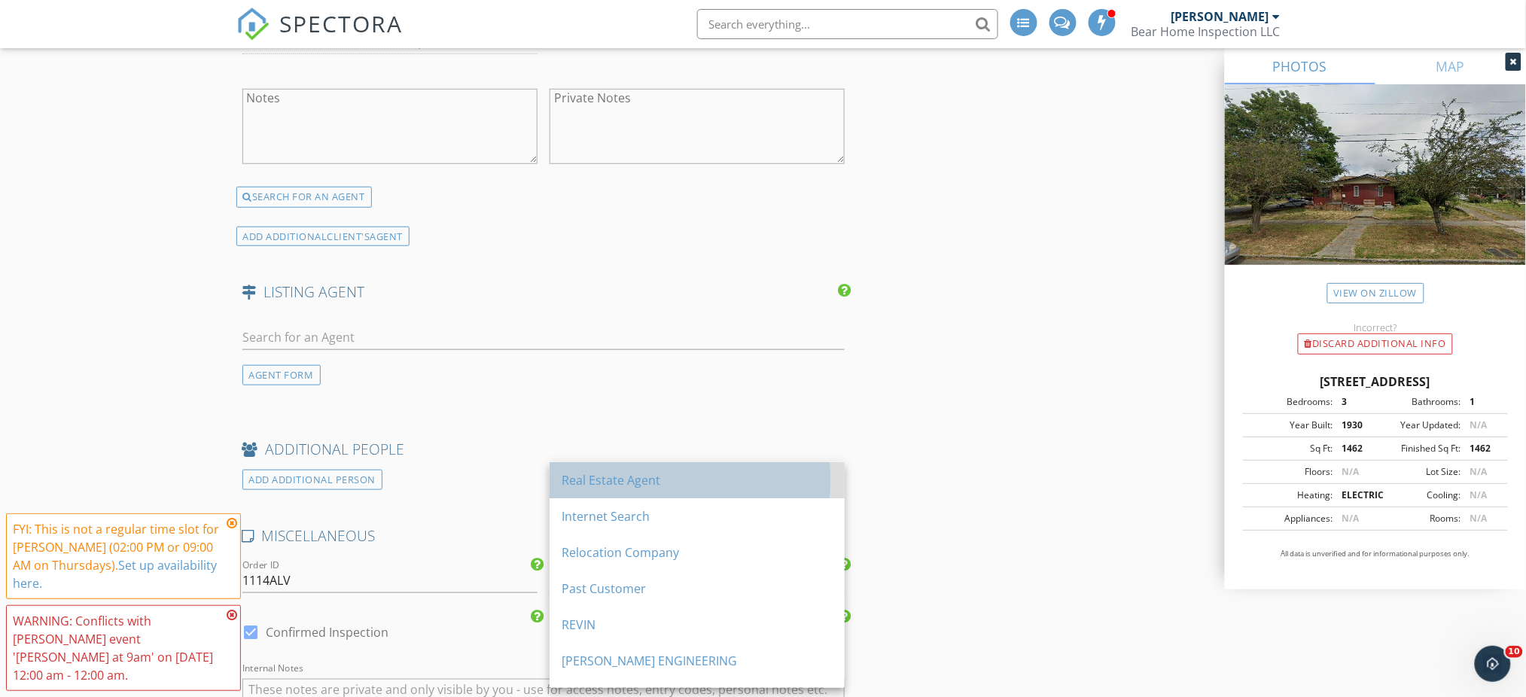
click at [655, 489] on div "Real Estate Agent" at bounding box center [697, 480] width 271 height 36
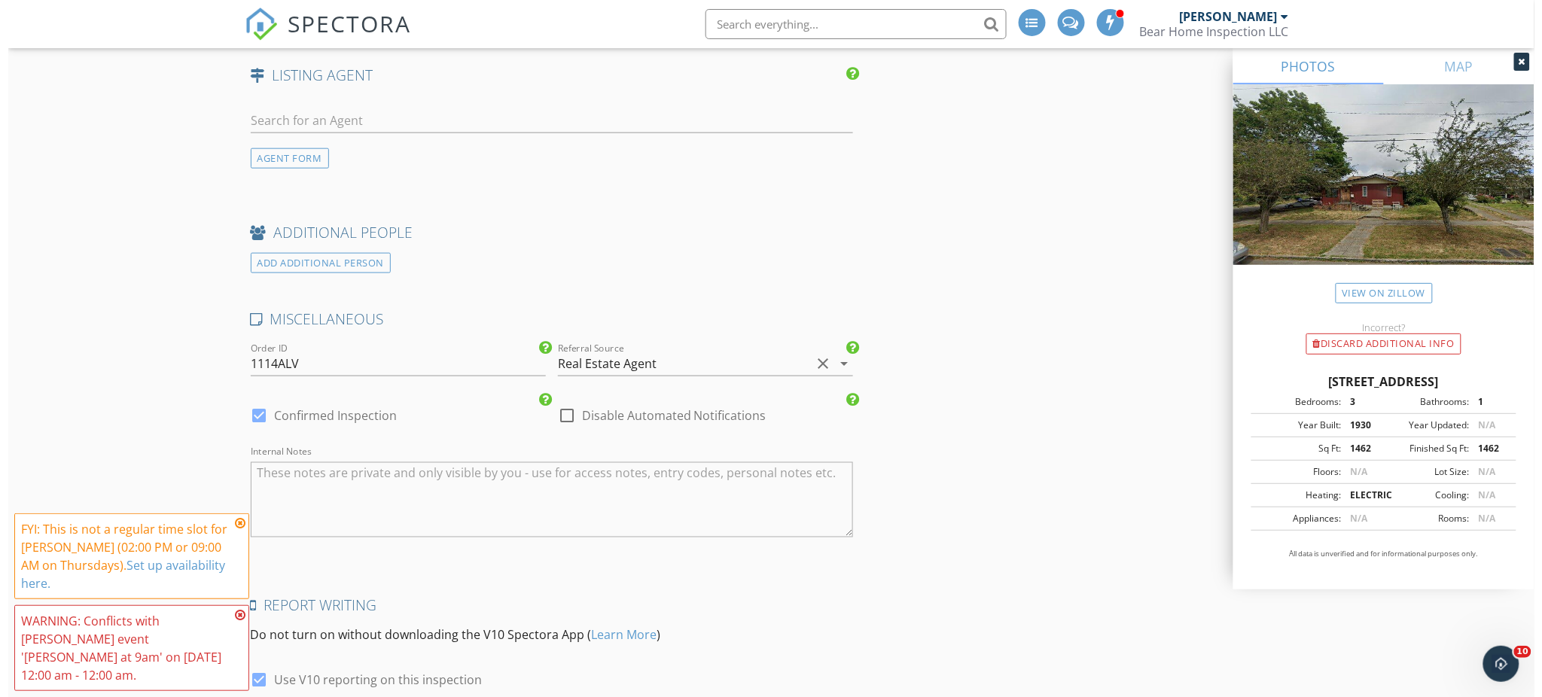
scroll to position [2848, 0]
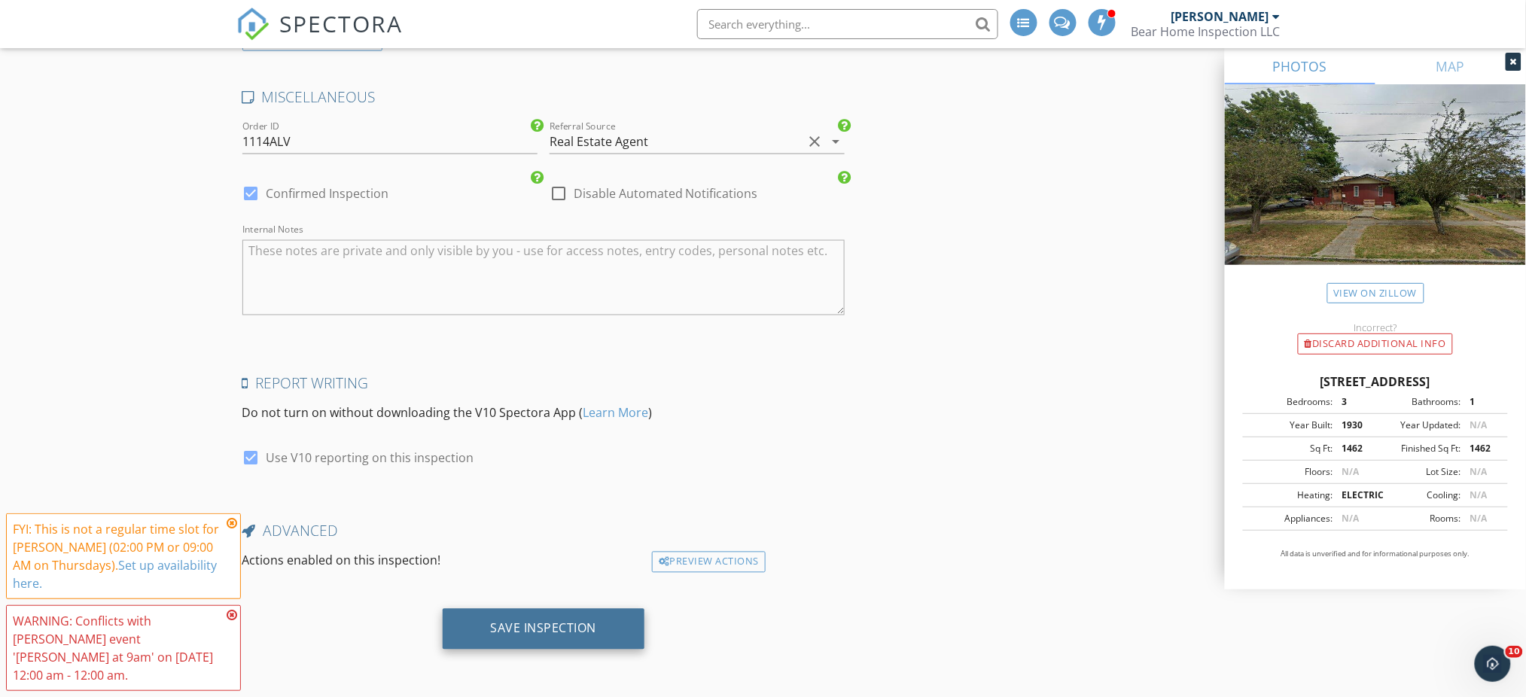
click at [561, 635] on div "Save Inspection" at bounding box center [544, 628] width 106 height 15
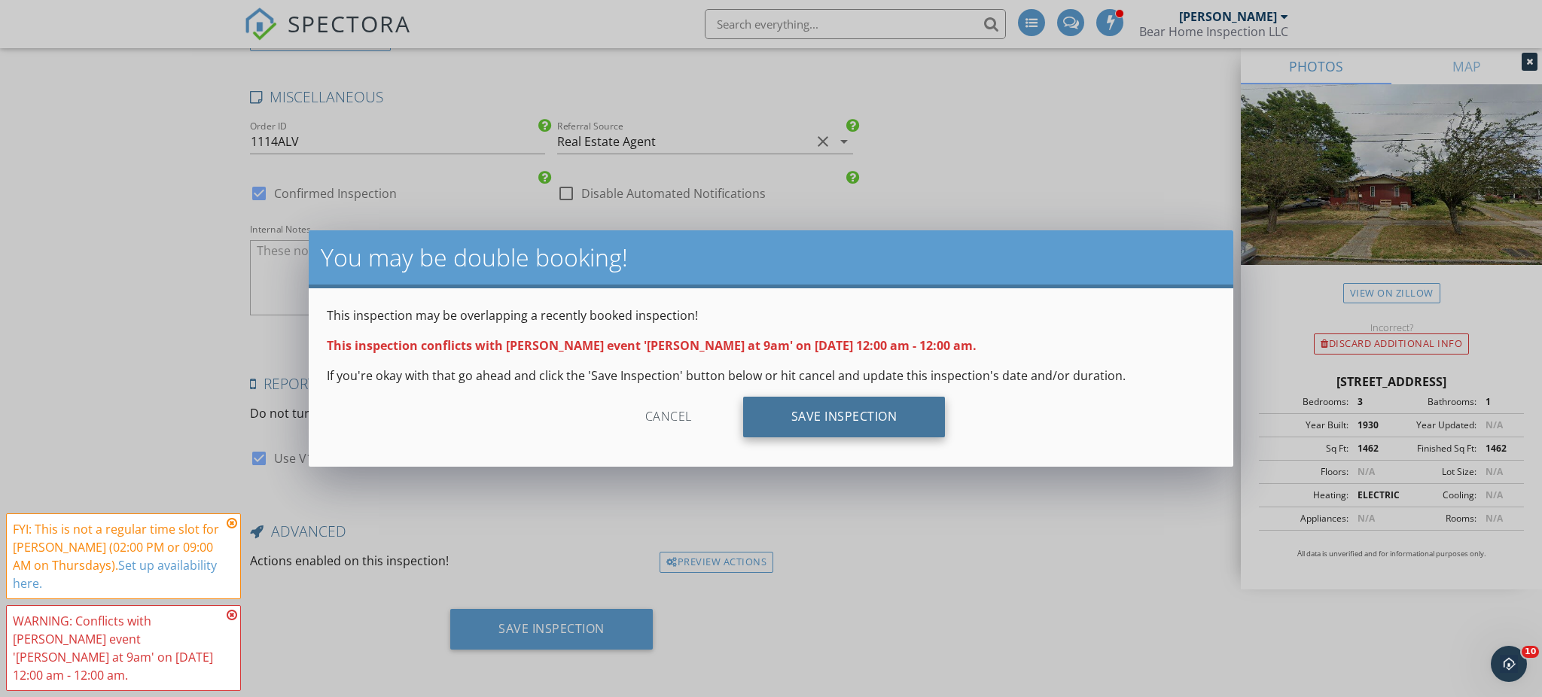
click at [843, 403] on div "Save Inspection" at bounding box center [844, 417] width 203 height 41
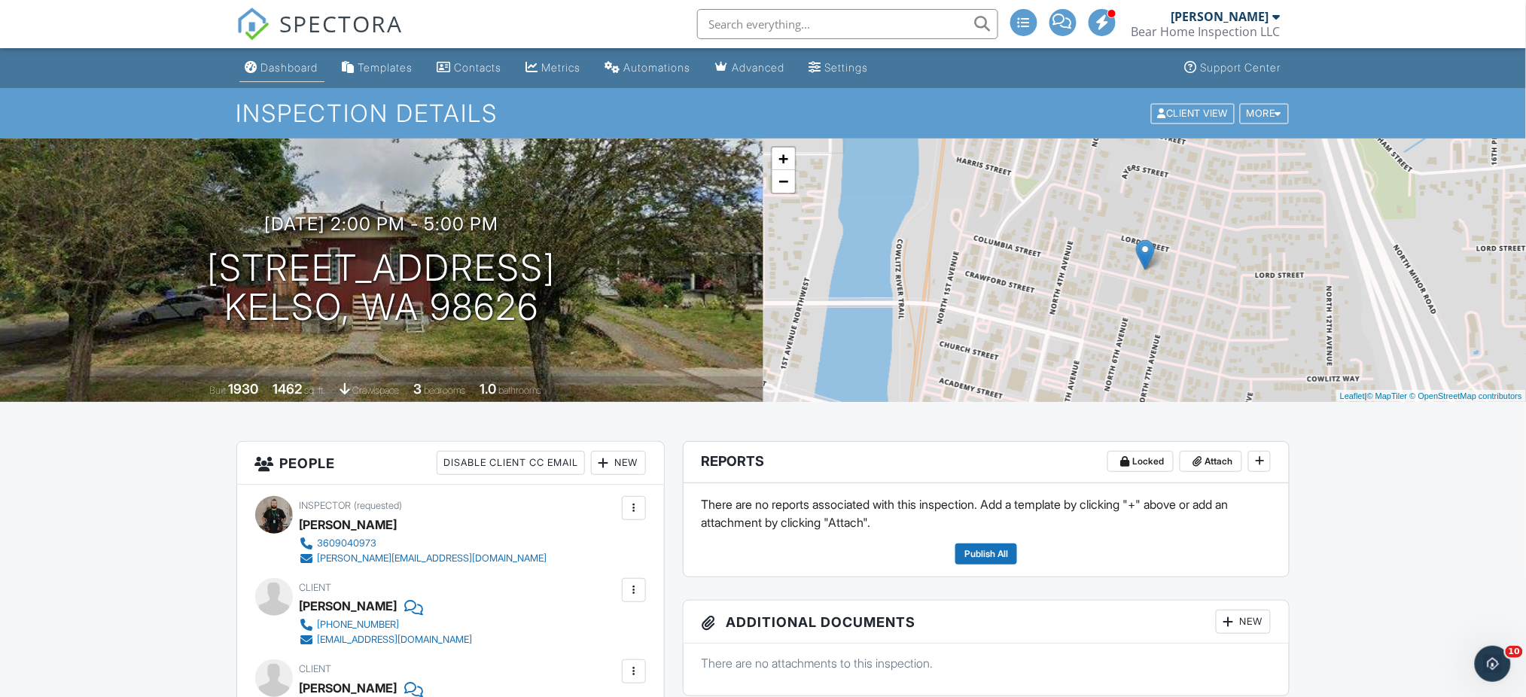
click at [300, 81] on link "Dashboard" at bounding box center [281, 68] width 85 height 28
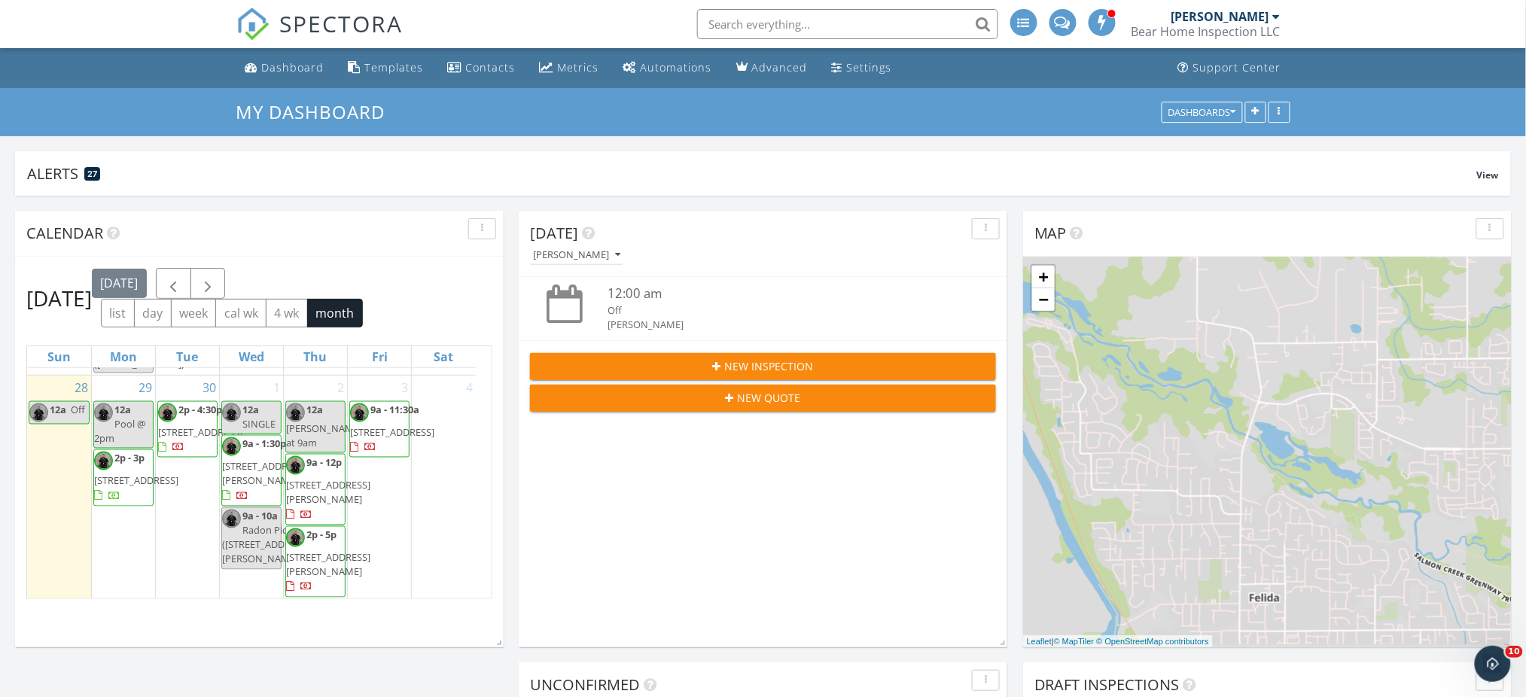
scroll to position [1569, 0]
click at [362, 544] on div "3 9a - 11:30a 4501 Addy St 67, Washougal 98671" at bounding box center [379, 488] width 63 height 224
click at [378, 505] on link "Event" at bounding box center [378, 505] width 78 height 24
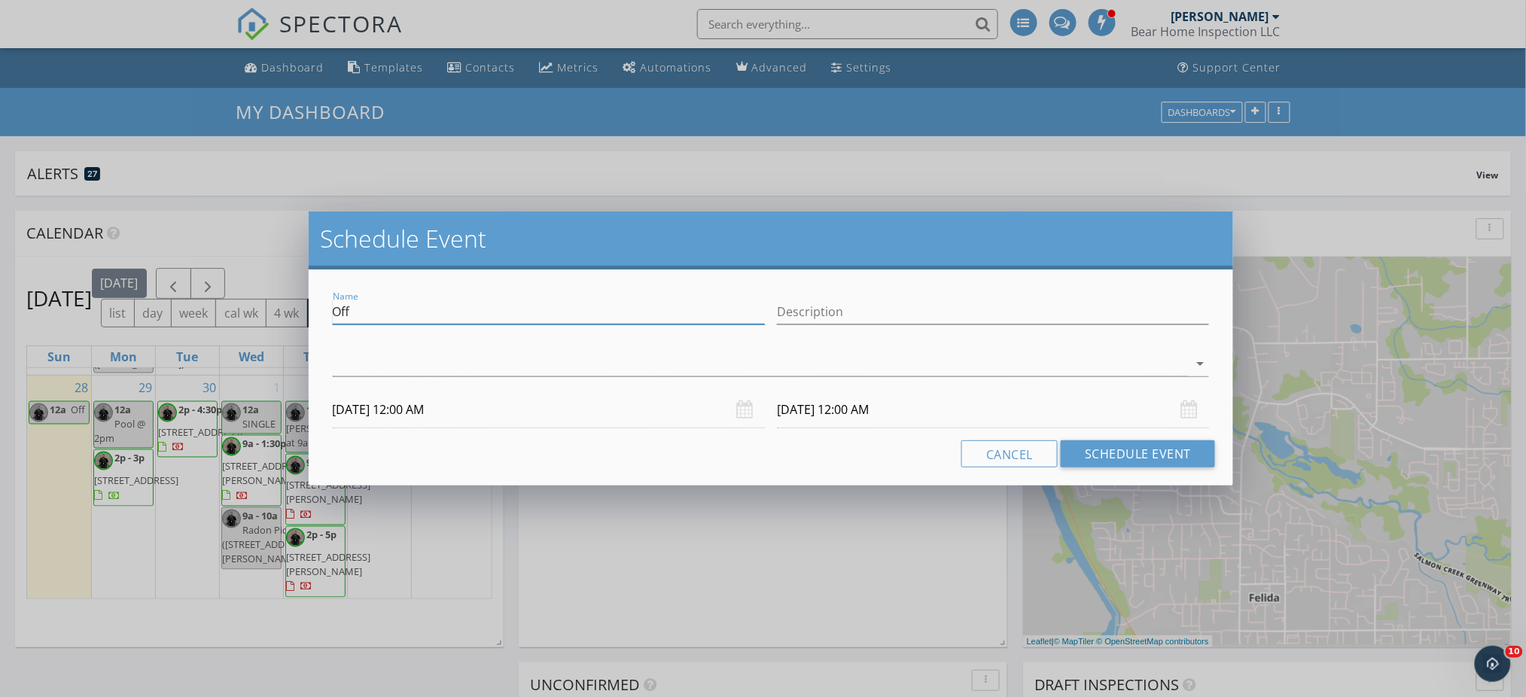
click at [615, 316] on input "Off" at bounding box center [549, 312] width 432 height 25
type input "BLOCK"
click at [721, 358] on div at bounding box center [761, 364] width 856 height 25
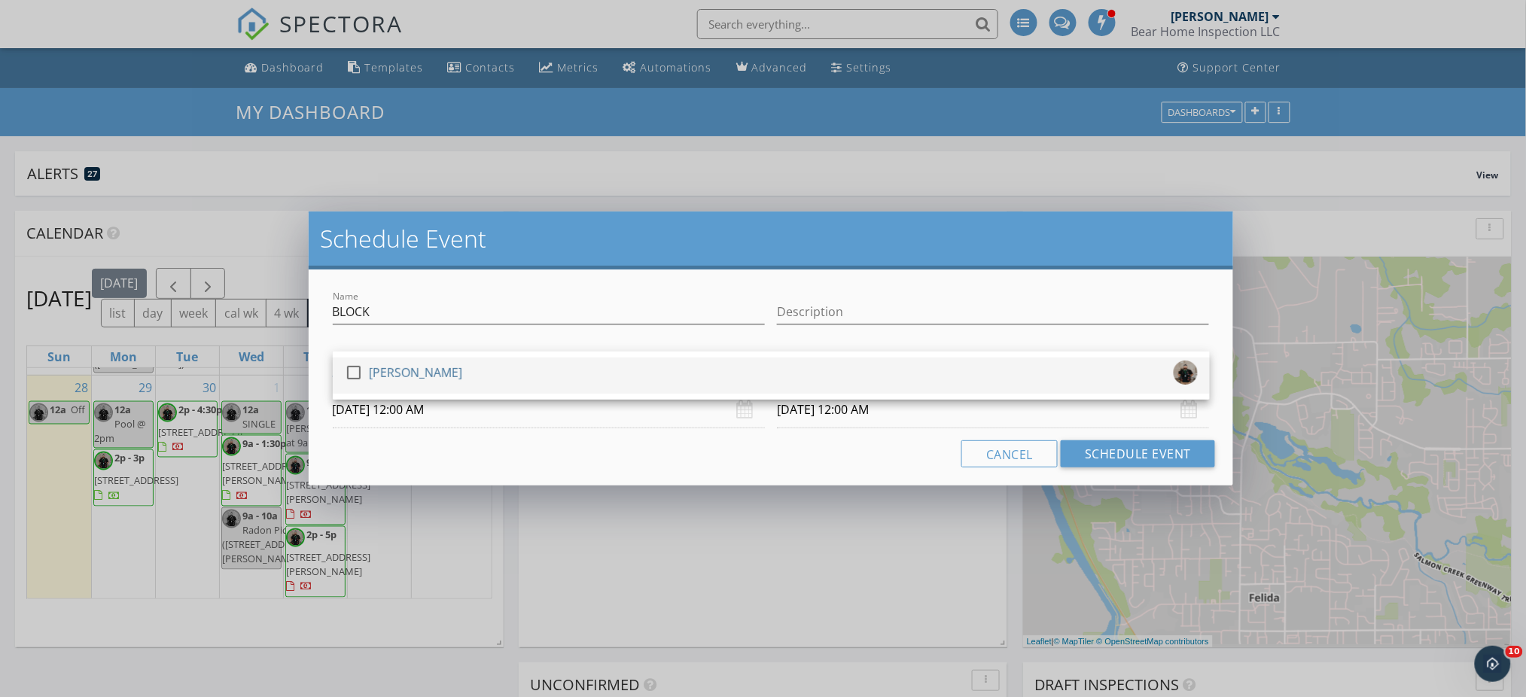
click at [678, 367] on div "check_box_outline_blank Jared Ball" at bounding box center [771, 376] width 853 height 30
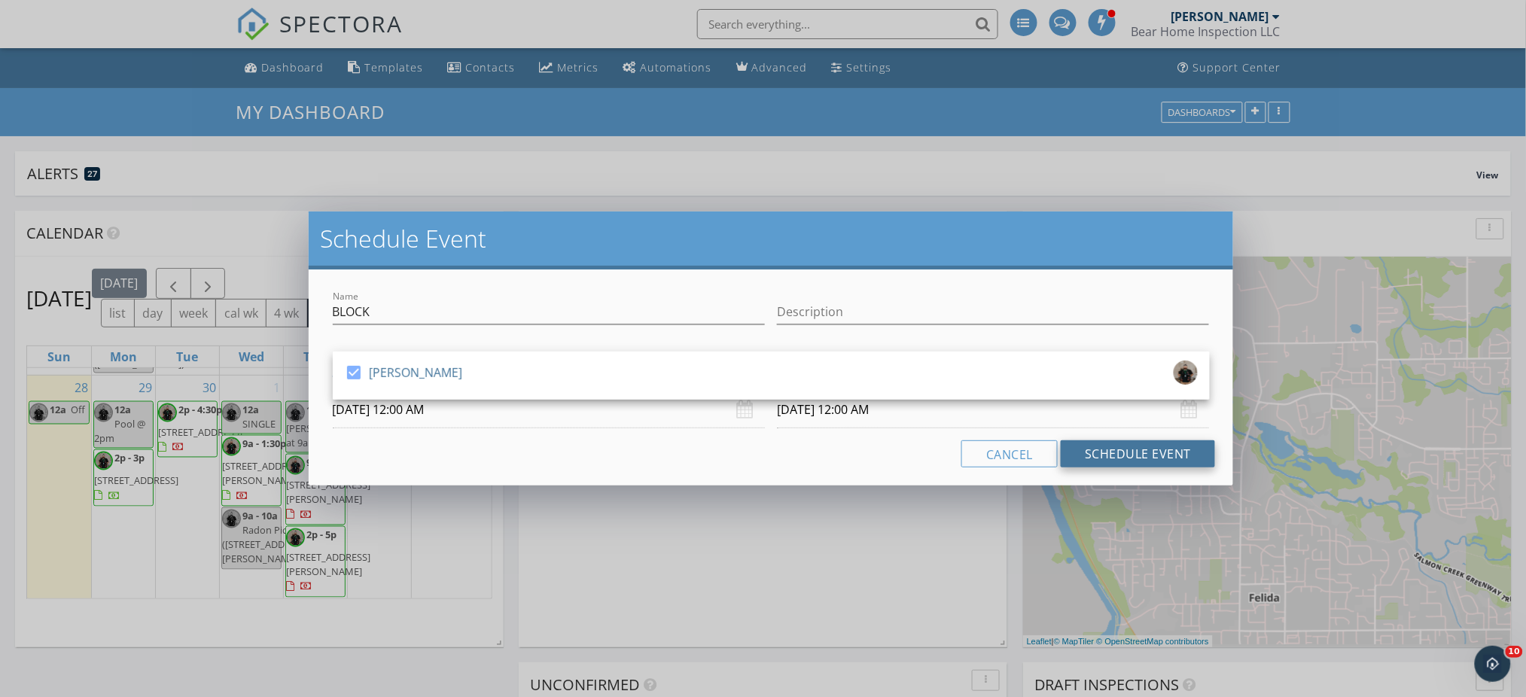
click at [1097, 464] on button "Schedule Event" at bounding box center [1138, 453] width 154 height 27
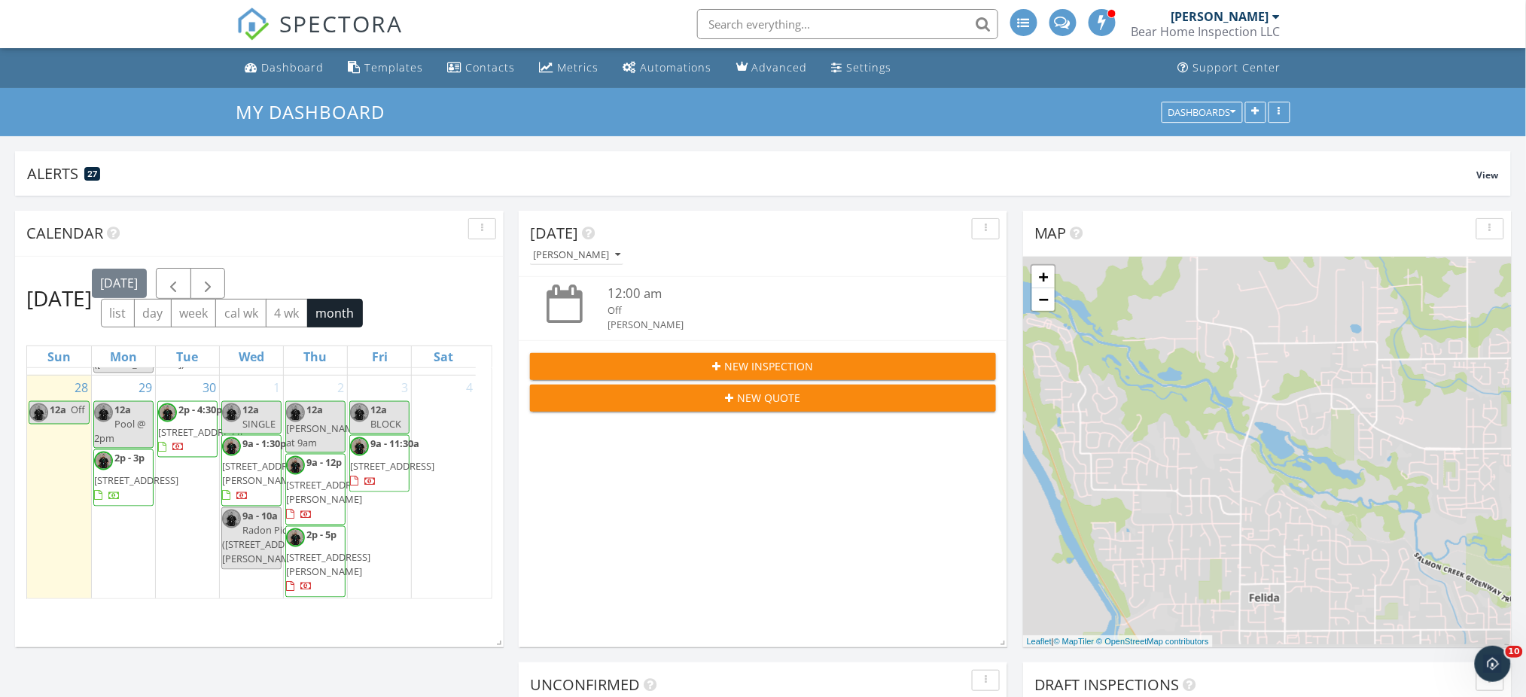
scroll to position [1555, 0]
click at [217, 290] on span "button" at bounding box center [208, 284] width 18 height 18
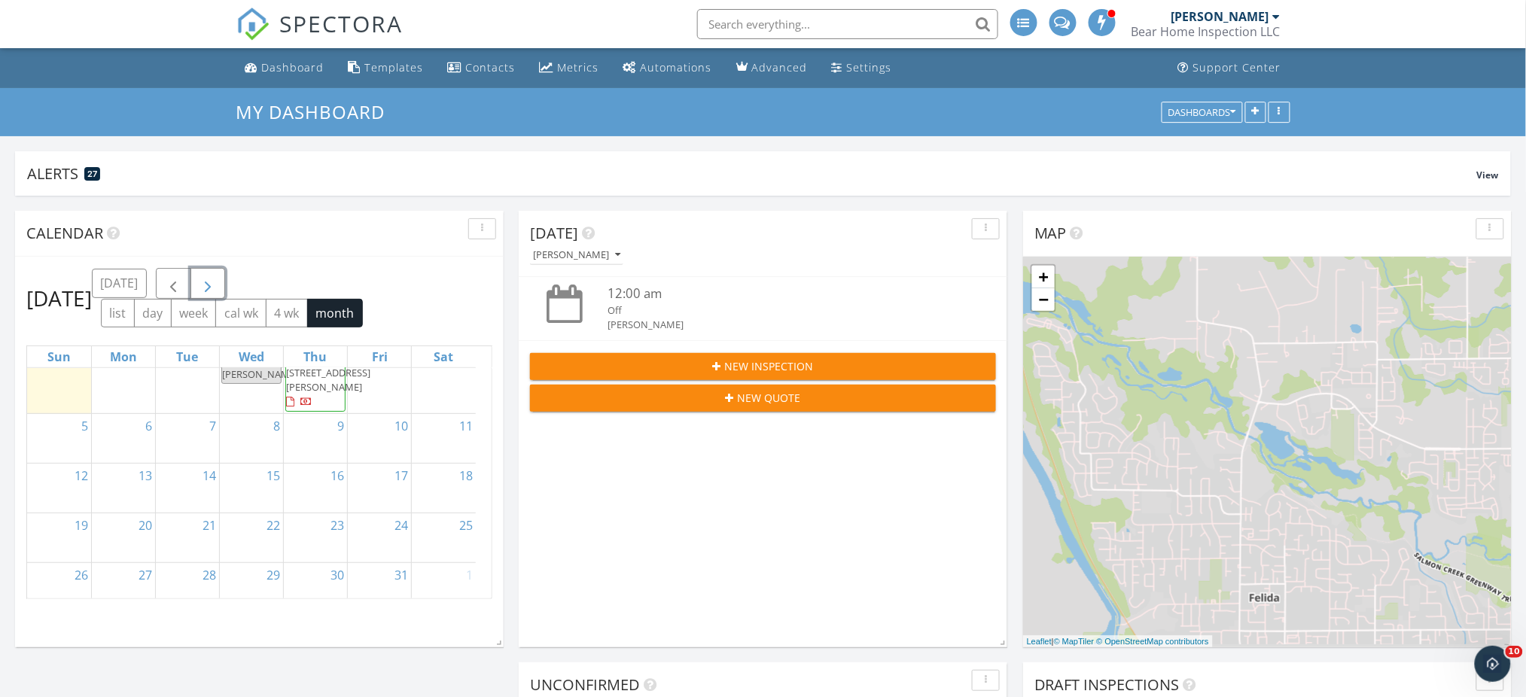
scroll to position [229, 0]
click at [75, 434] on div "5" at bounding box center [59, 425] width 64 height 49
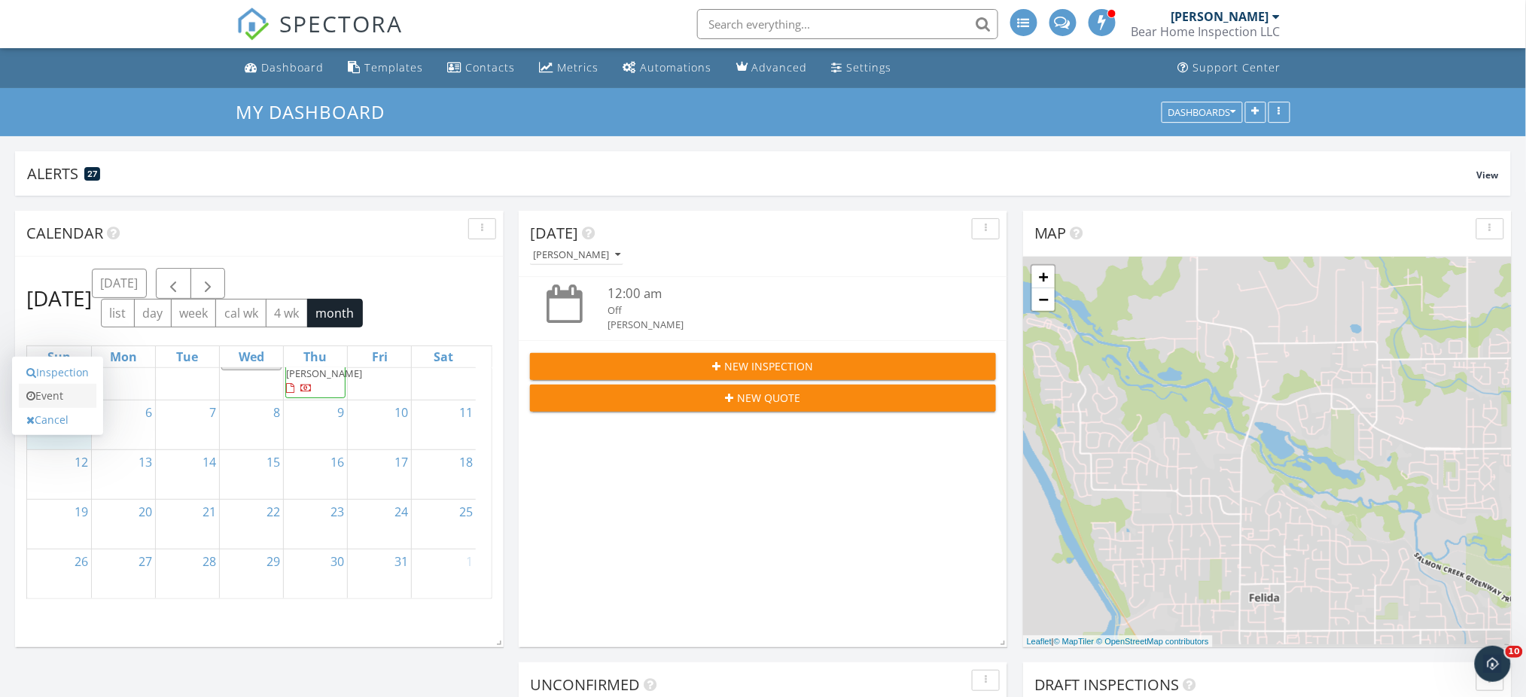
click at [70, 389] on link "Event" at bounding box center [58, 396] width 78 height 24
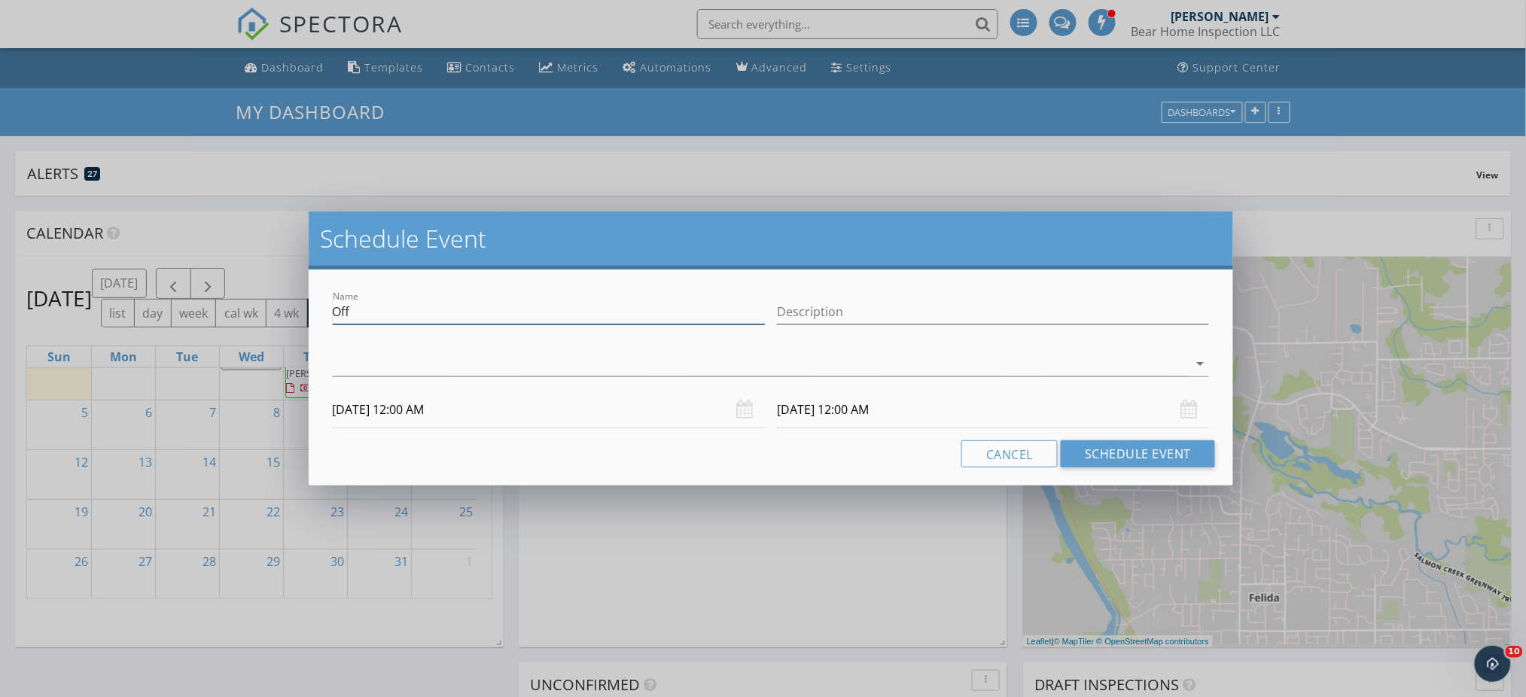
click at [413, 306] on input "Off" at bounding box center [549, 312] width 432 height 25
type input "Block"
click at [724, 358] on div at bounding box center [761, 364] width 856 height 25
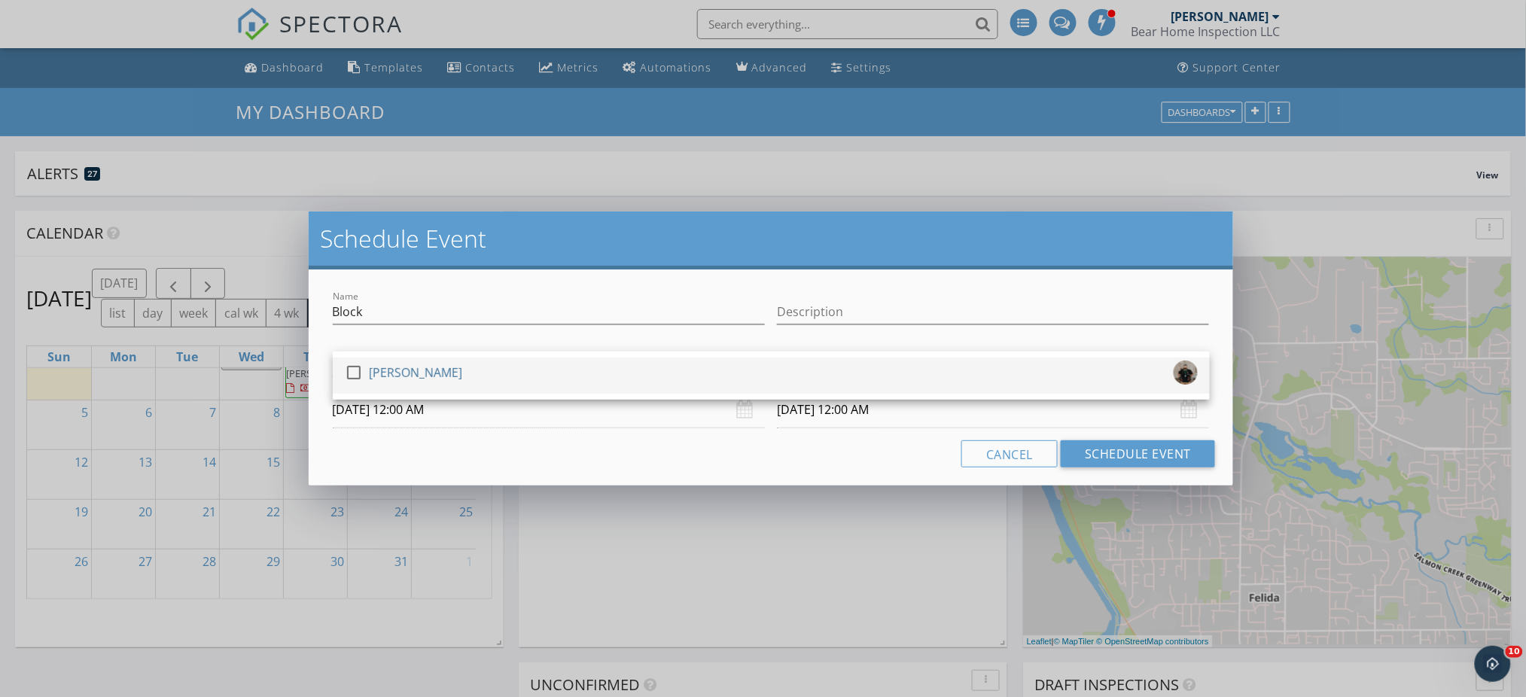
click at [717, 366] on div "check_box_outline_blank Jared Ball" at bounding box center [771, 376] width 853 height 30
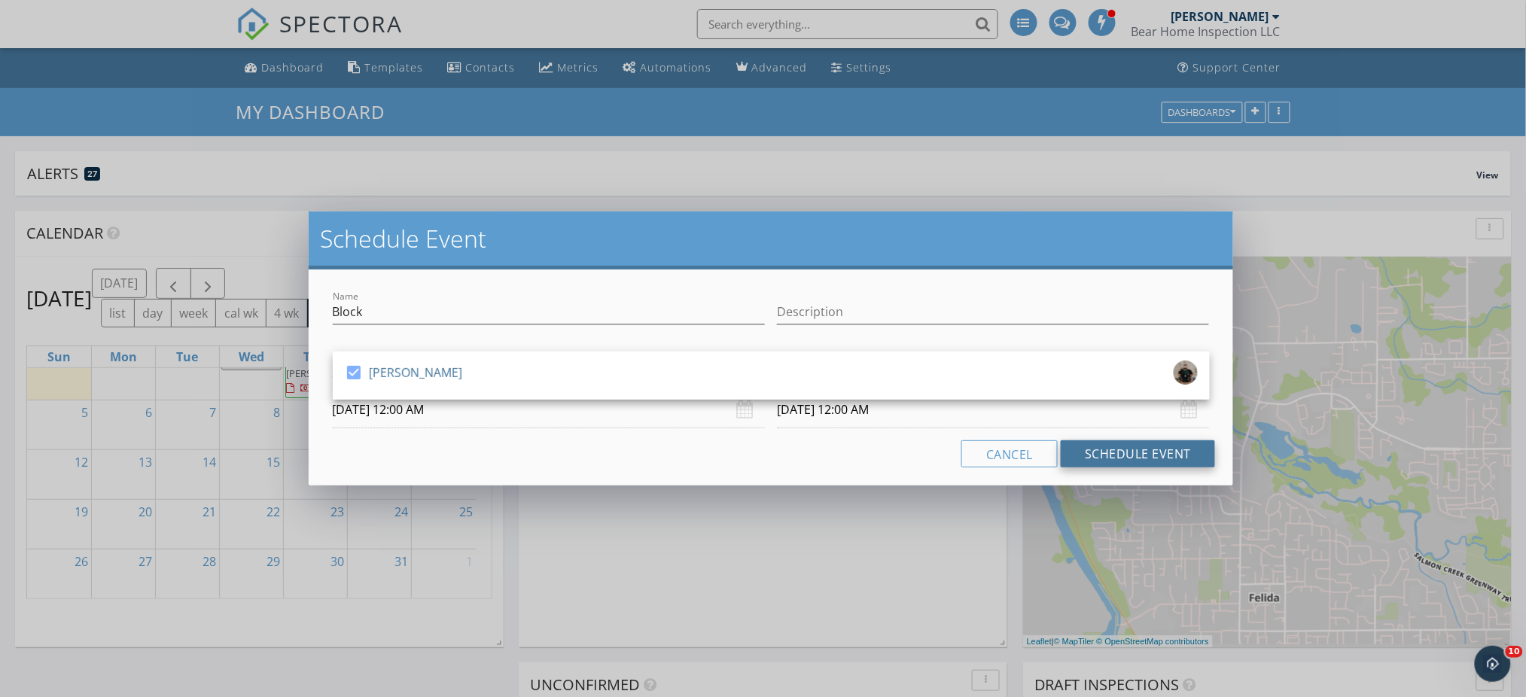
click at [1099, 447] on button "Schedule Event" at bounding box center [1138, 453] width 154 height 27
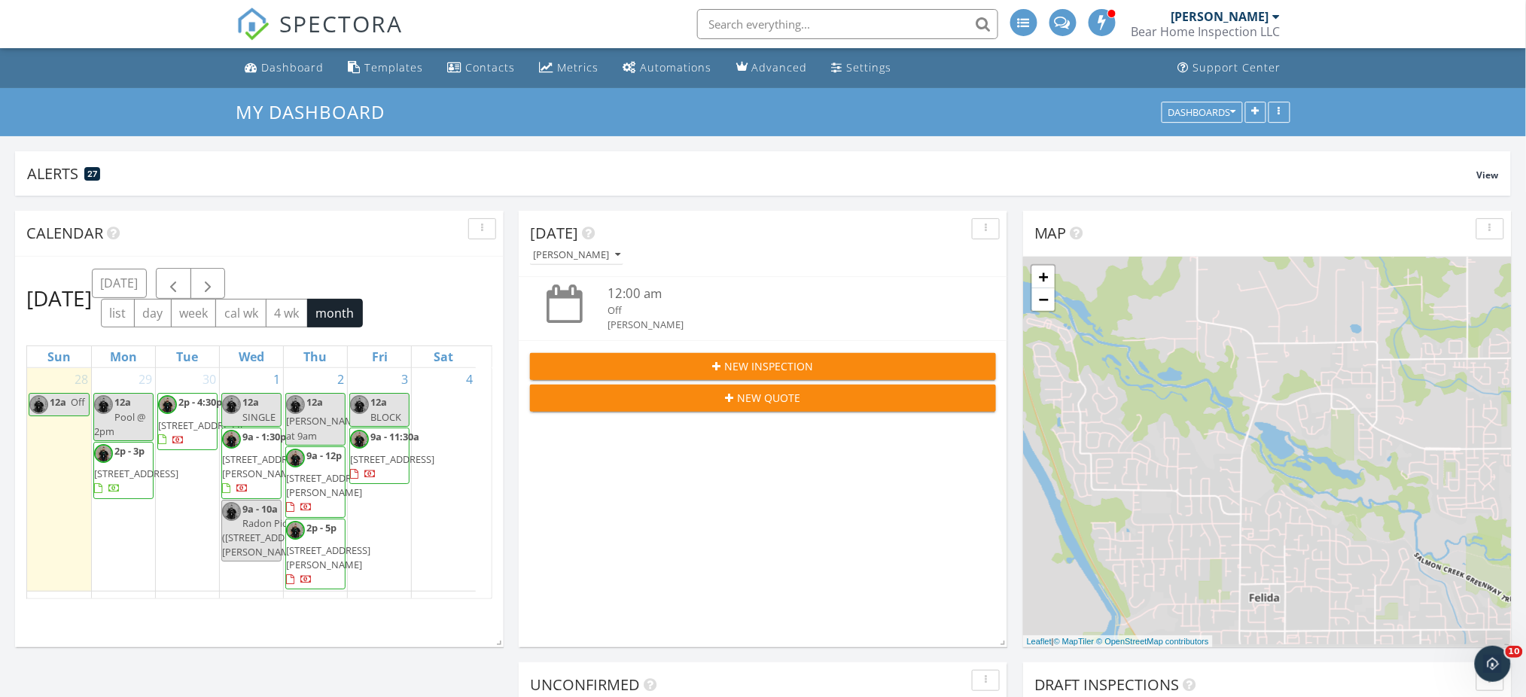
scroll to position [0, 0]
click at [582, 66] on div "Metrics" at bounding box center [578, 67] width 41 height 14
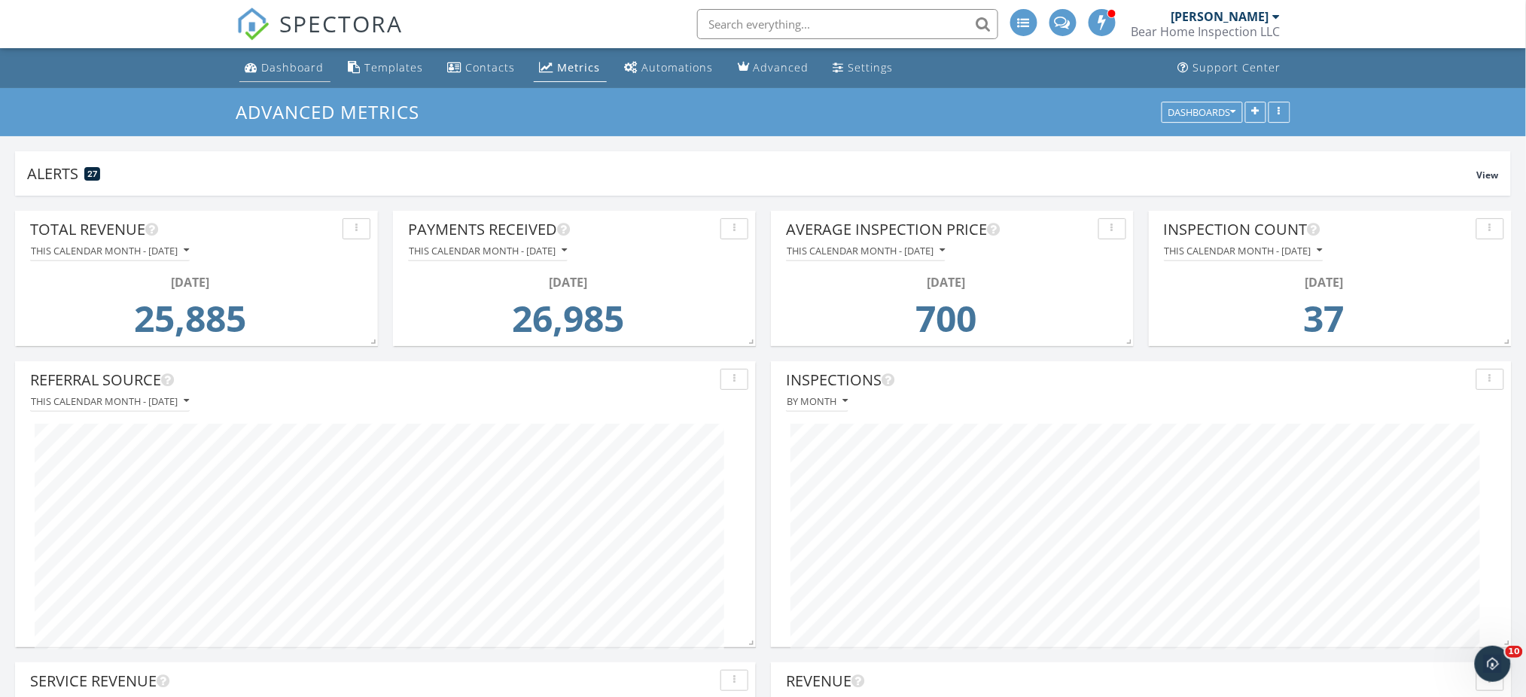
click at [319, 68] on div "Dashboard" at bounding box center [293, 67] width 62 height 14
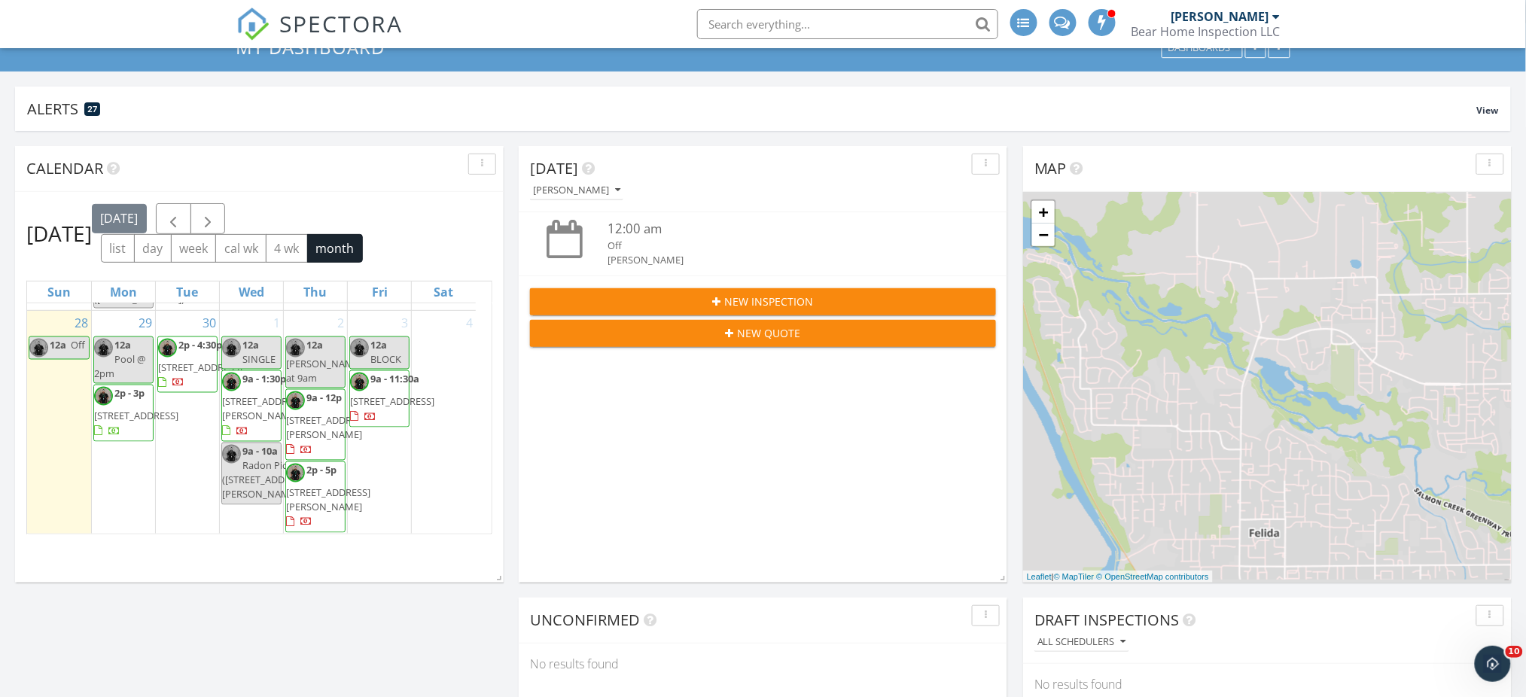
scroll to position [1598, 0]
click at [125, 458] on div "29 12a Pool @ 2pm 2p - 3p 1200 NE 167th Ave, Vancouver 98684" at bounding box center [123, 423] width 63 height 224
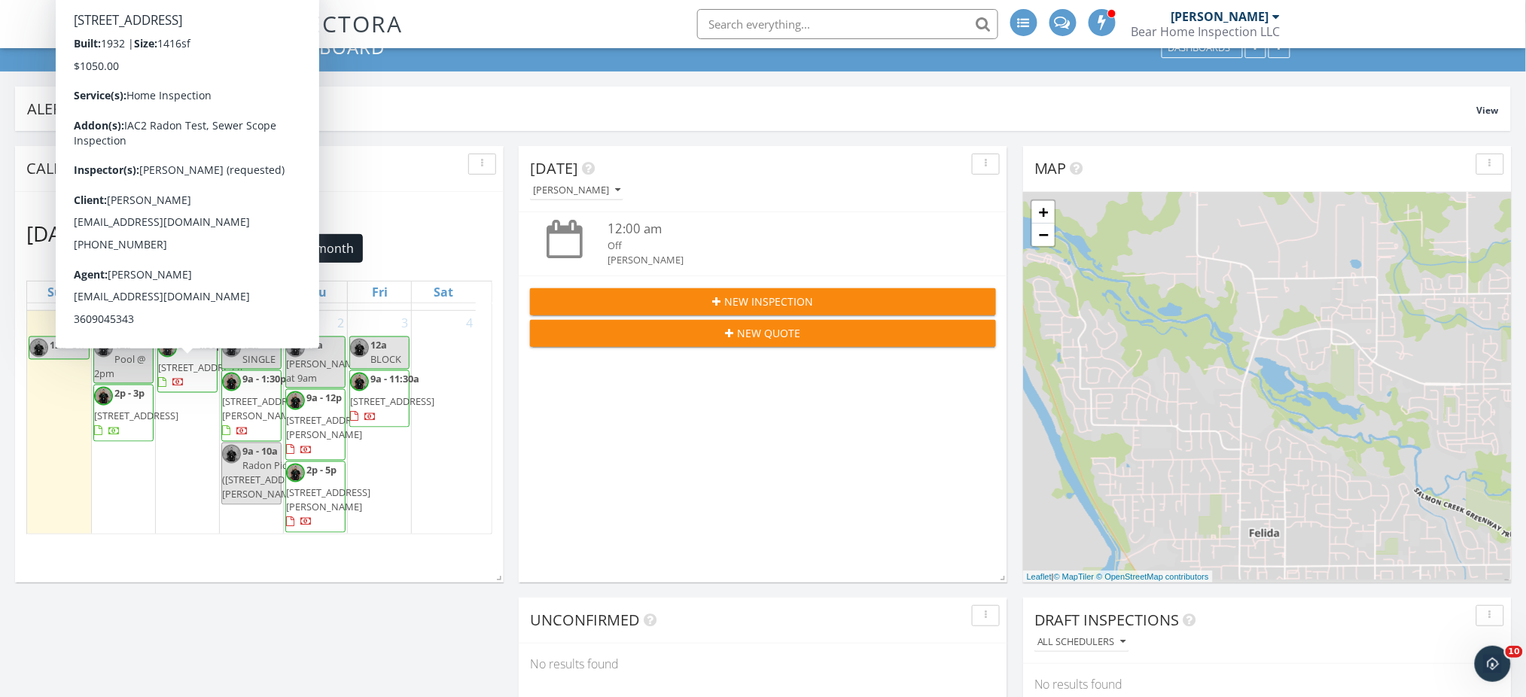
click at [198, 159] on span "812 E 31st St, Vancouver 98663" at bounding box center [200, 152] width 84 height 14
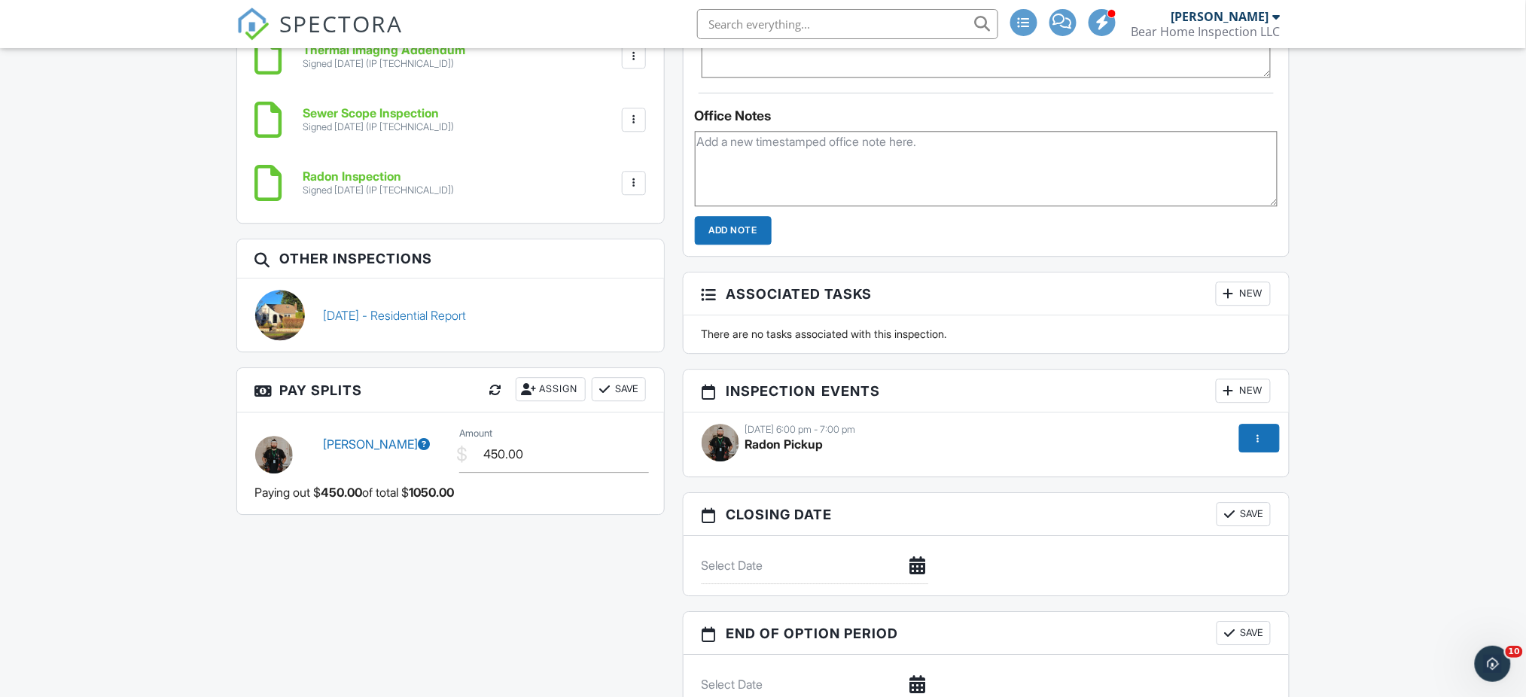
scroll to position [1351, 0]
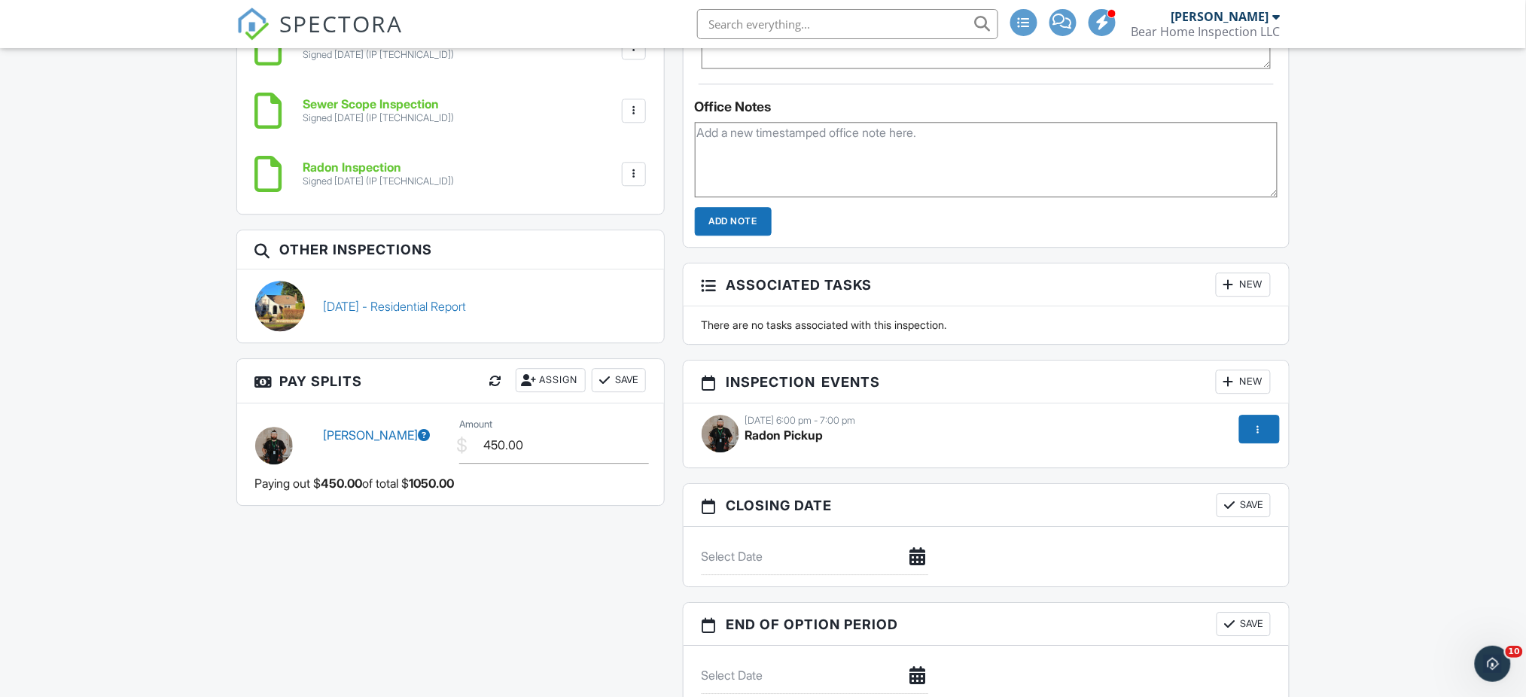
click at [828, 446] on div "[DATE] 6:00 pm - 7:00 pm Radon Pickup" at bounding box center [987, 435] width 588 height 41
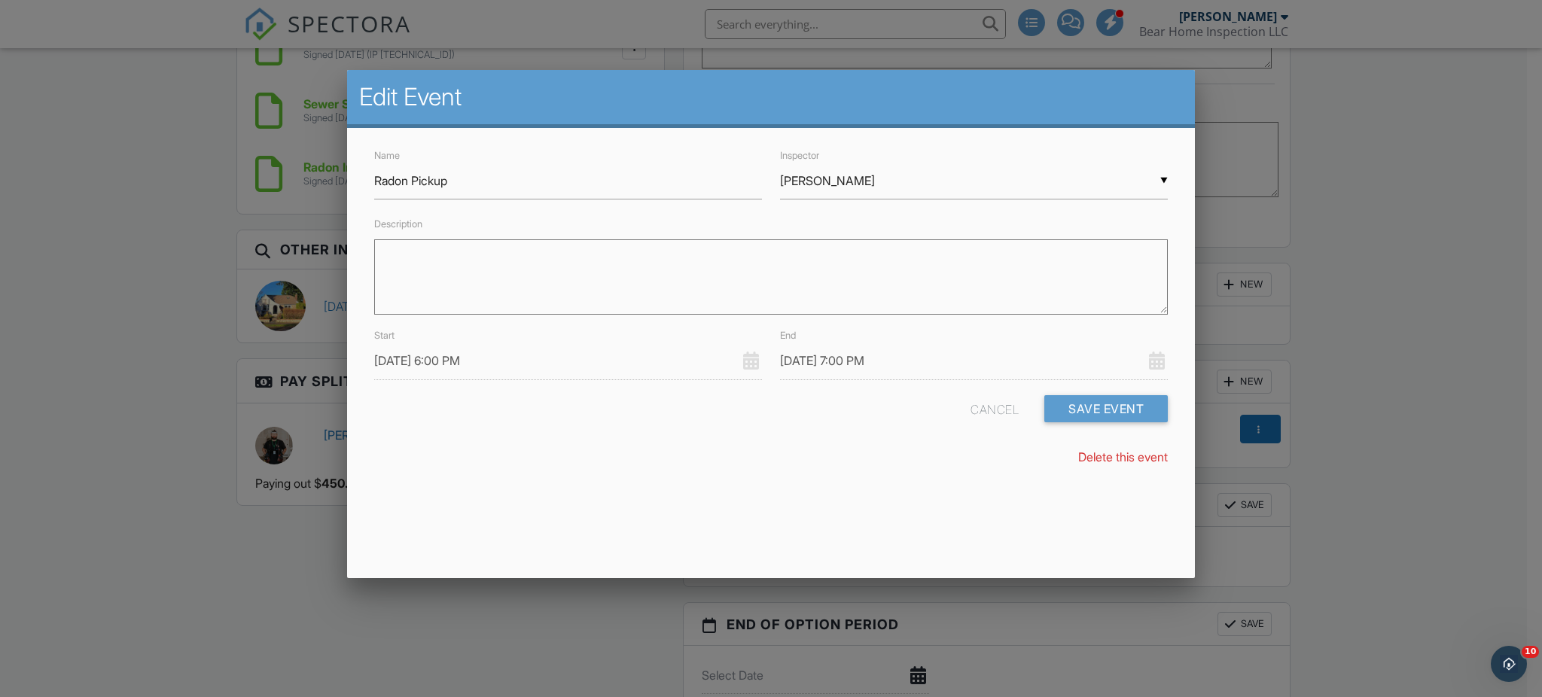
click at [468, 362] on input "09/25/2025 6:00 PM" at bounding box center [568, 361] width 388 height 37
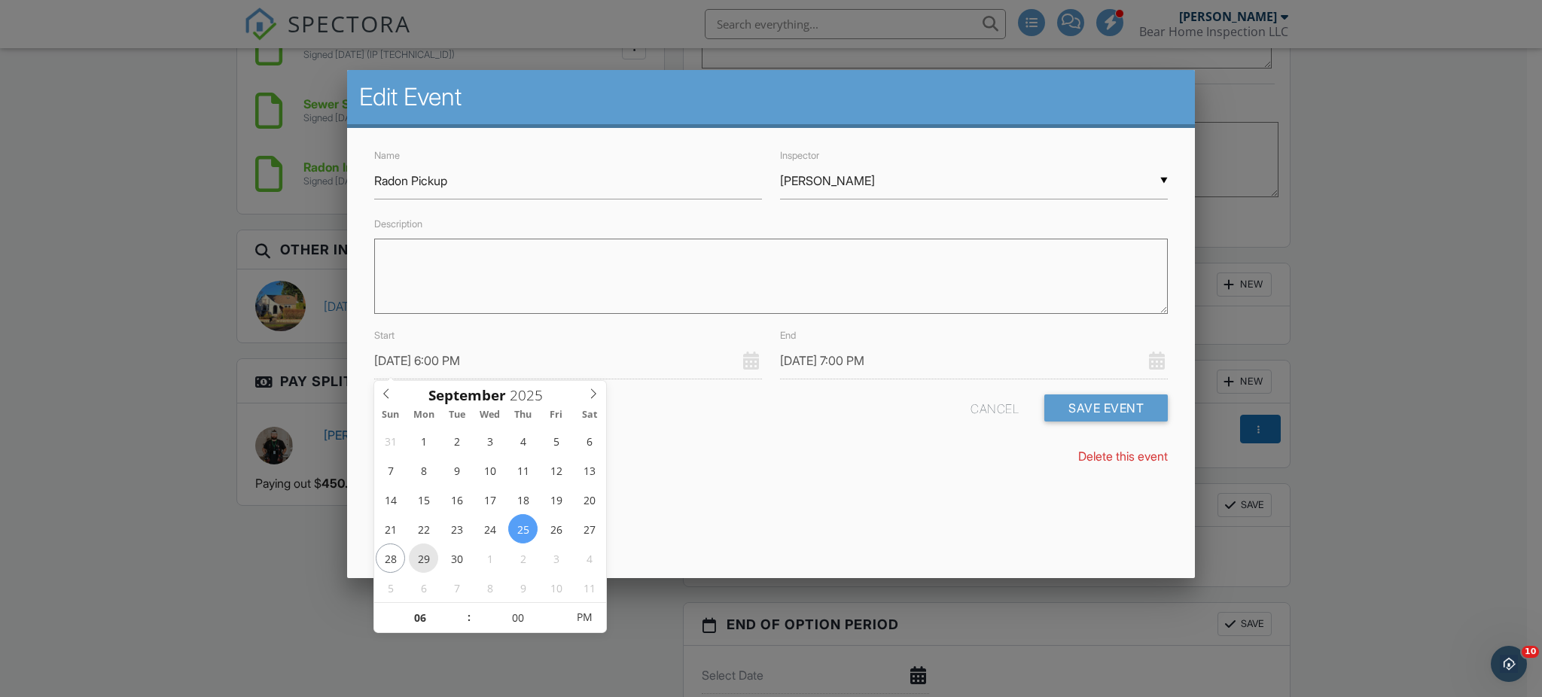
type input "09/29/2025 6:00 PM"
type input "09/29/2025 7:00 PM"
type input "09/29/2025 5:00 PM"
type input "05"
click at [462, 621] on span at bounding box center [461, 625] width 11 height 15
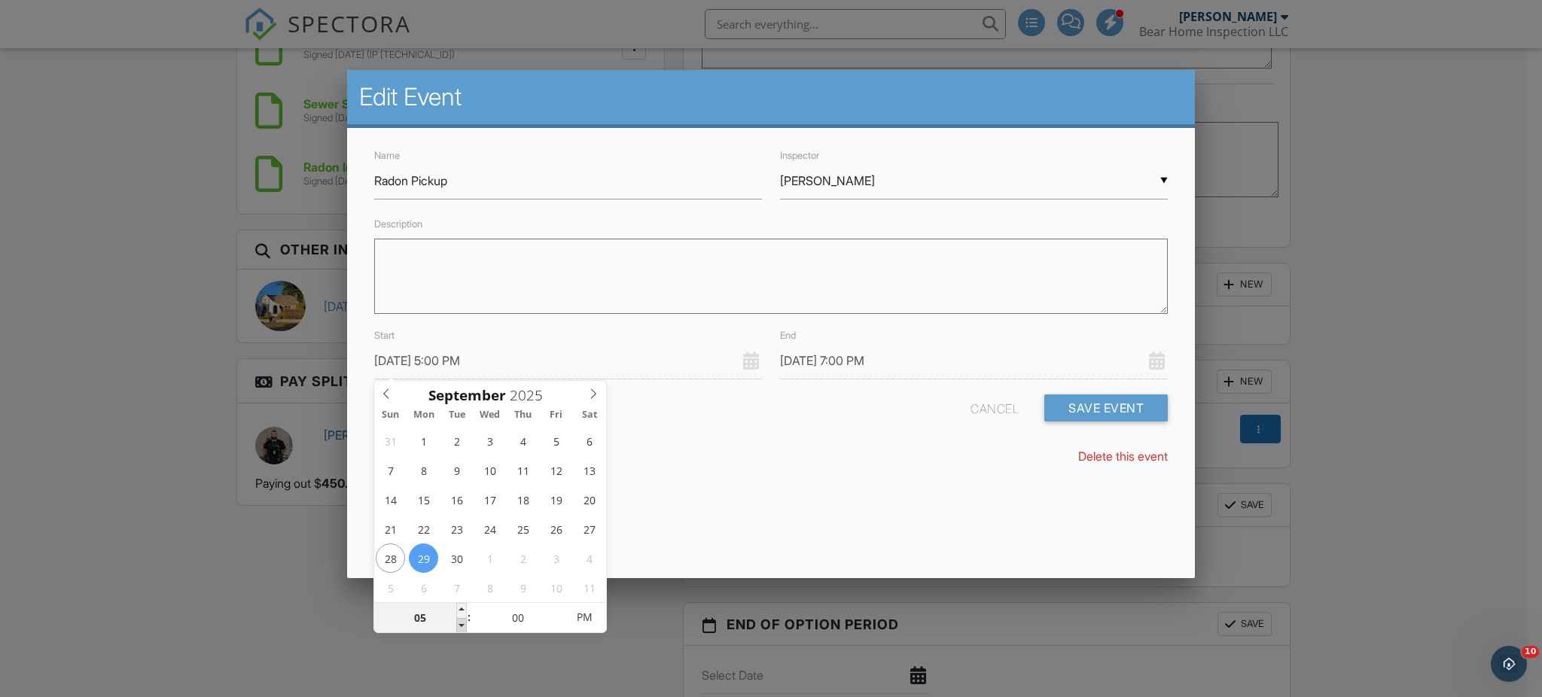
type input "09/29/2025 6:00 PM"
type input "09/29/2025 4:00 PM"
type input "04"
click at [462, 621] on span at bounding box center [461, 625] width 11 height 15
type input "09/29/2025 3:00 PM"
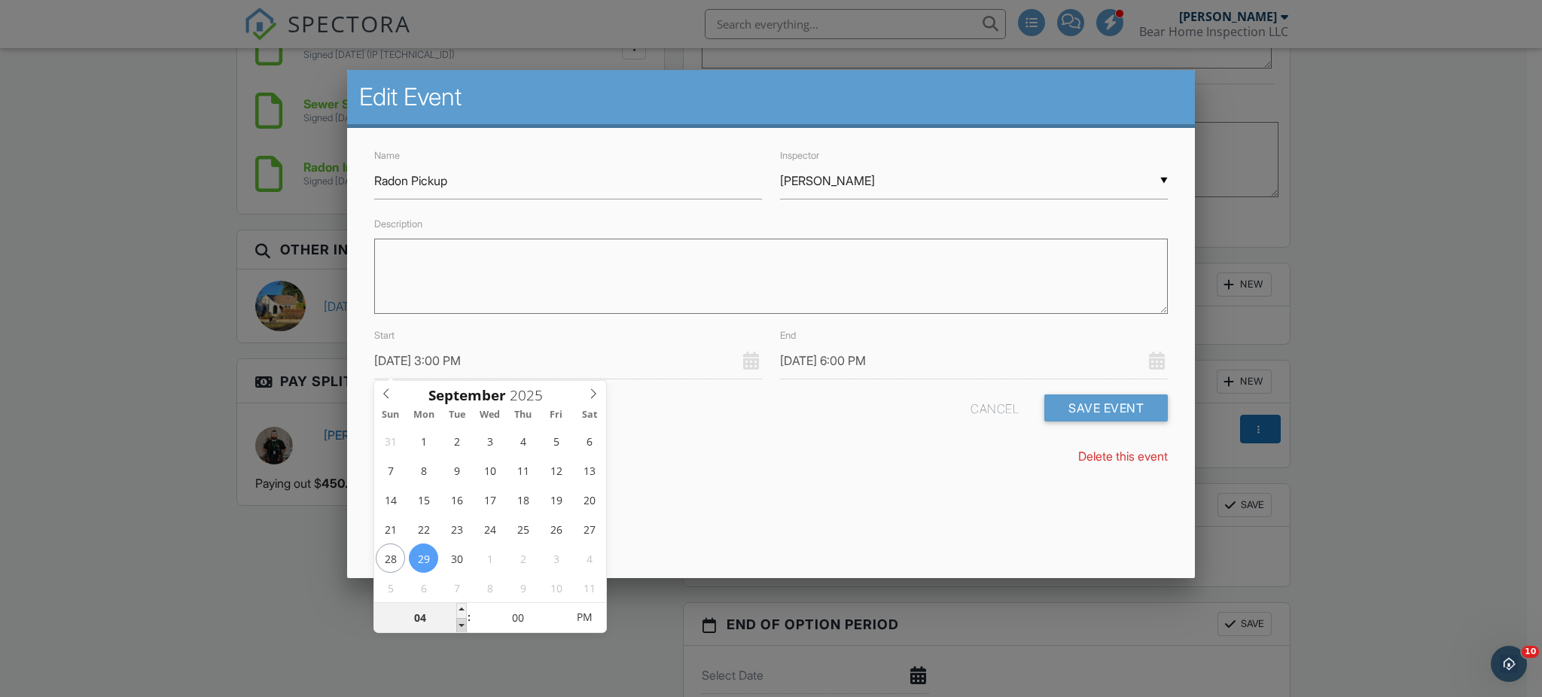
type input "03"
click at [462, 621] on span at bounding box center [461, 625] width 11 height 15
type input "09/29/2025 2:00 PM"
type input "02"
click at [462, 621] on span at bounding box center [461, 625] width 11 height 15
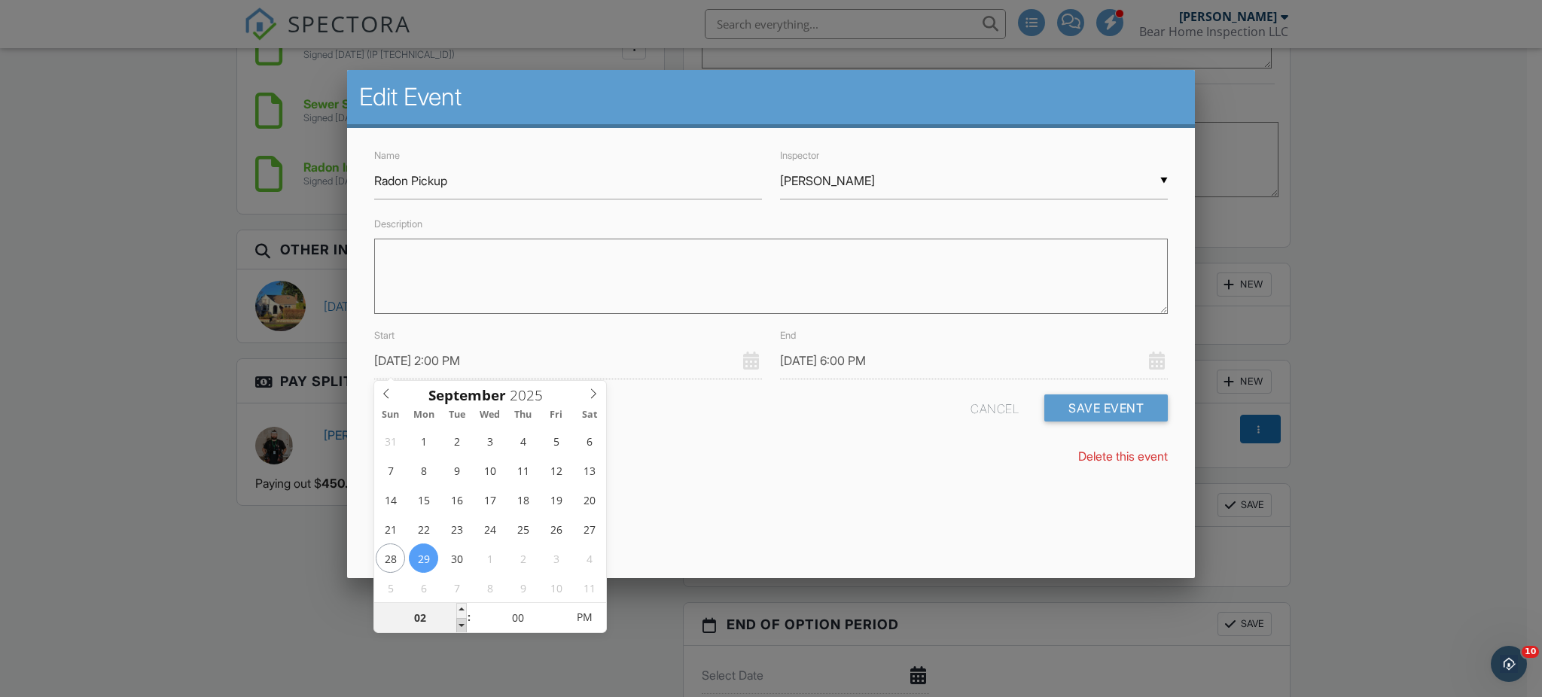
type input "09/29/2025 1:00 PM"
type input "01"
click at [462, 621] on span at bounding box center [461, 625] width 11 height 15
type input "09/29/2025 2:00 PM"
type input "09/29/2025 12:00 PM"
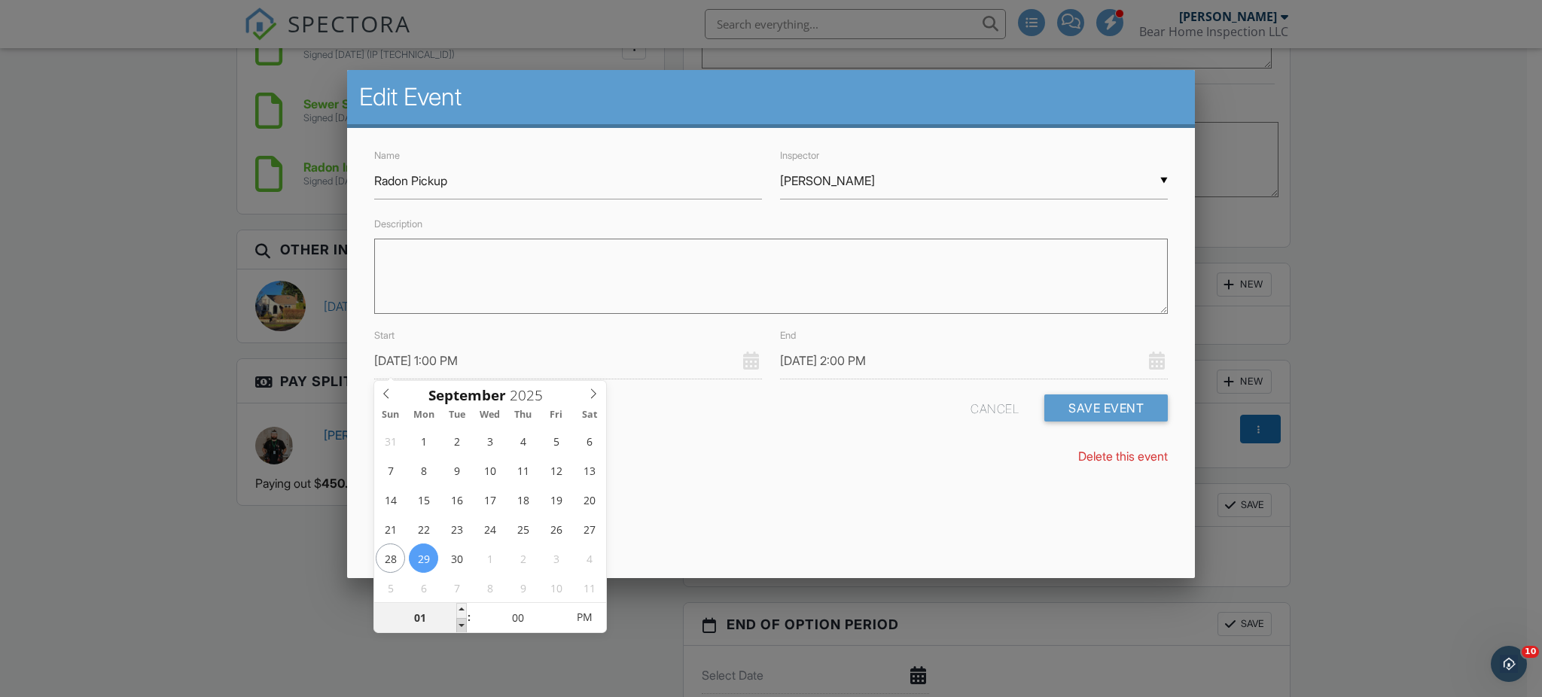
type input "12"
click at [462, 621] on span at bounding box center [461, 625] width 11 height 15
type input "09/29/2025 11:00 AM"
type input "11"
click at [462, 621] on span at bounding box center [461, 625] width 11 height 15
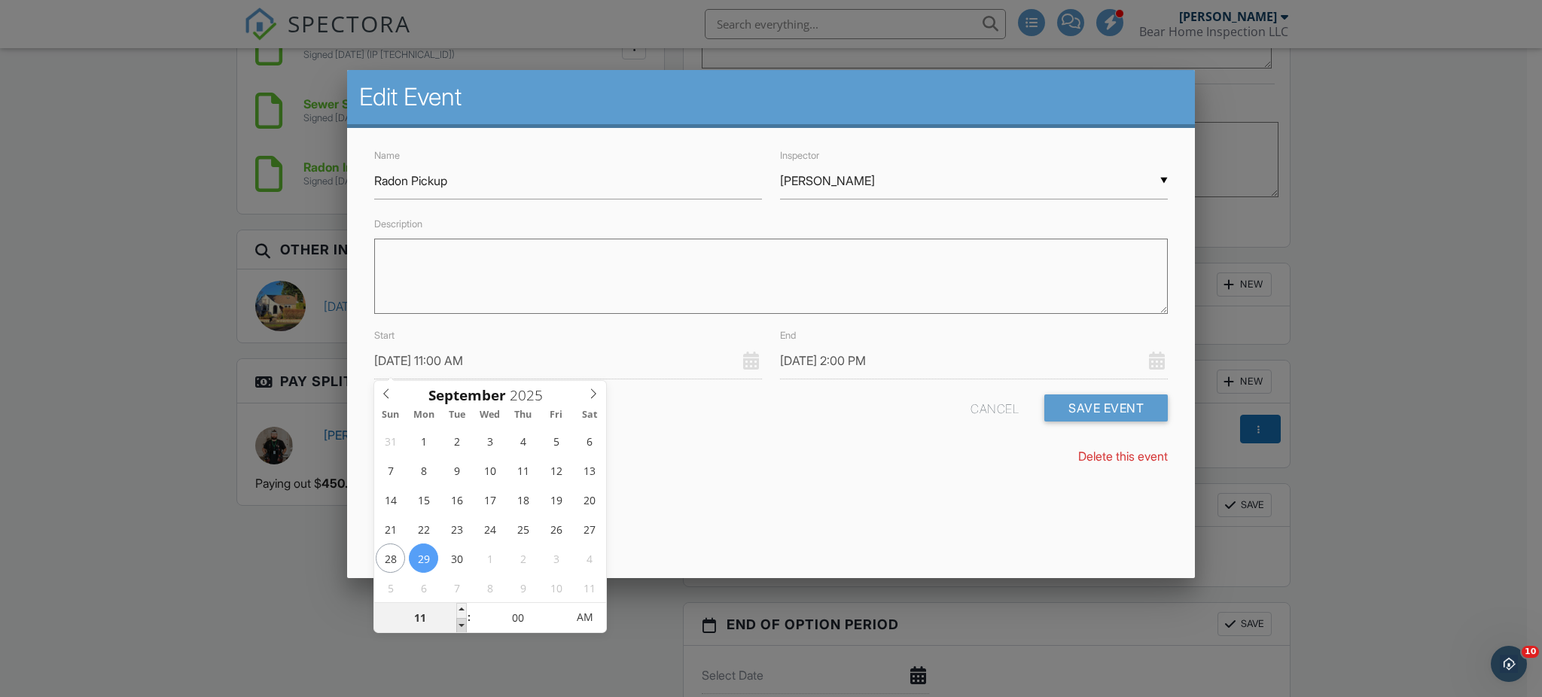
type input "09/29/2025 10:00 AM"
type input "10"
click at [462, 621] on span at bounding box center [461, 625] width 11 height 15
type input "09/29/2025 11:00 AM"
type input "09/29/2025 9:00 AM"
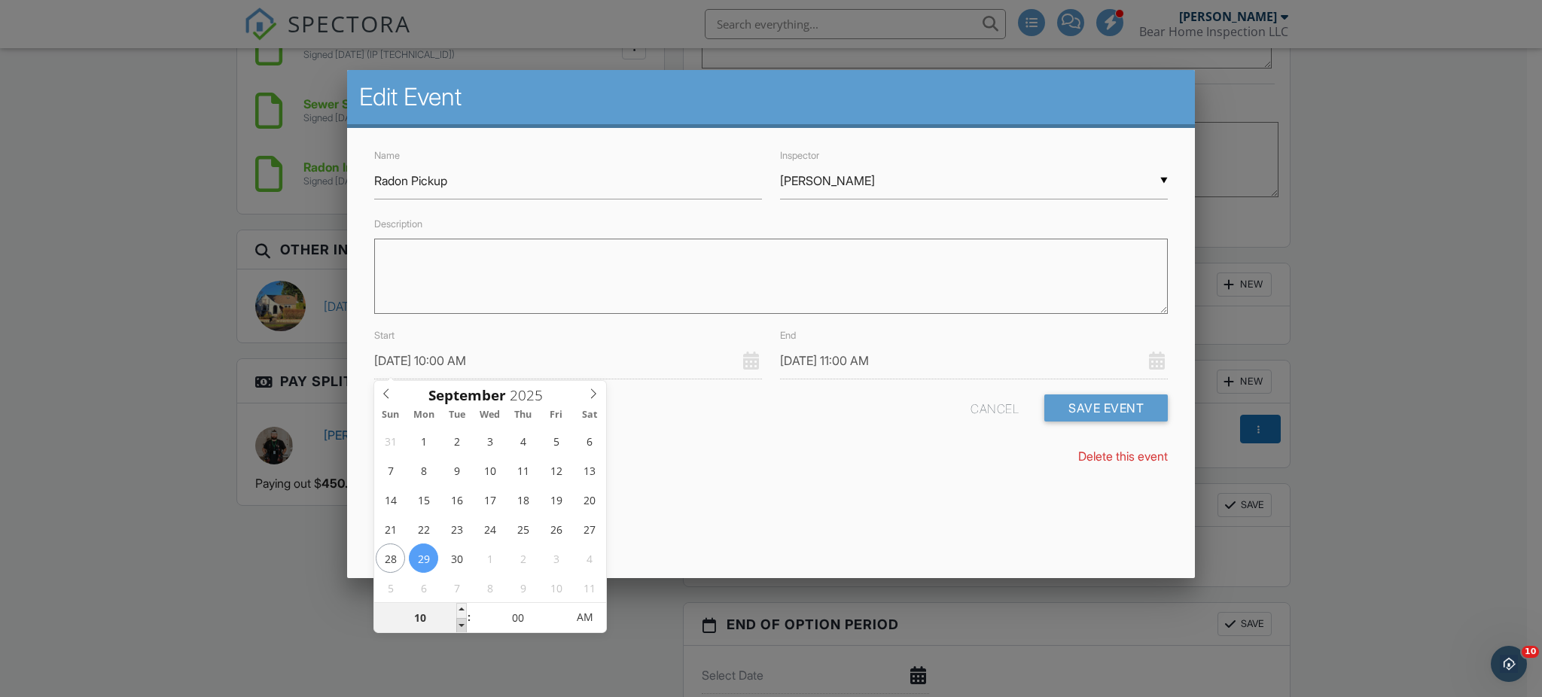
type input "09"
click at [462, 621] on span at bounding box center [461, 625] width 11 height 15
type input "09/29/2025 10:00 AM"
click at [268, 593] on div at bounding box center [771, 361] width 1542 height 872
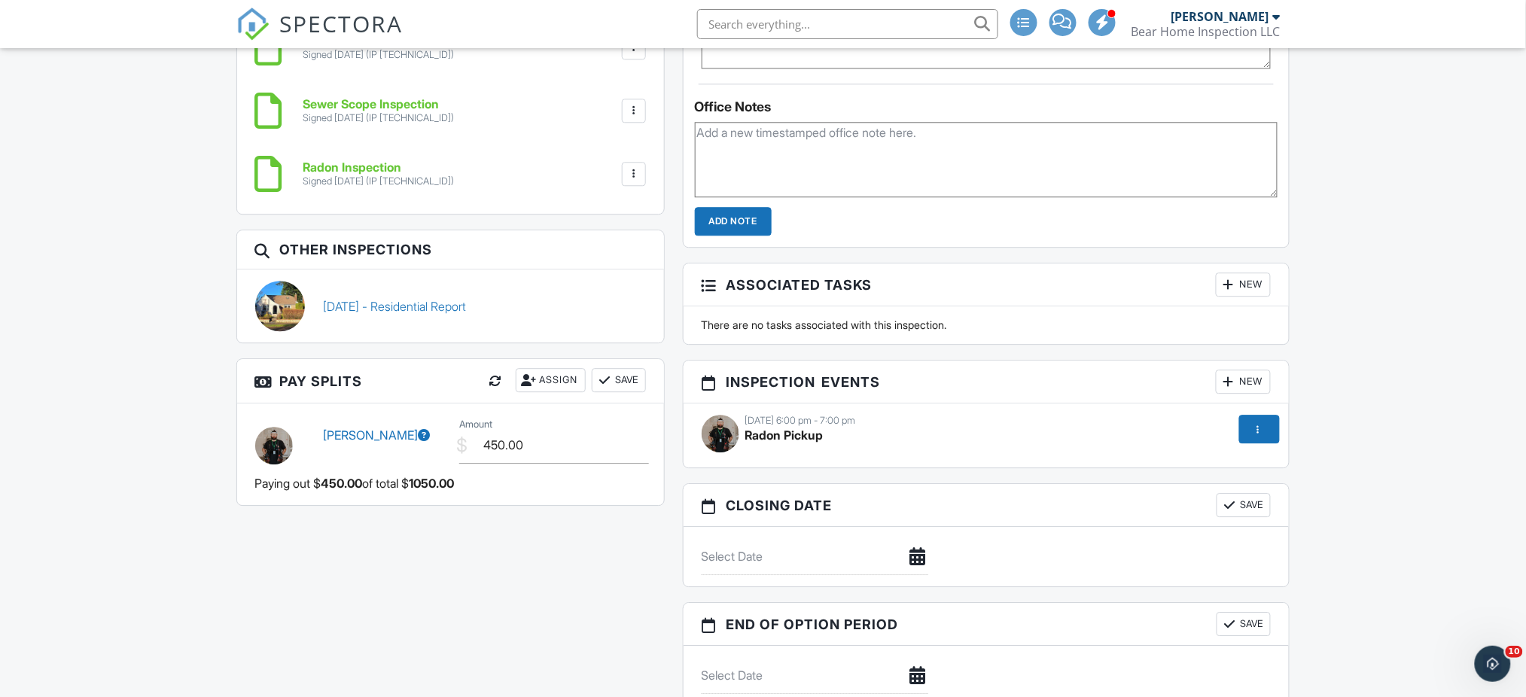
click at [887, 441] on div "09/25/2025 6:00 pm - 7:00 pm Radon Pickup" at bounding box center [987, 435] width 588 height 41
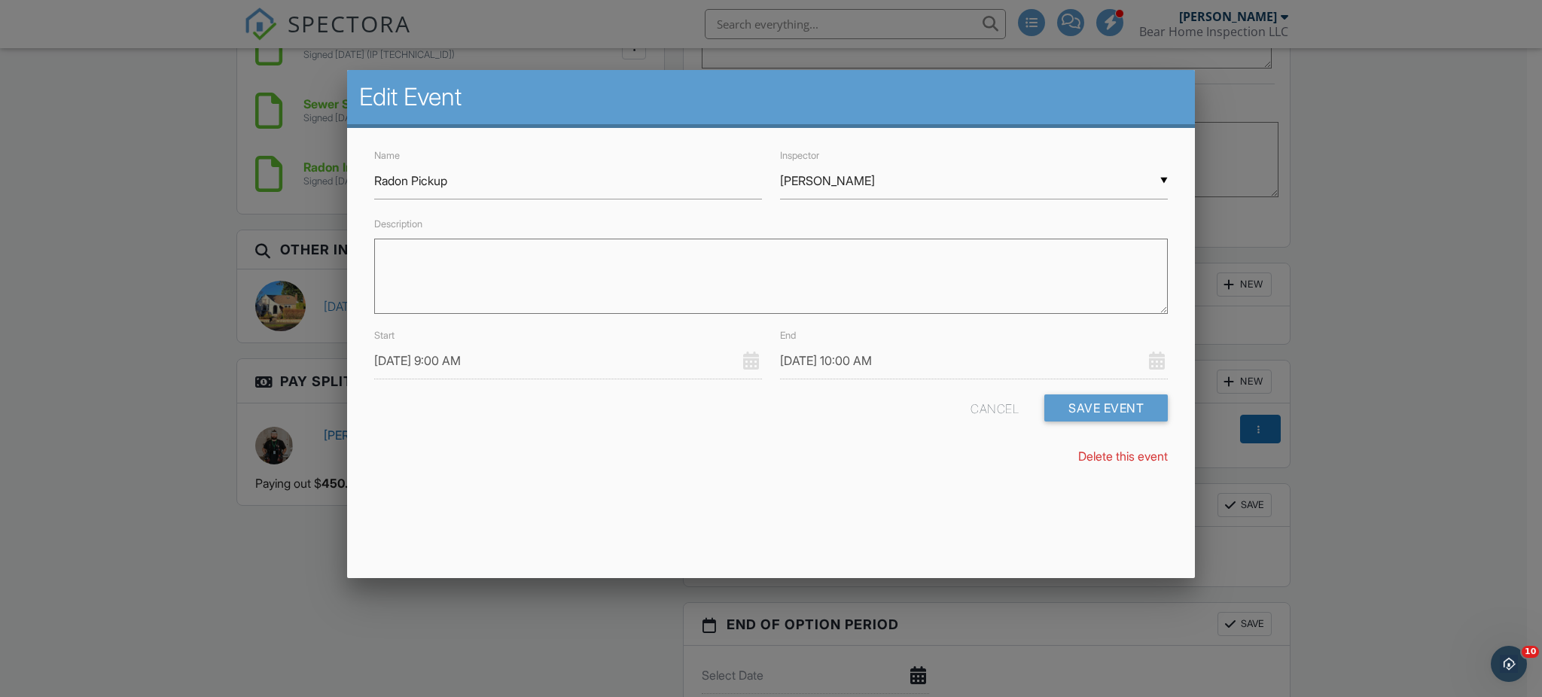
click at [453, 361] on input "09/29/2025 9:00 AM" at bounding box center [568, 361] width 388 height 37
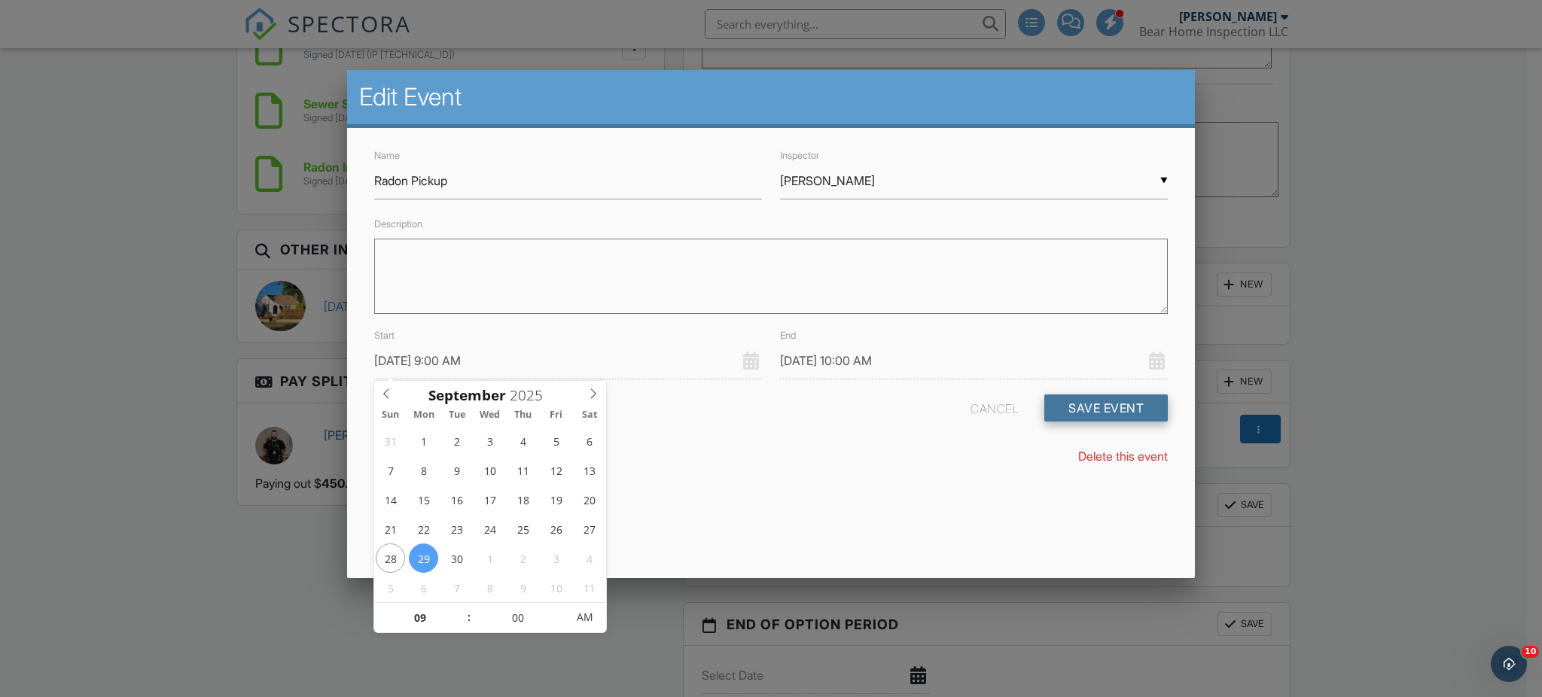
click at [1077, 401] on button "Save Event" at bounding box center [1105, 408] width 123 height 27
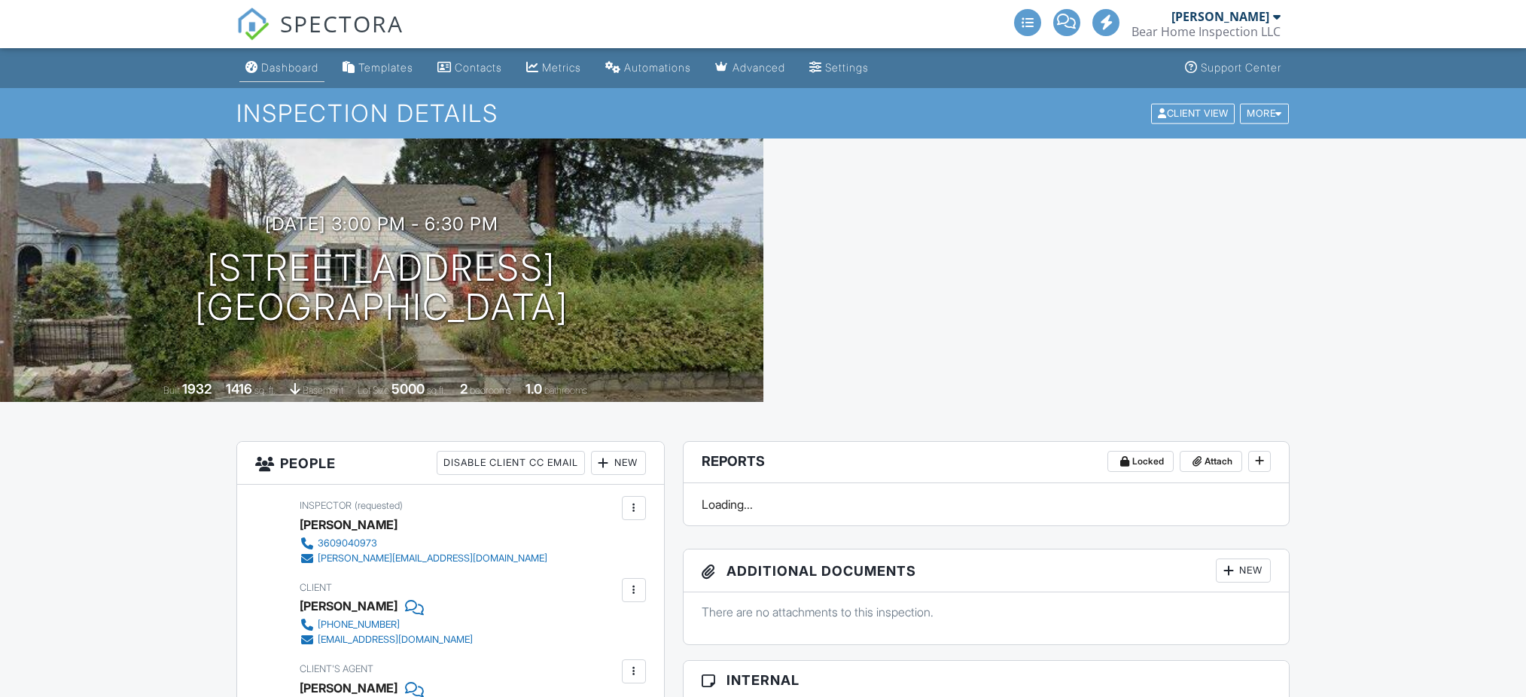
drag, startPoint x: 0, startPoint y: 0, endPoint x: 286, endPoint y: 67, distance: 293.9
click at [286, 67] on div "Dashboard" at bounding box center [289, 67] width 57 height 13
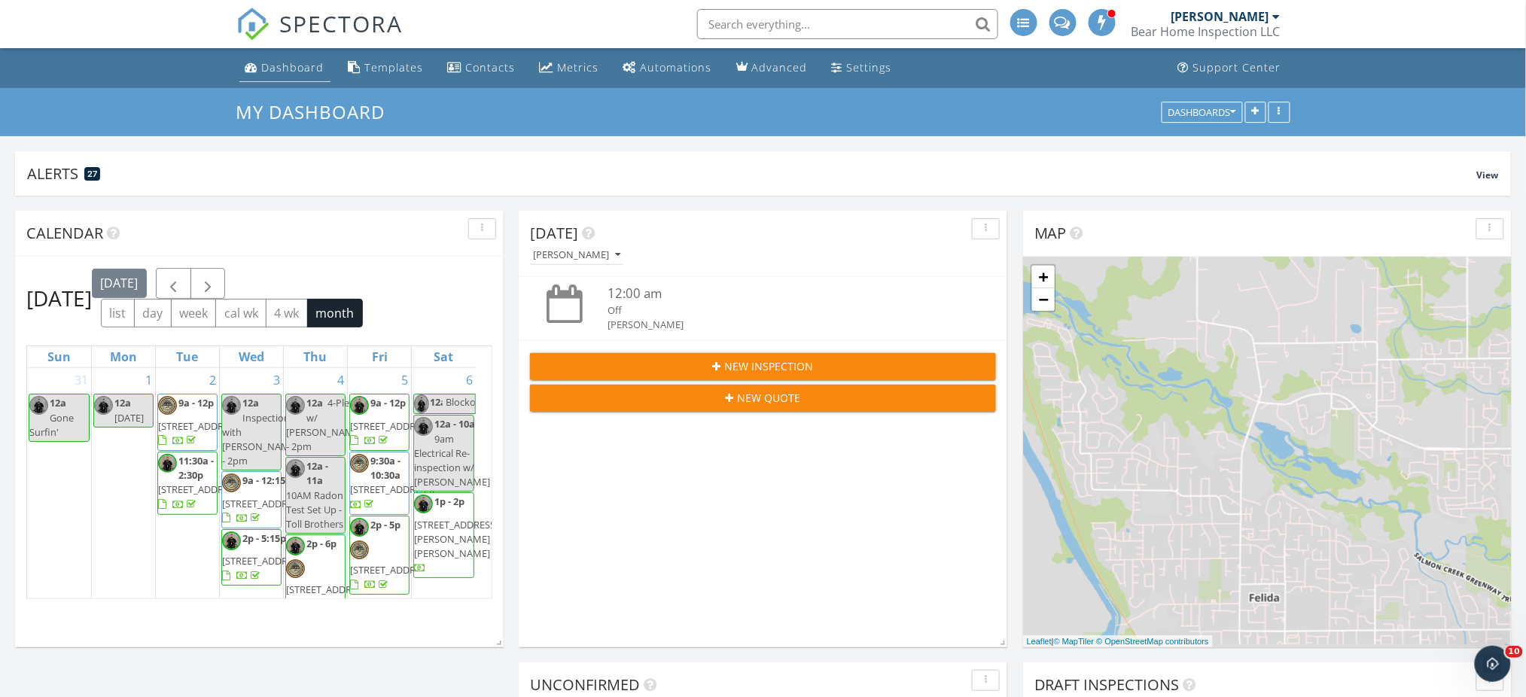
click at [303, 69] on div "Dashboard" at bounding box center [293, 67] width 62 height 14
